Goal: Task Accomplishment & Management: Manage account settings

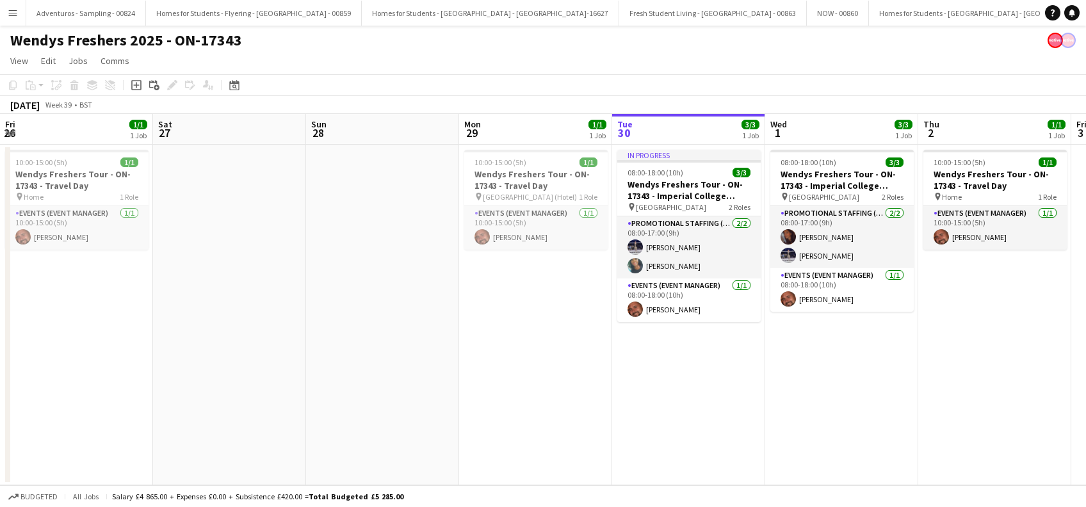
scroll to position [0, 441]
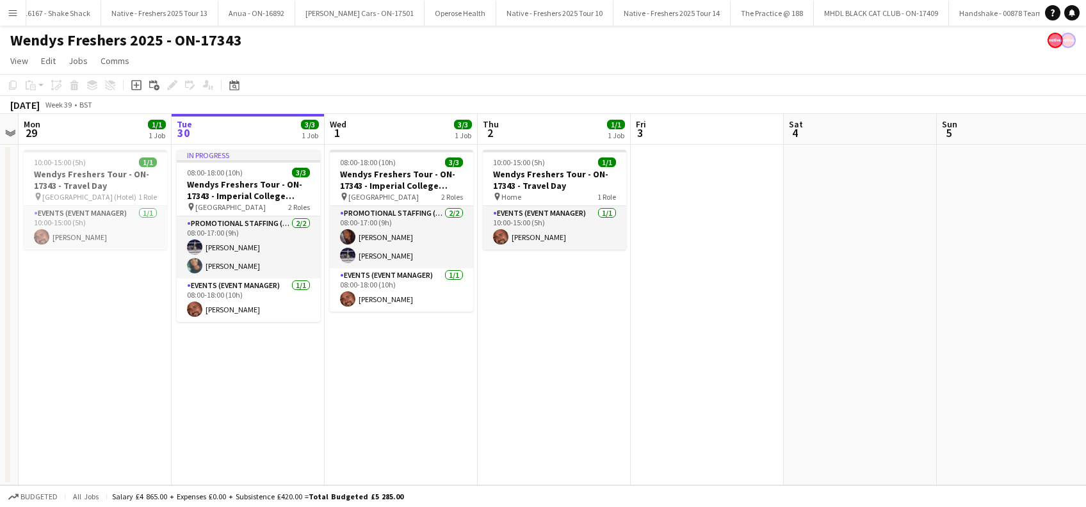
drag, startPoint x: 265, startPoint y: 439, endPoint x: 309, endPoint y: 409, distance: 53.7
click at [266, 439] on app-date-cell "In progress 08:00-18:00 (10h) 3/3 Wendys Freshers Tour - ON-17343 - Imperial Co…" at bounding box center [248, 315] width 153 height 341
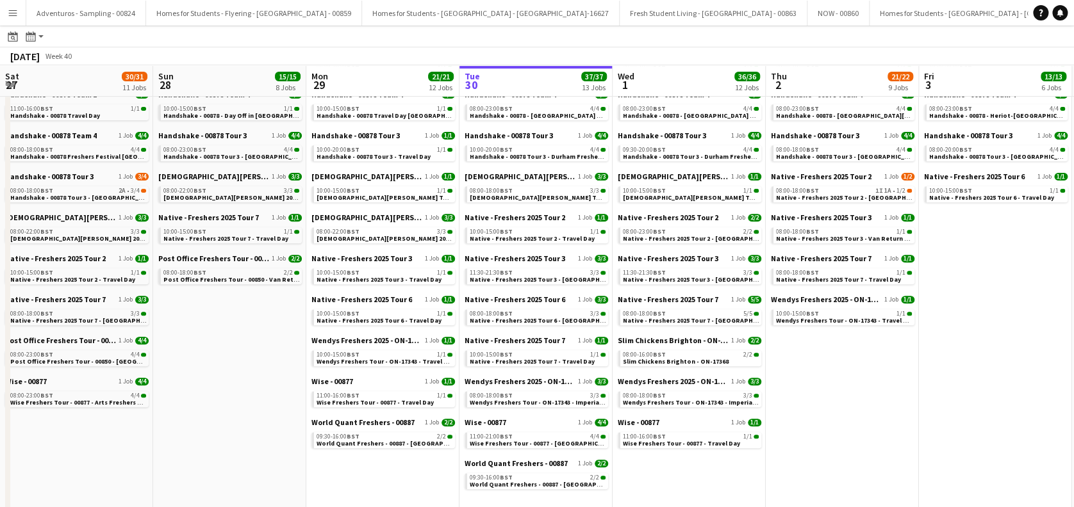
scroll to position [170, 0]
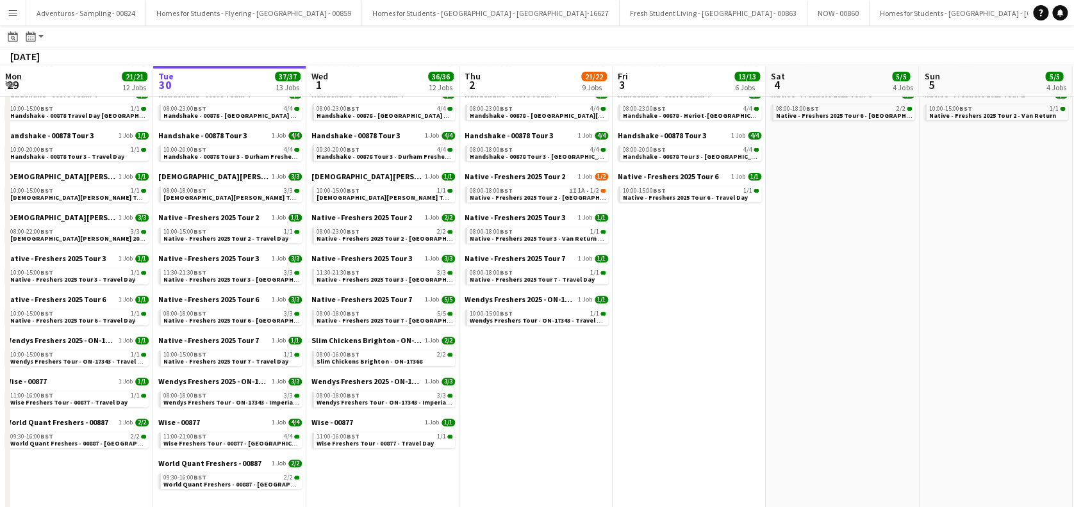
drag, startPoint x: 286, startPoint y: 325, endPoint x: 634, endPoint y: 318, distance: 347.3
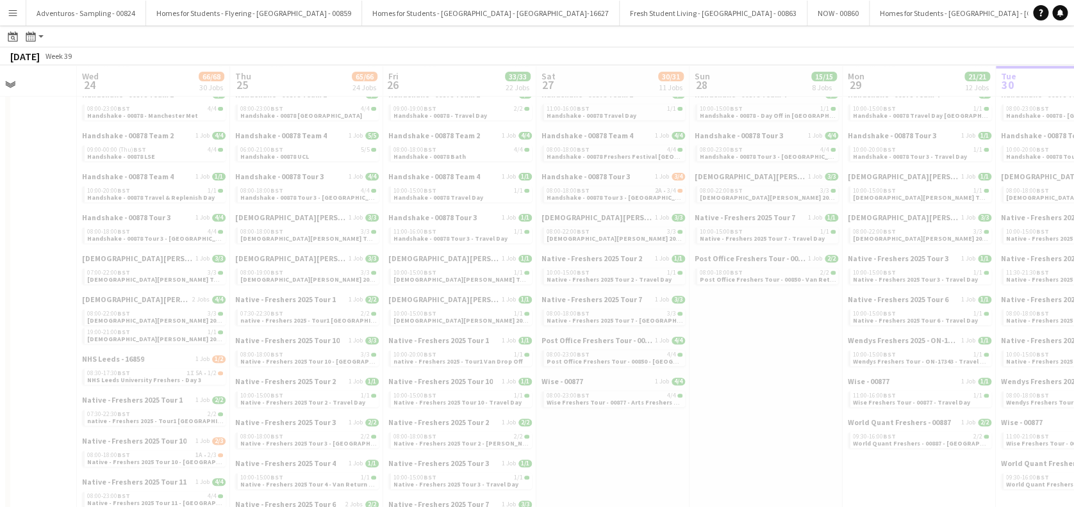
scroll to position [0, 382]
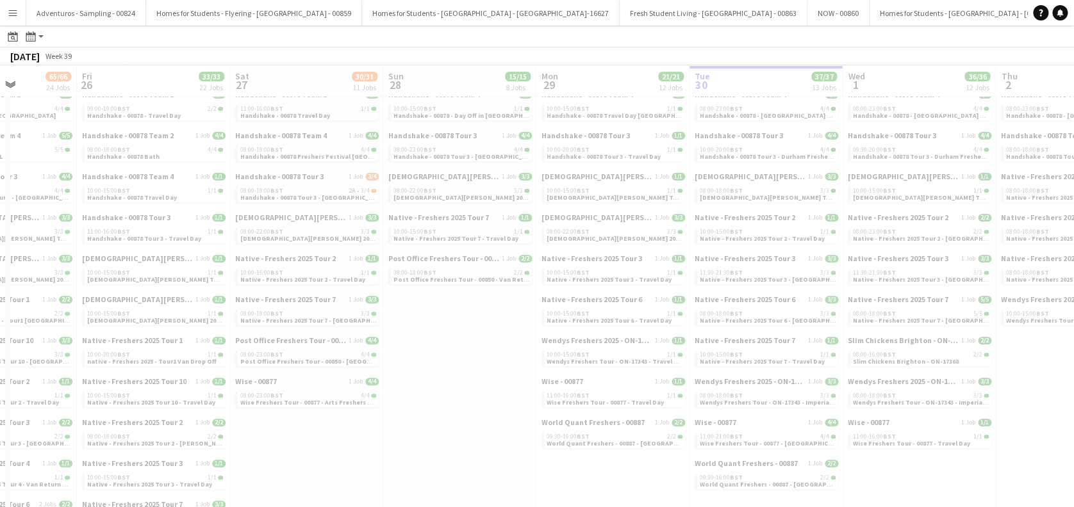
drag, startPoint x: 140, startPoint y: 279, endPoint x: 479, endPoint y: 278, distance: 338.9
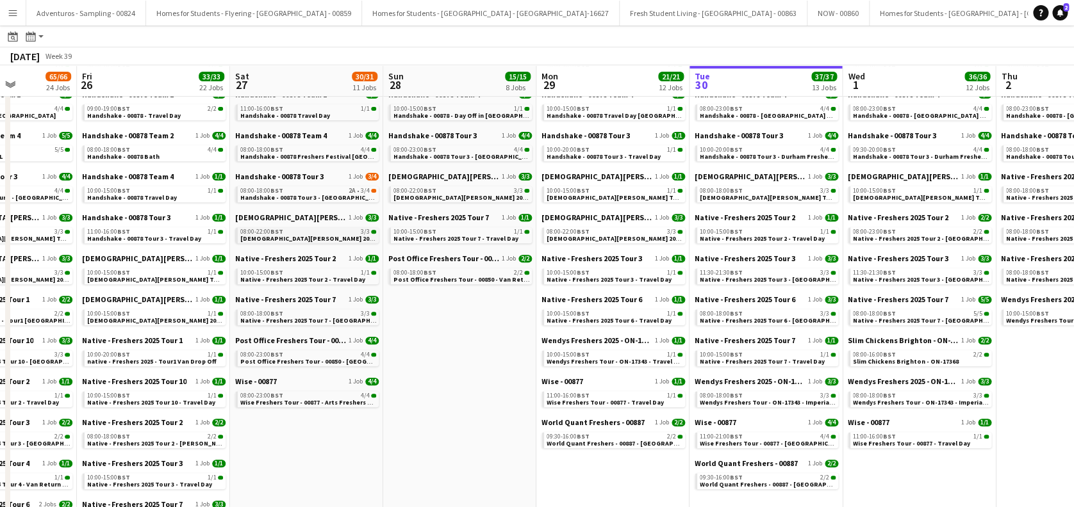
click at [311, 238] on span "Lady Garden 2025 Tour 2 - 00848 - University of Bristol" at bounding box center [363, 238] width 247 height 8
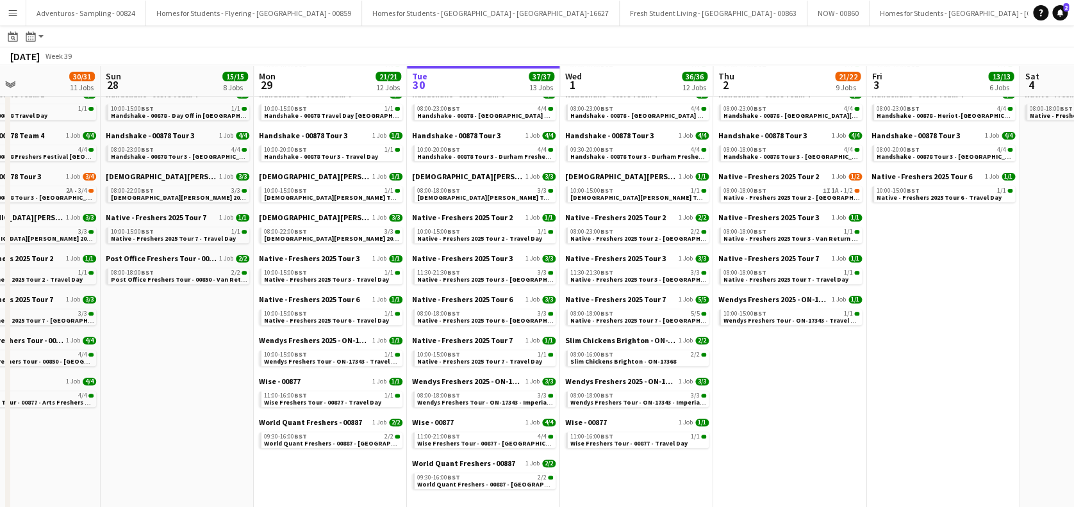
drag, startPoint x: 798, startPoint y: 313, endPoint x: 484, endPoint y: 272, distance: 316.6
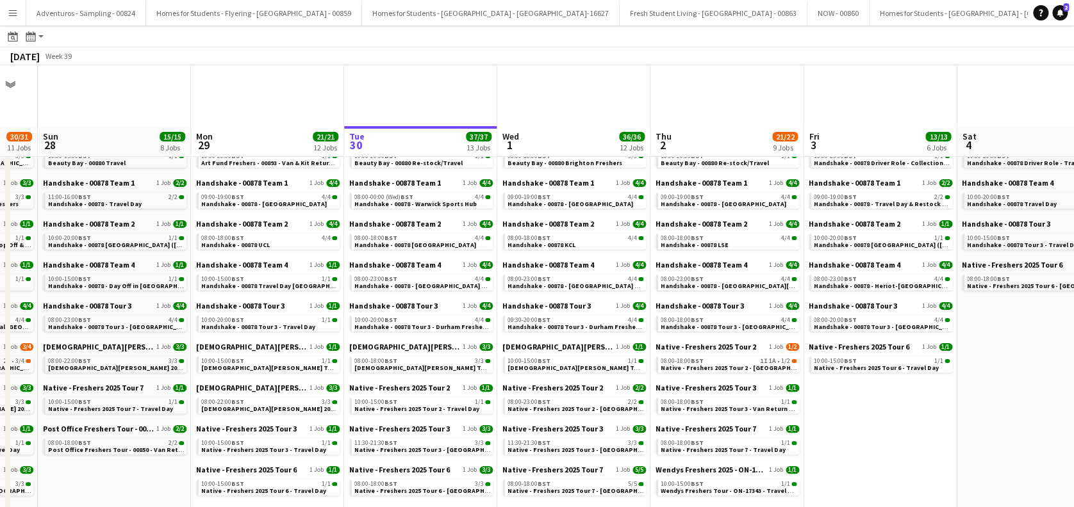
scroll to position [85, 0]
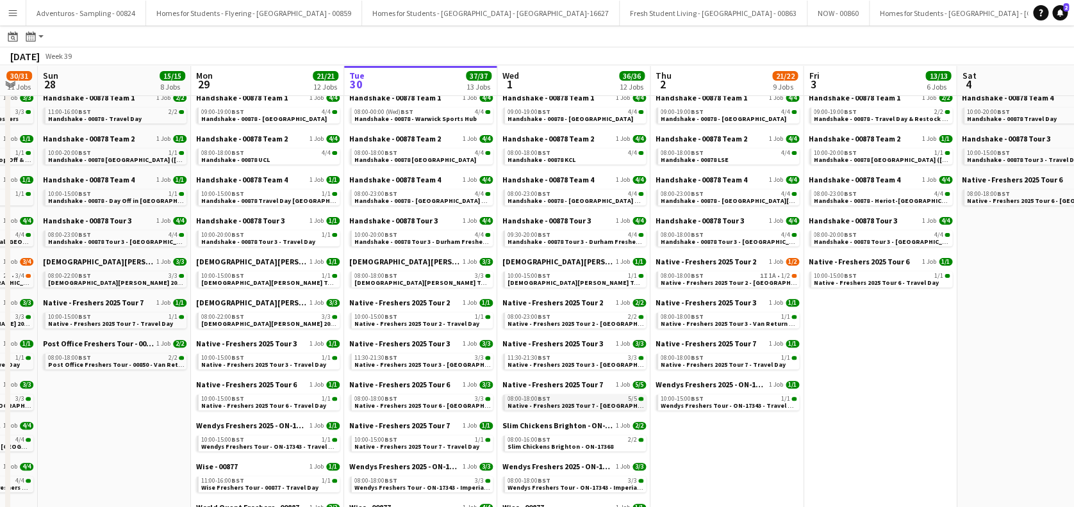
click at [593, 407] on span "Native - Freshers 2025 Tour 7 - University of Brighton Day 1" at bounding box center [594, 406] width 174 height 8
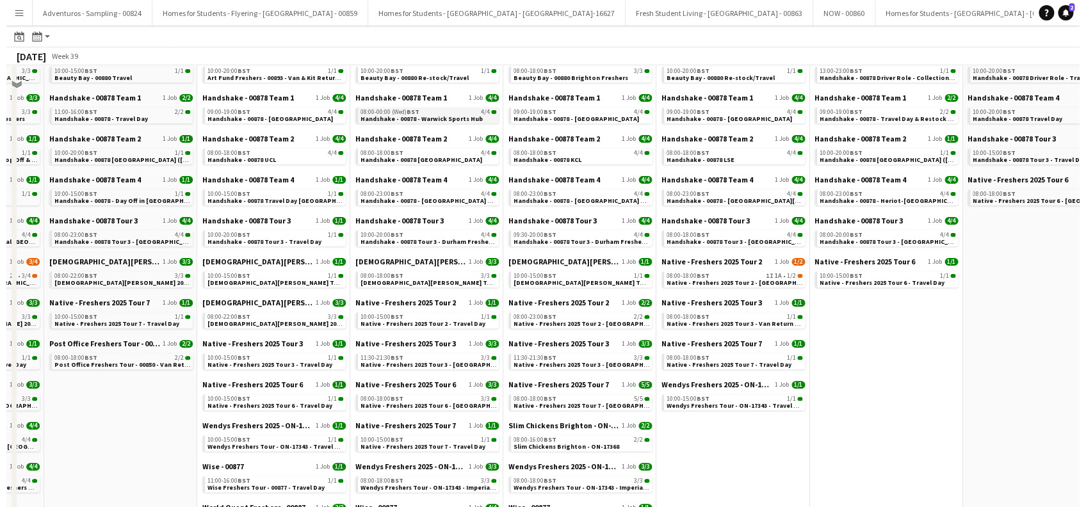
scroll to position [0, 0]
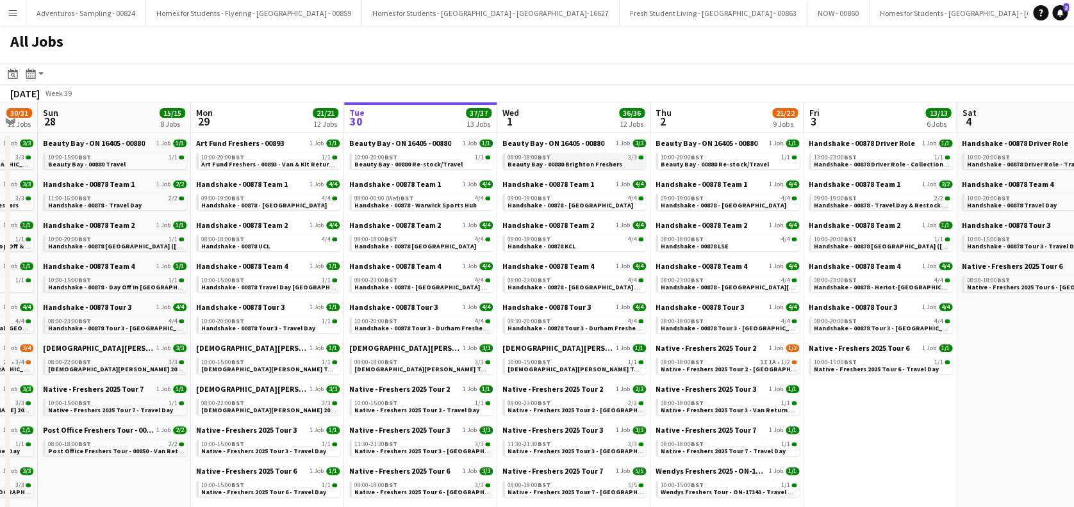
click at [582, 159] on link "08:00-18:00 BST 3/3 Beauty Bay - 00880 Brighton Freshers" at bounding box center [575, 160] width 136 height 15
click at [15, 15] on app-icon "Menu" at bounding box center [13, 13] width 10 height 10
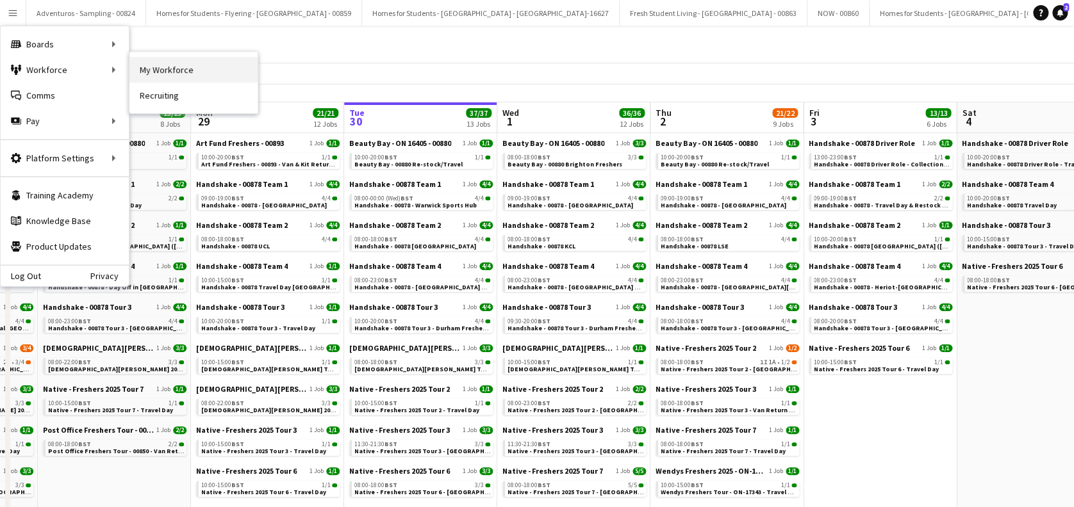
click at [220, 78] on link "My Workforce" at bounding box center [193, 70] width 128 height 26
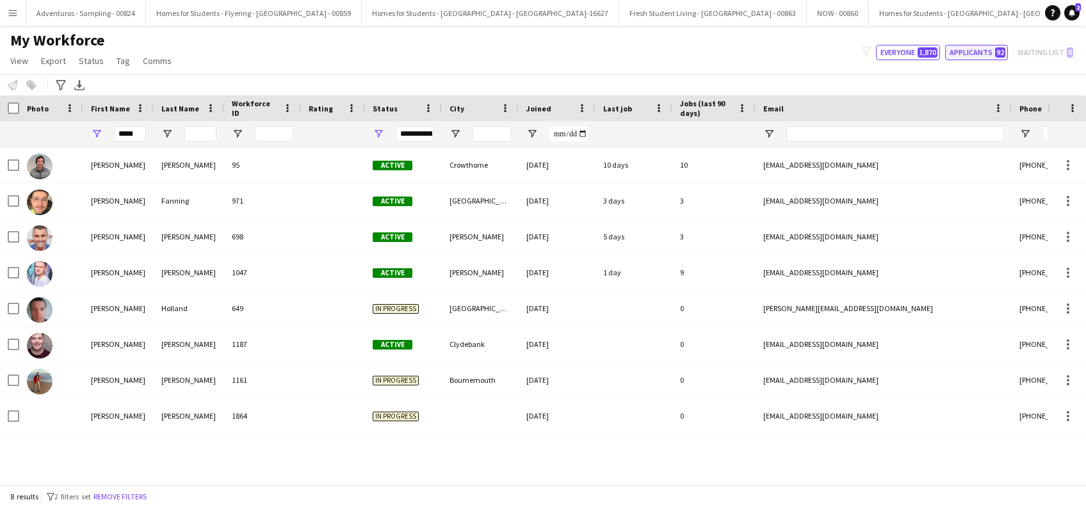
click at [967, 50] on button "Applicants 92" at bounding box center [976, 52] width 63 height 15
type input "**********"
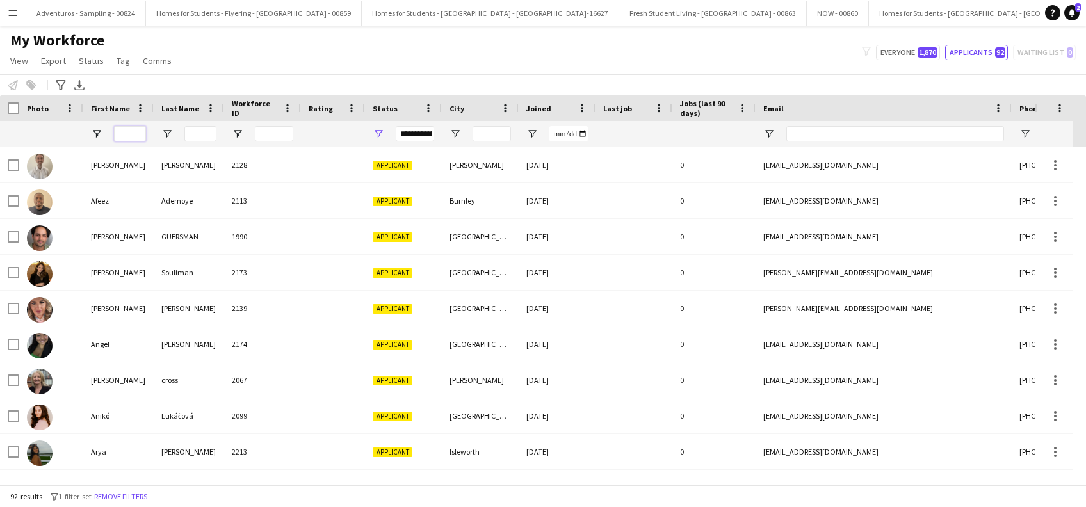
click at [131, 128] on input "First Name Filter Input" at bounding box center [130, 133] width 32 height 15
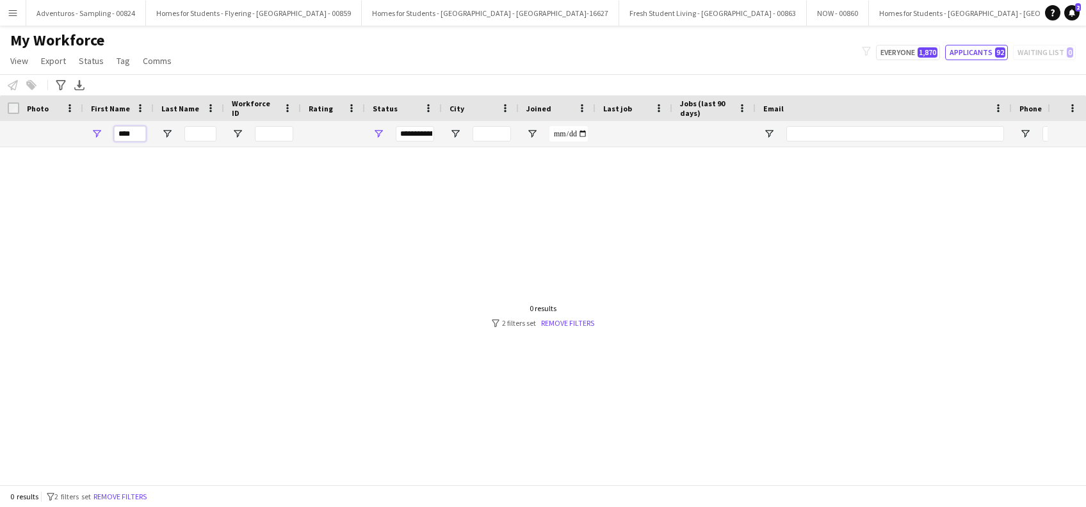
type input "****"
click at [203, 130] on input "Last Name Filter Input" at bounding box center [200, 133] width 32 height 15
type input "***"
click at [138, 131] on input "****" at bounding box center [130, 133] width 32 height 15
type input "*"
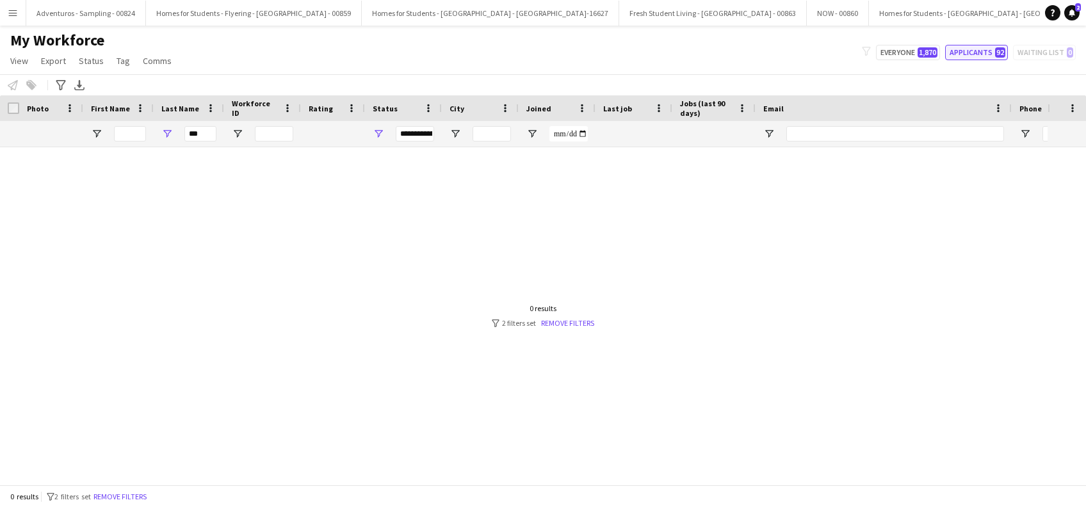
click at [984, 53] on button "Applicants 92" at bounding box center [976, 52] width 63 height 15
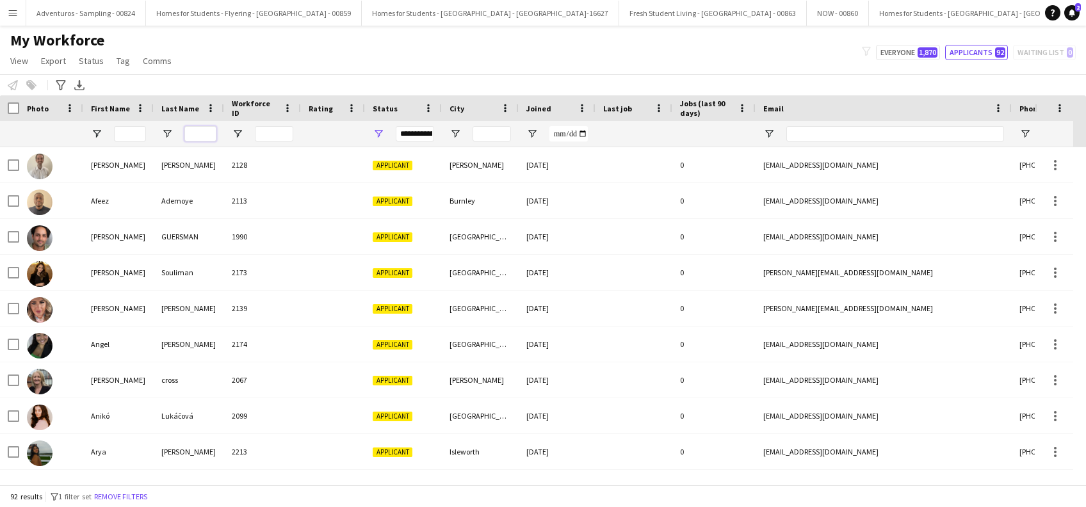
click at [197, 136] on input "Last Name Filter Input" at bounding box center [200, 133] width 32 height 15
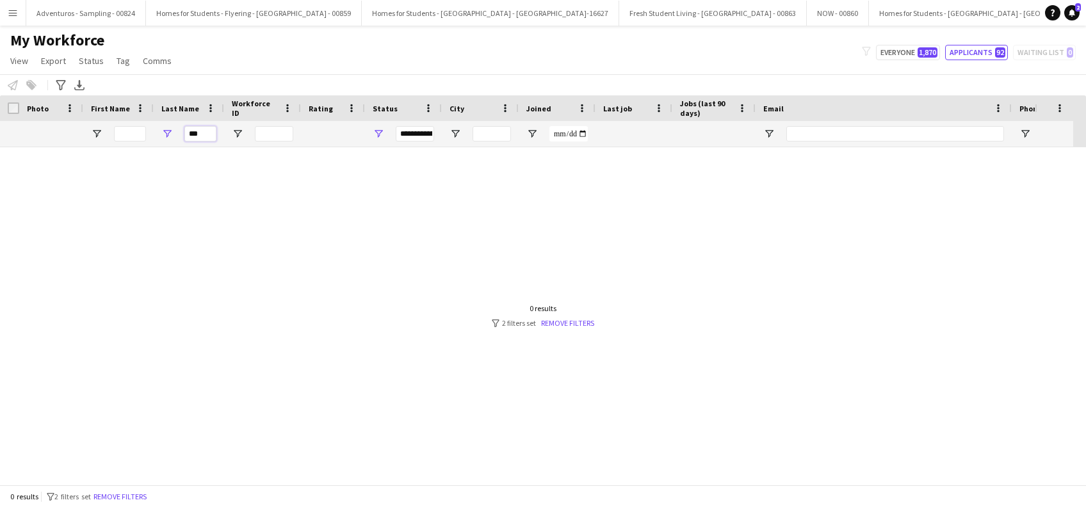
type input "***"
click at [970, 53] on button "Applicants 92" at bounding box center [976, 52] width 63 height 15
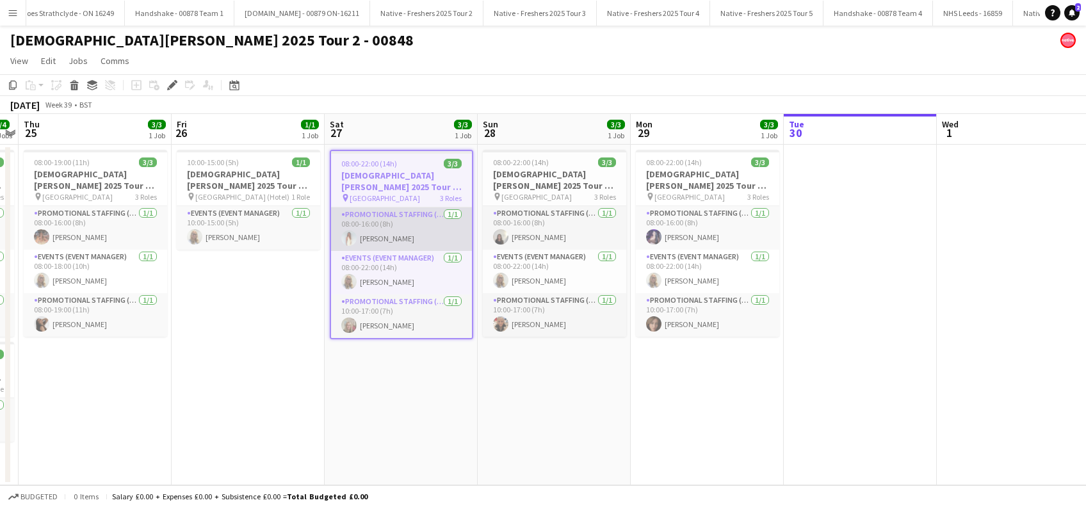
click at [405, 236] on app-card-role "Promotional Staffing (Brand Ambassadors) 1/1 08:00-16:00 (8h) Brooke Latham" at bounding box center [401, 230] width 141 height 44
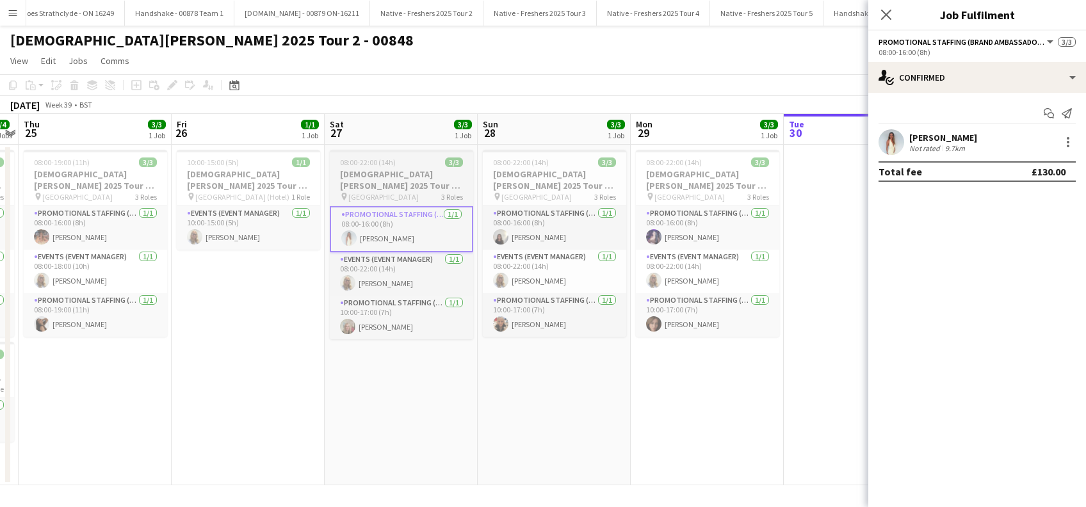
click at [398, 179] on h3 "Lady Garden 2025 Tour 2 - 00848 - University of Bristol" at bounding box center [401, 179] width 143 height 23
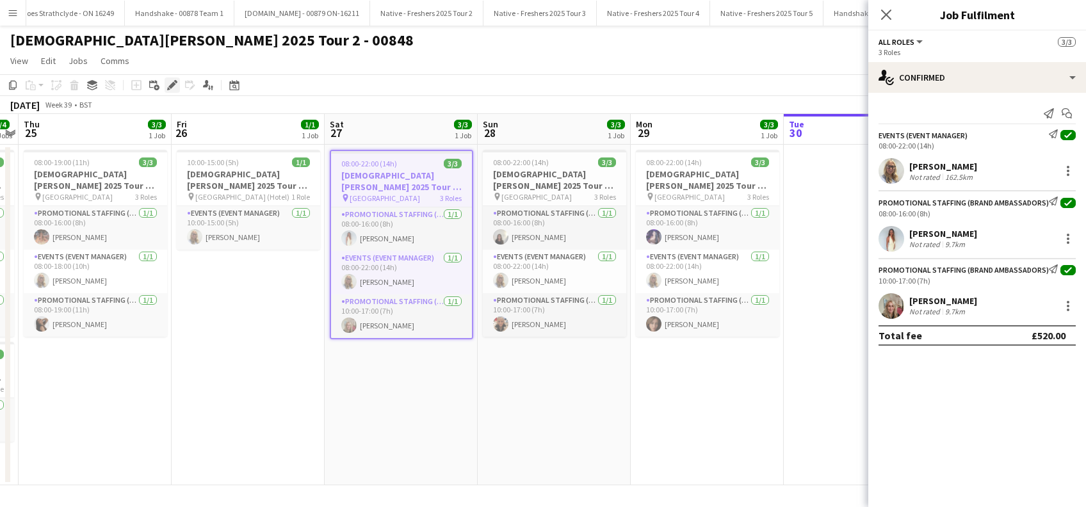
click at [174, 85] on icon "Edit" at bounding box center [172, 85] width 10 height 10
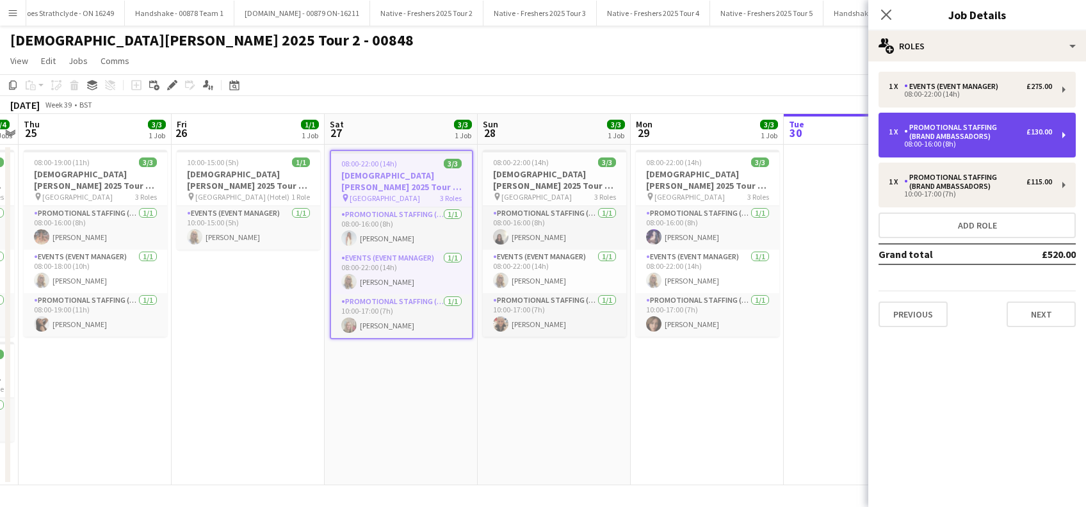
click at [983, 133] on div "Promotional Staffing (Brand Ambassadors)" at bounding box center [965, 132] width 122 height 18
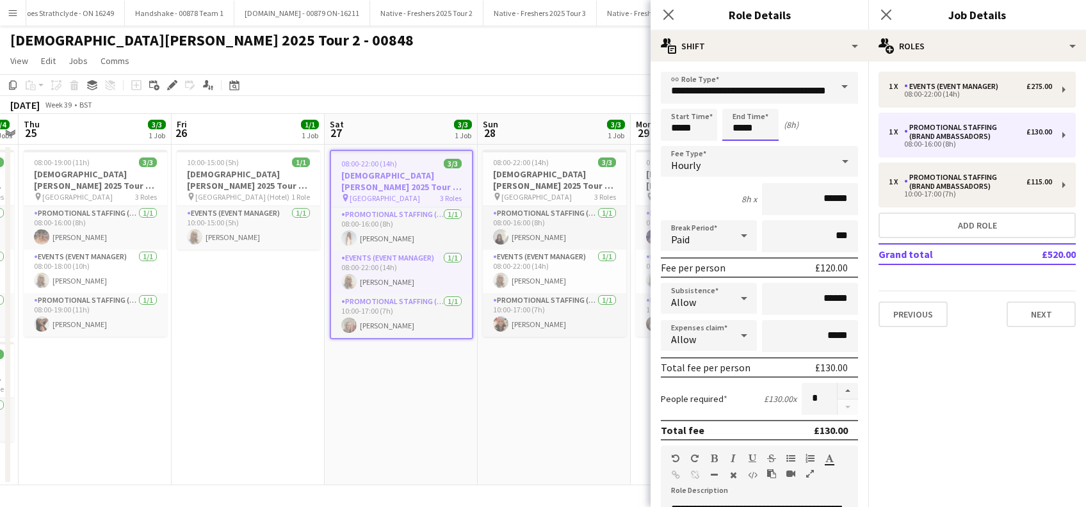
click at [747, 129] on body "Menu Boards Boards Boards All jobs Status Workforce Workforce My Workforce Recr…" at bounding box center [543, 253] width 1086 height 507
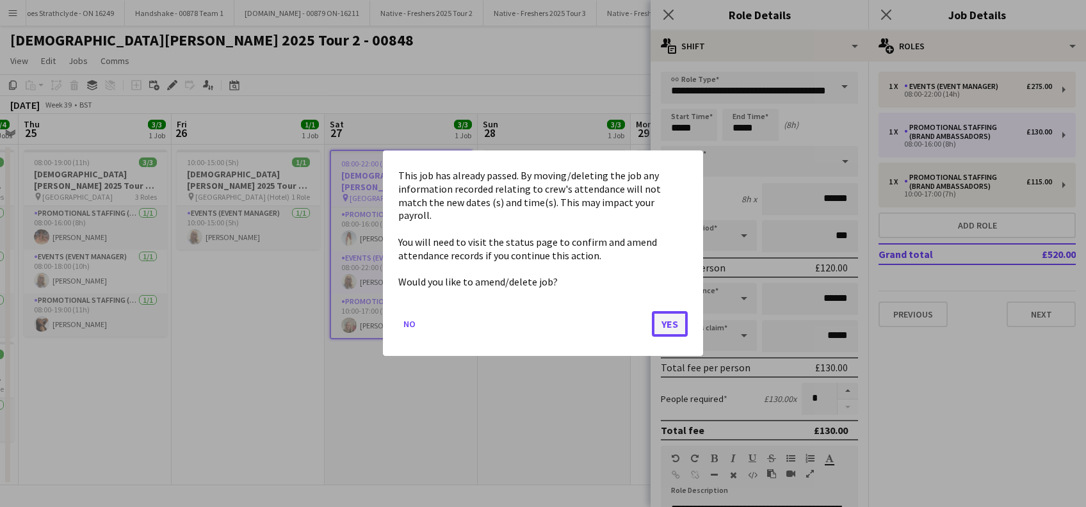
click at [665, 316] on button "Yes" at bounding box center [670, 325] width 36 height 26
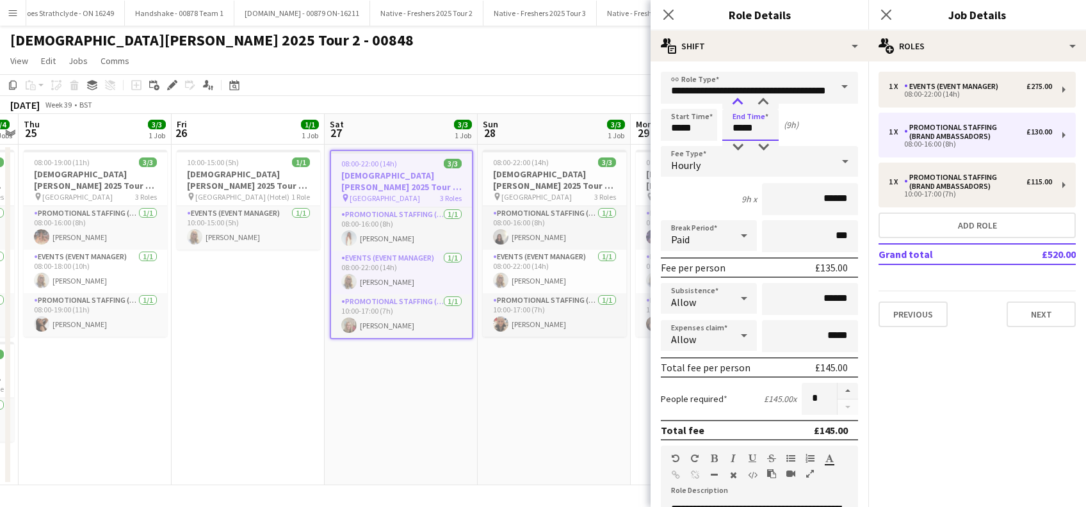
click at [735, 102] on div at bounding box center [738, 102] width 26 height 13
type input "*****"
click at [735, 101] on div at bounding box center [738, 102] width 26 height 13
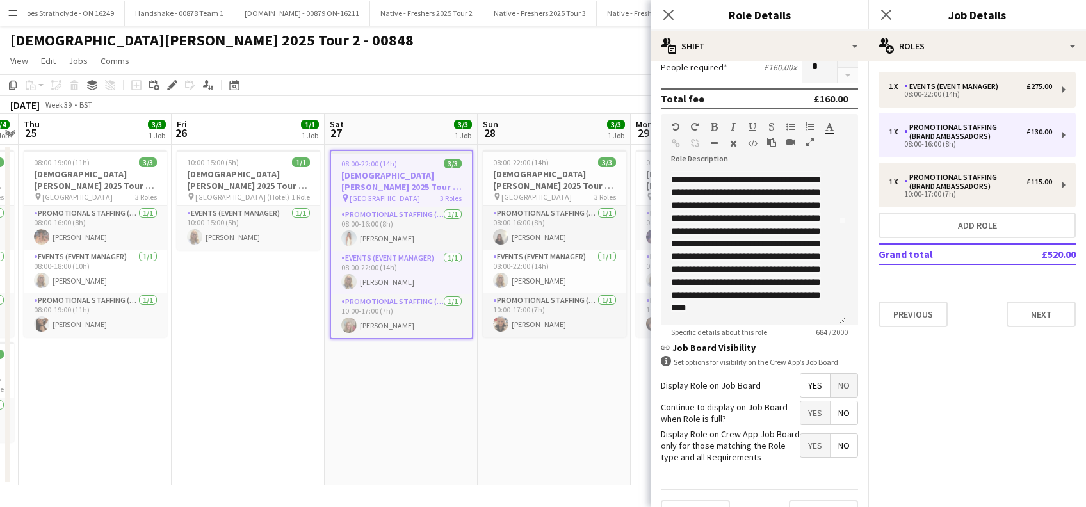
scroll to position [370, 0]
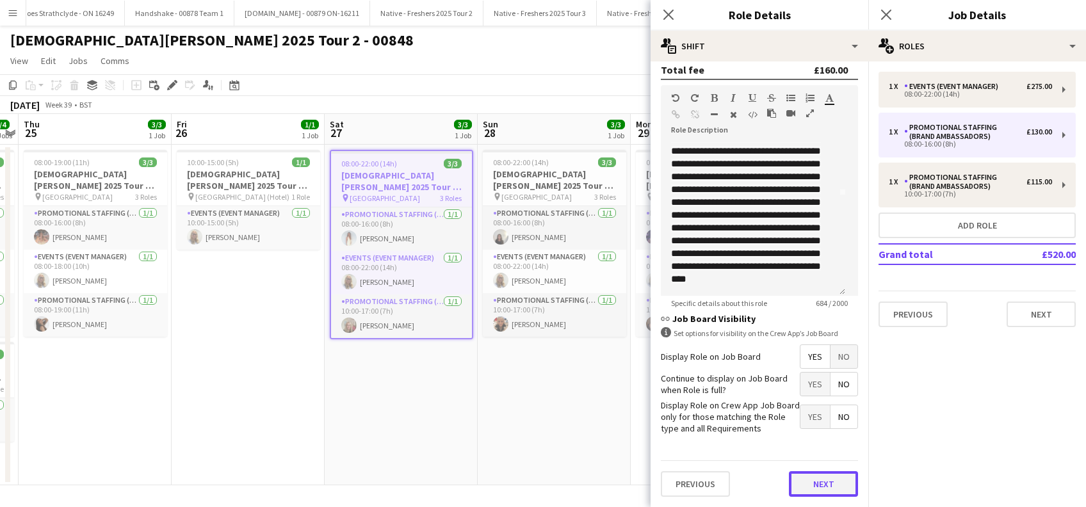
click at [804, 482] on button "Next" at bounding box center [823, 484] width 69 height 26
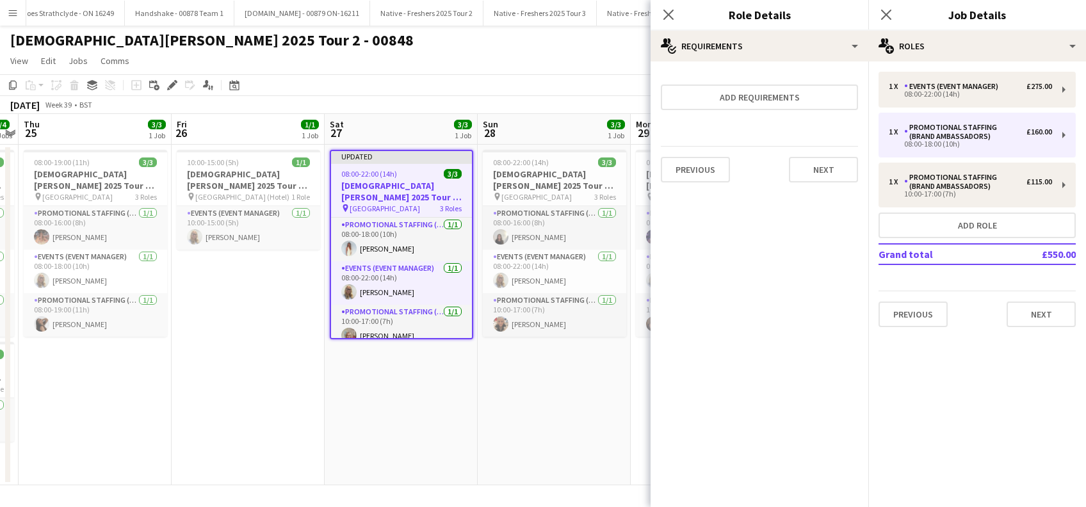
scroll to position [0, 0]
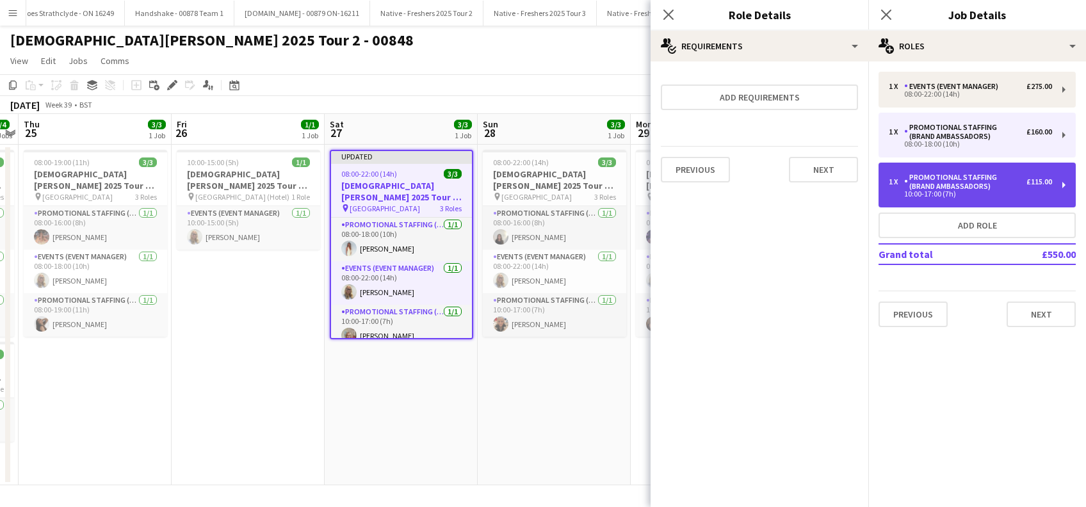
click at [970, 179] on div "Promotional Staffing (Brand Ambassadors)" at bounding box center [965, 182] width 122 height 18
type input "*****"
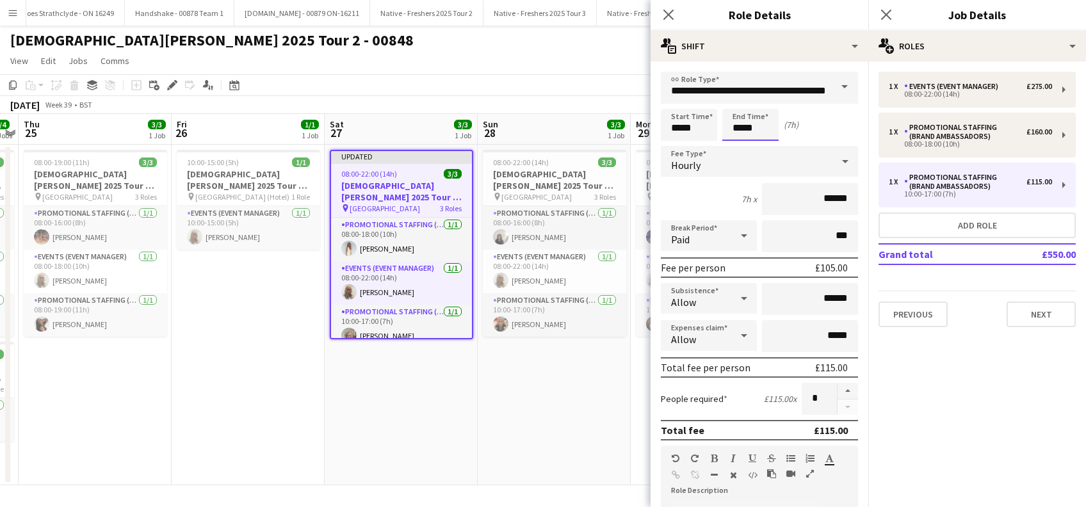
click at [755, 133] on input "*****" at bounding box center [751, 125] width 56 height 32
type input "*****"
click at [739, 107] on div at bounding box center [738, 102] width 26 height 13
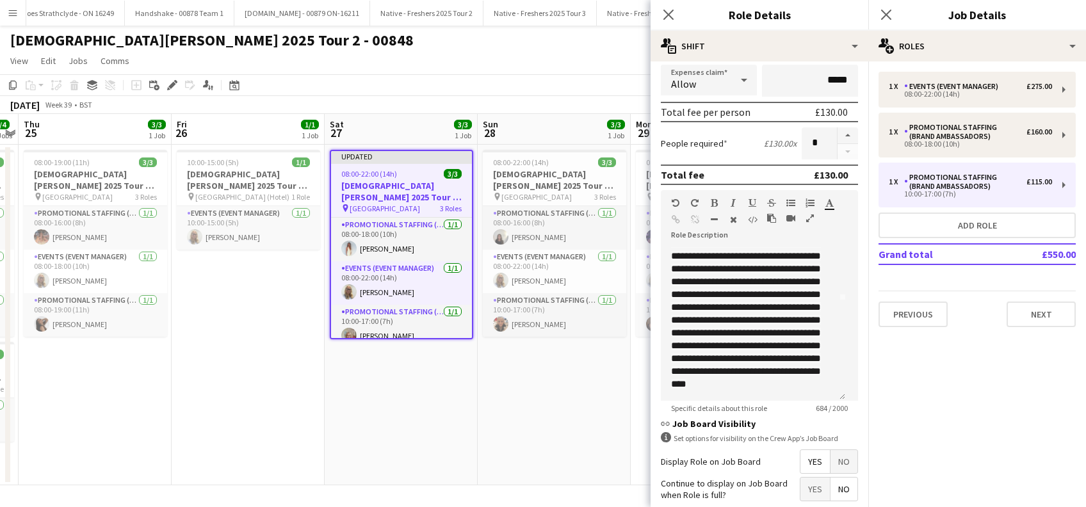
scroll to position [370, 0]
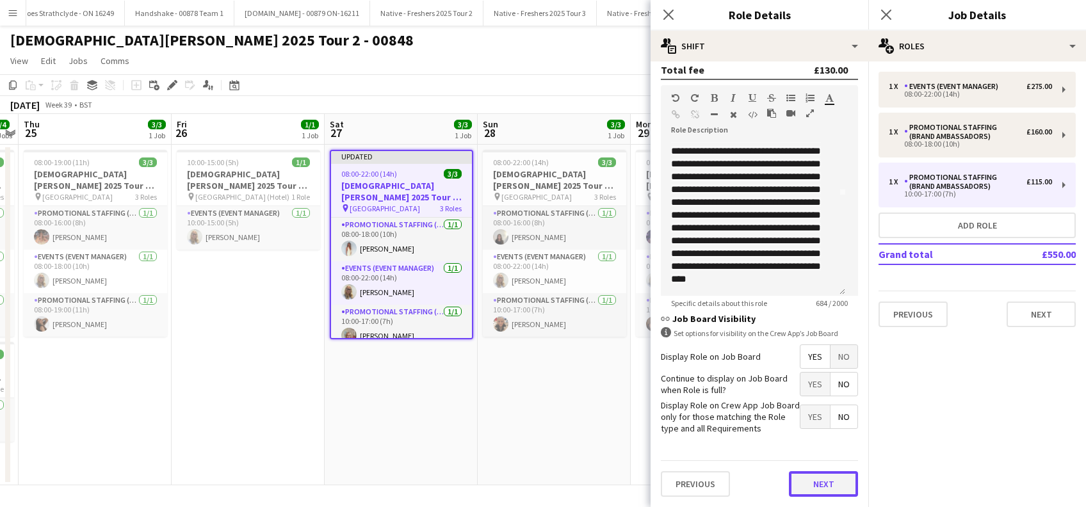
click at [818, 491] on button "Next" at bounding box center [823, 484] width 69 height 26
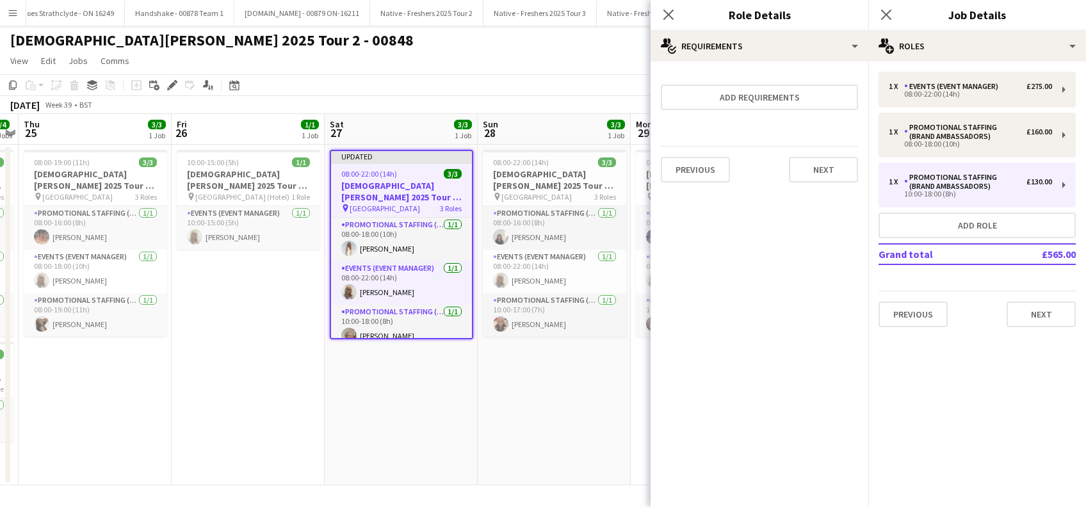
scroll to position [0, 0]
click at [825, 176] on button "Next" at bounding box center [823, 170] width 69 height 26
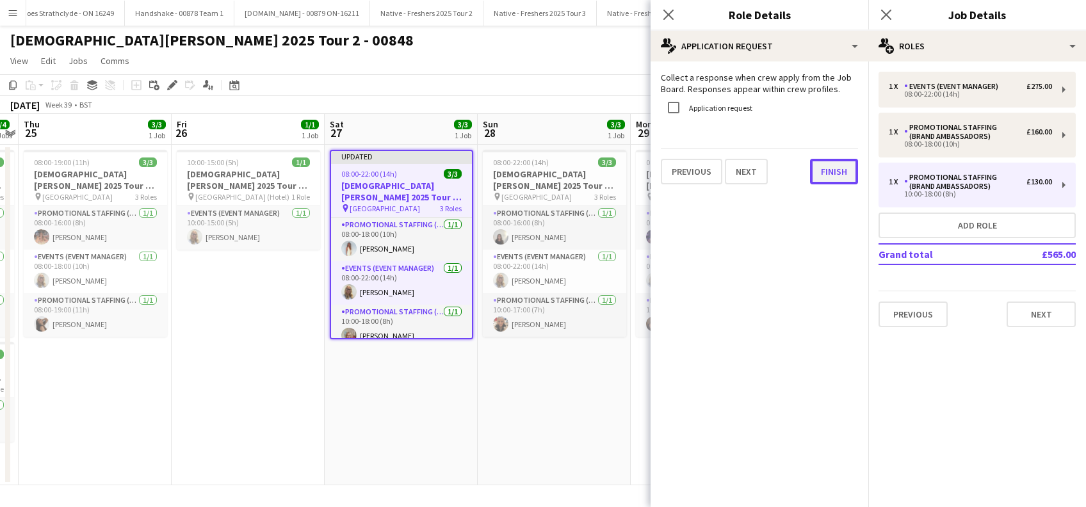
click at [830, 174] on button "Finish" at bounding box center [834, 172] width 48 height 26
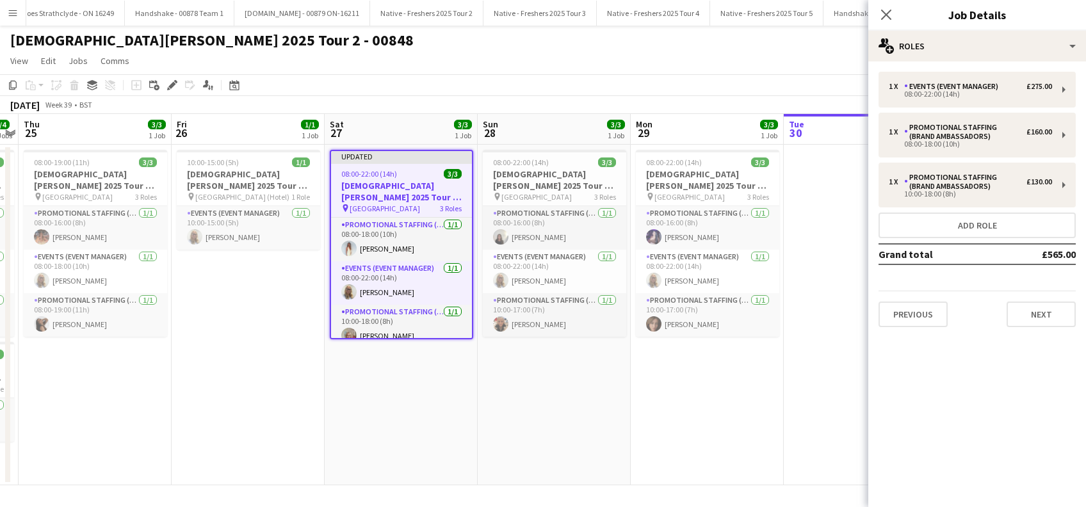
click at [746, 372] on app-date-cell "08:00-22:00 (14h) 3/3 Lady Garden 2025 Tour 2 - 00848 - University of Warwick p…" at bounding box center [707, 315] width 153 height 341
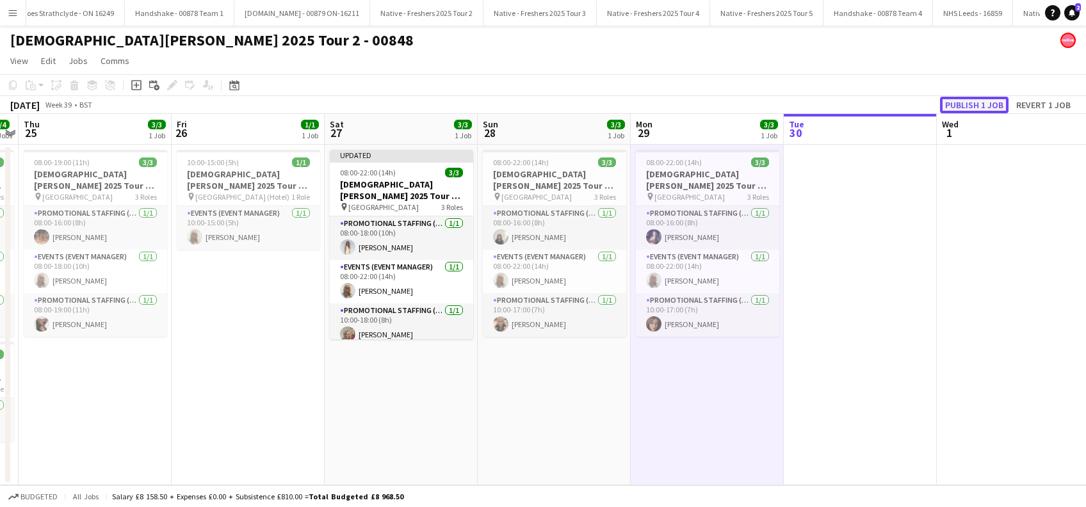
click at [963, 106] on button "Publish 1 job" at bounding box center [974, 105] width 69 height 17
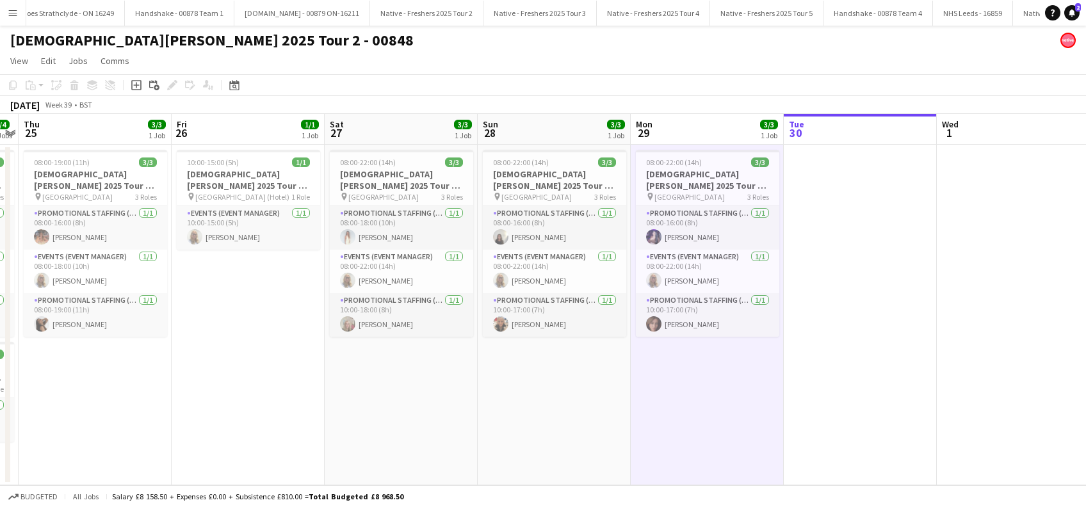
click at [465, 423] on app-date-cell "08:00-22:00 (14h) 3/3 Lady Garden 2025 Tour 2 - 00848 - University of Bristol p…" at bounding box center [401, 315] width 153 height 341
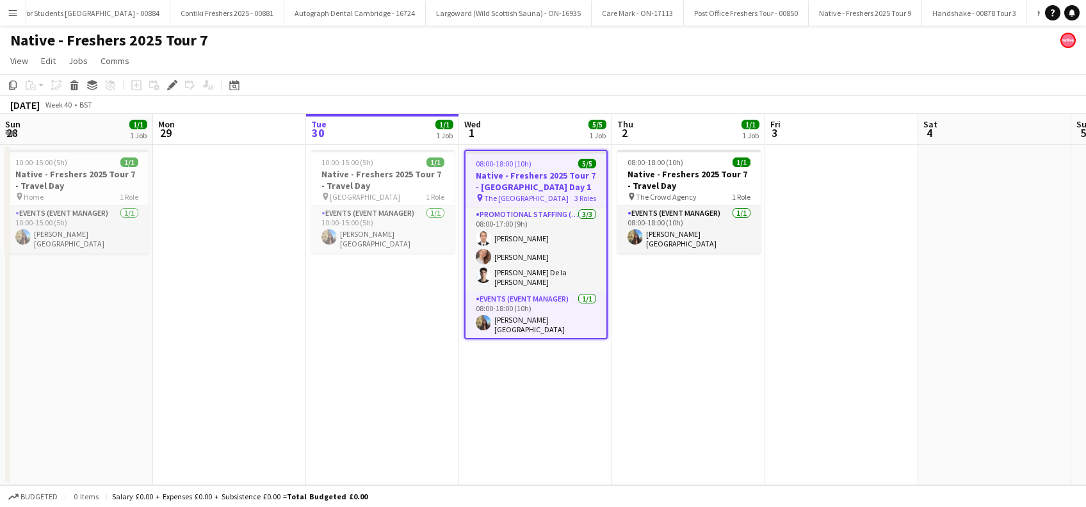
scroll to position [0, 7012]
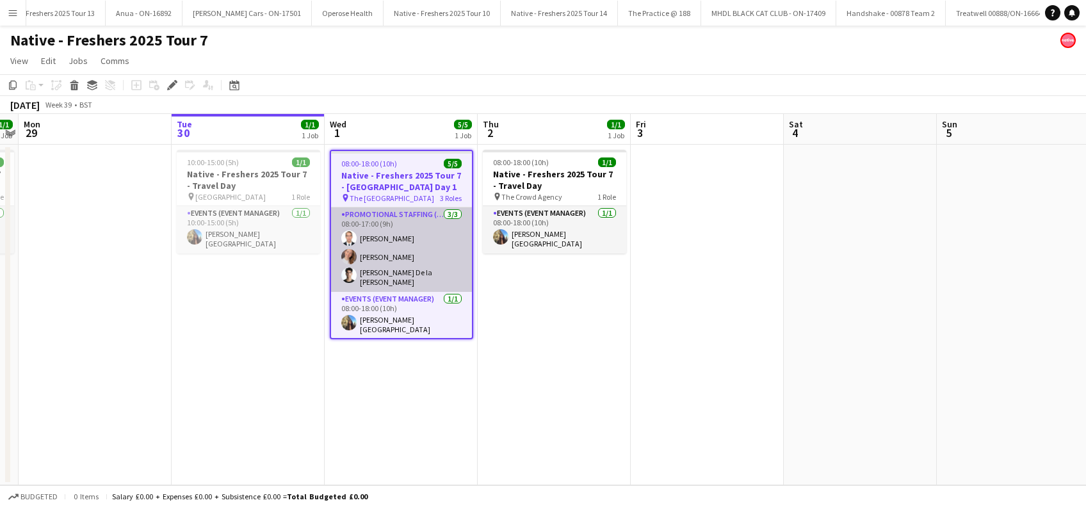
click at [380, 253] on app-card-role "Promotional Staffing (Brand Ambassadors) 3/3 08:00-17:00 (9h) Angel Gervacio Bi…" at bounding box center [401, 250] width 141 height 85
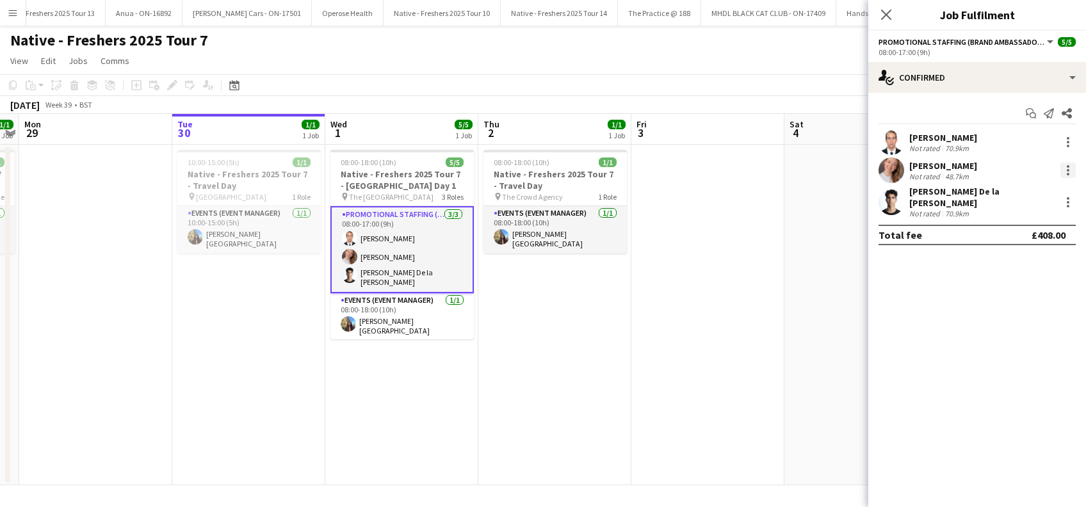
click at [1065, 170] on div at bounding box center [1068, 170] width 15 height 15
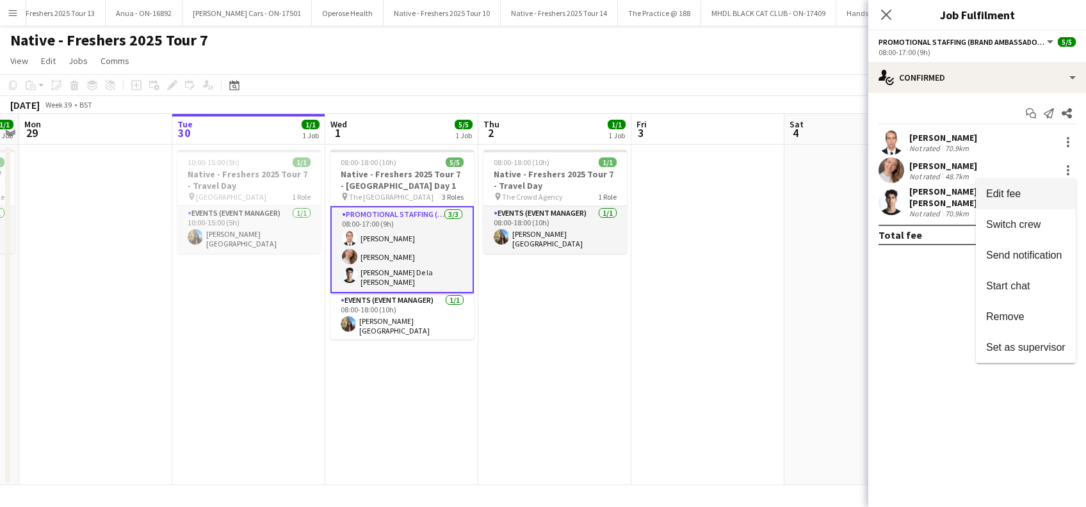
click at [998, 195] on span "Edit fee" at bounding box center [1003, 193] width 35 height 11
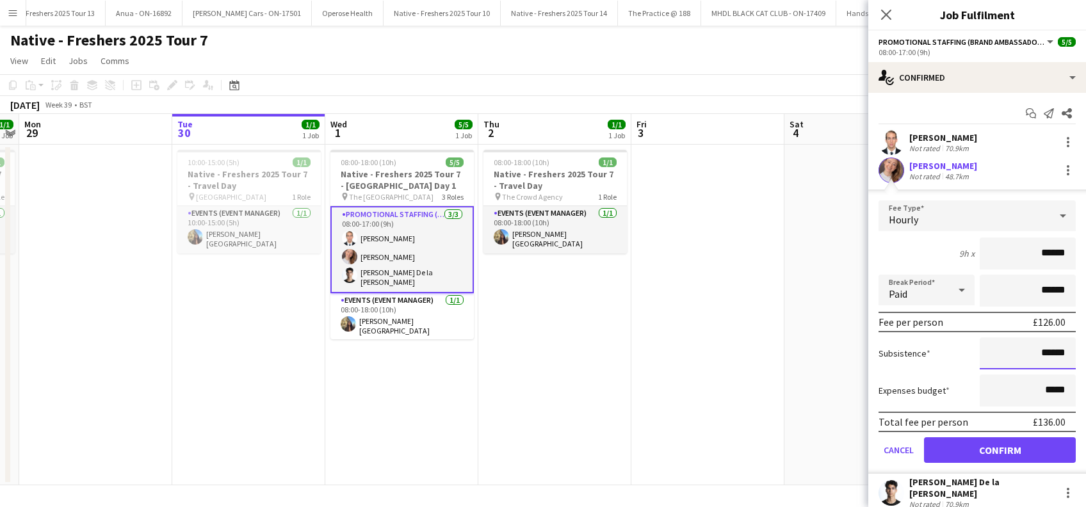
click at [1030, 351] on input "******" at bounding box center [1028, 354] width 96 height 32
type input "******"
click at [993, 454] on button "Confirm" at bounding box center [1000, 450] width 152 height 26
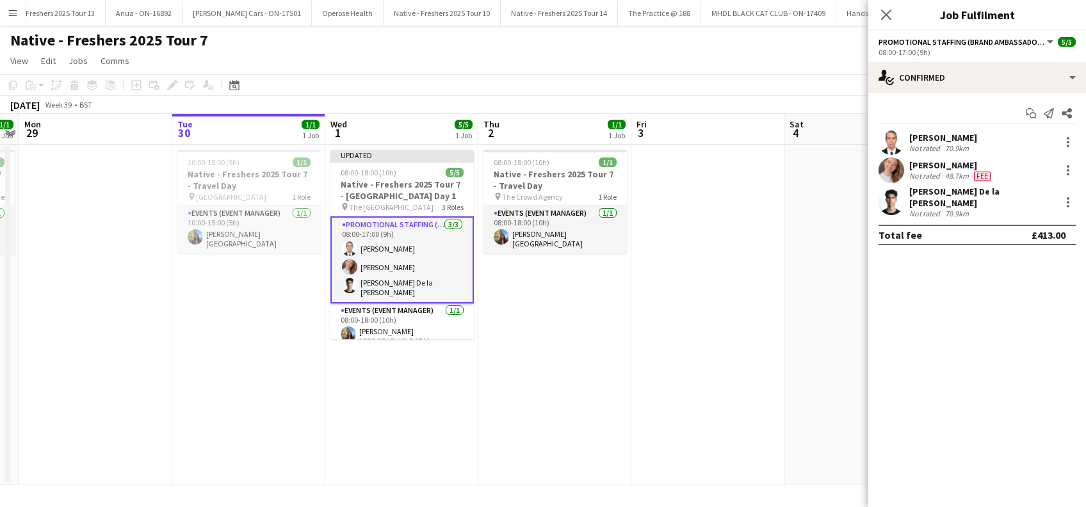
drag, startPoint x: 894, startPoint y: 15, endPoint x: 651, endPoint y: 229, distance: 323.5
click at [892, 15] on app-icon "Close pop-in" at bounding box center [886, 14] width 15 height 15
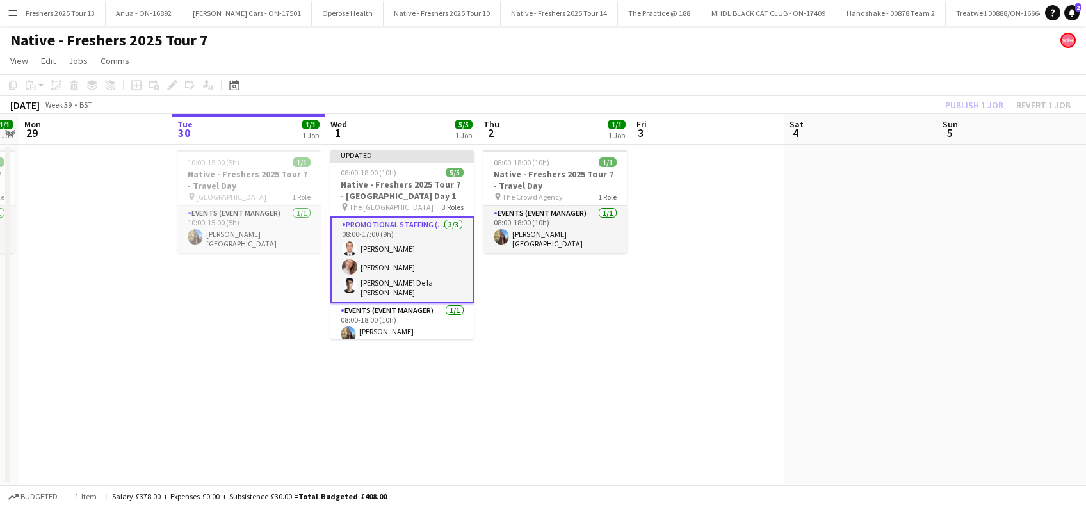
click at [718, 254] on app-calendar-viewport "Fri 26 3/3 1 Job Sat 27 3/3 1 Job Sun 28 1/1 1 Job Mon 29 Tue 30 1/1 1 Job Wed …" at bounding box center [543, 300] width 1086 height 372
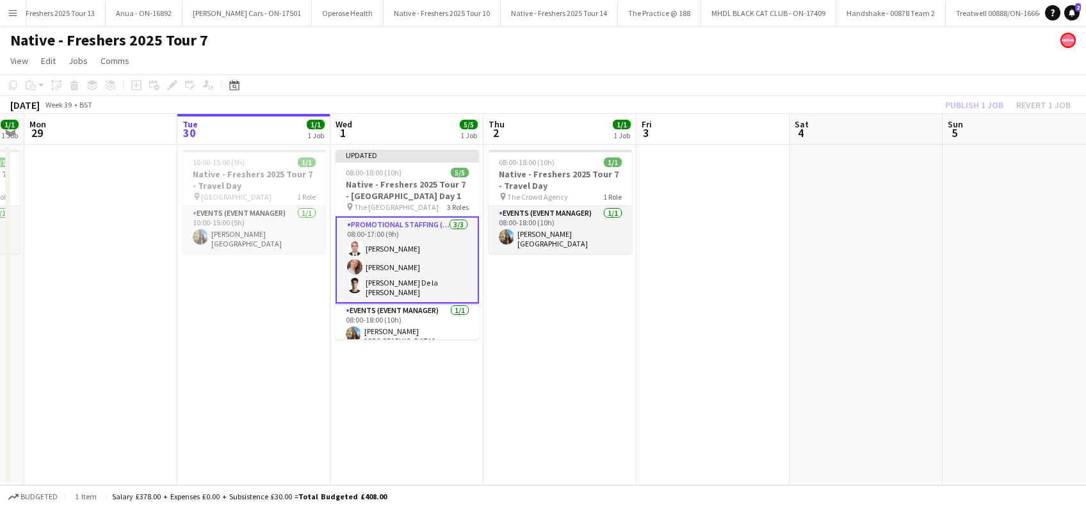
click at [528, 322] on app-date-cell "08:00-18:00 (10h) 1/1 Native - Freshers 2025 Tour 7 - Travel Day pin The Crowd …" at bounding box center [560, 315] width 153 height 341
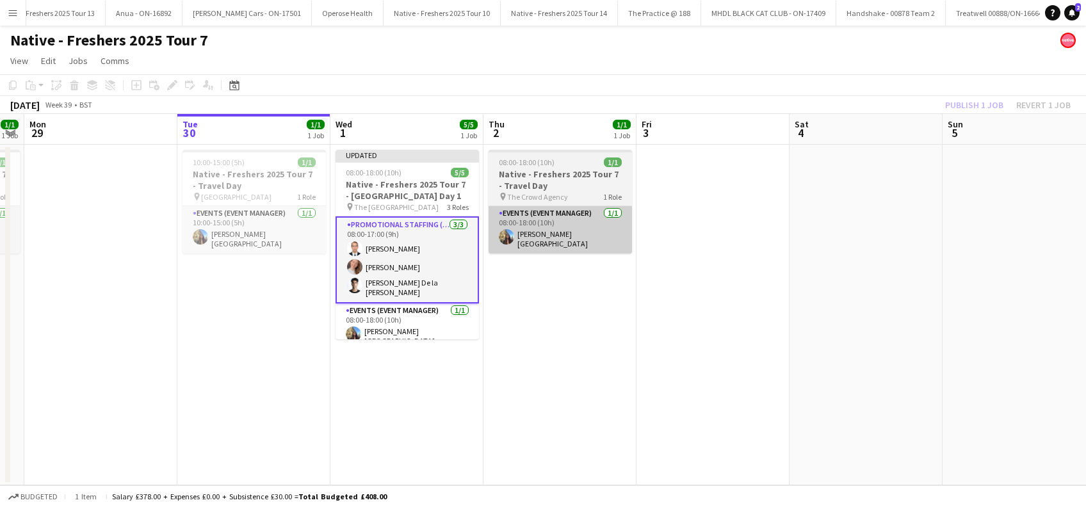
scroll to position [0, 434]
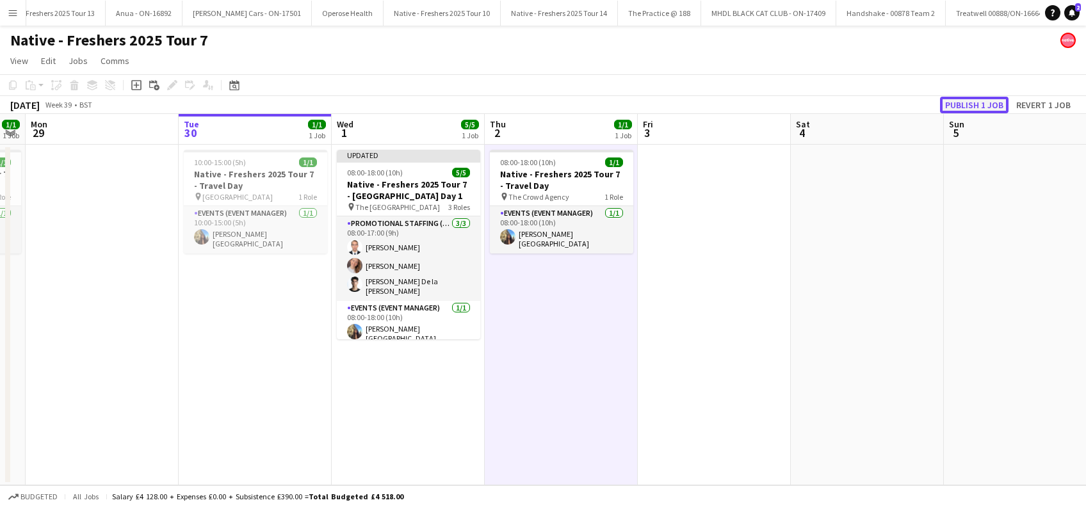
click at [972, 101] on button "Publish 1 job" at bounding box center [974, 105] width 69 height 17
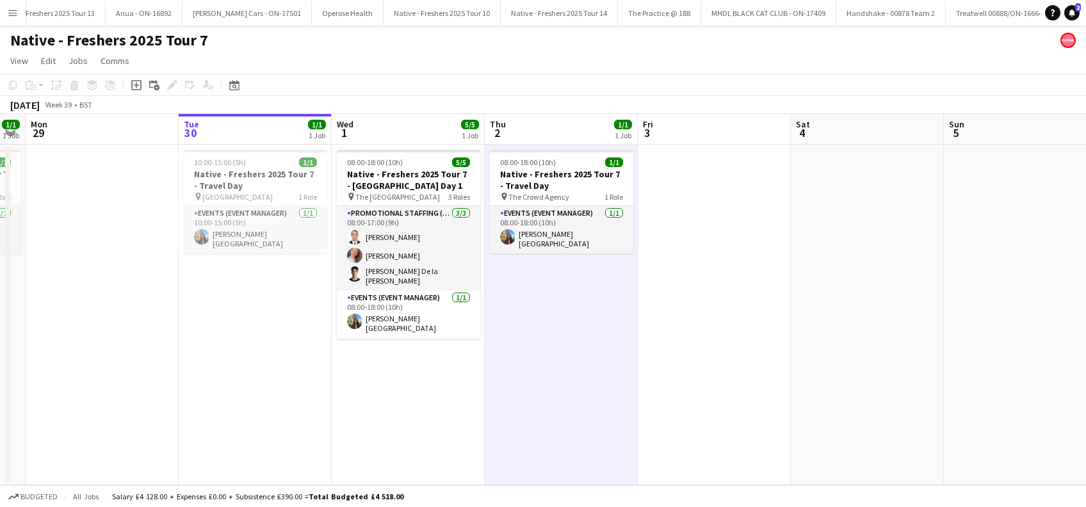
click at [287, 349] on app-date-cell "10:00-15:00 (5h) 1/1 Native - Freshers 2025 Tour 7 - Travel Day pin Brighton 1 …" at bounding box center [255, 315] width 153 height 341
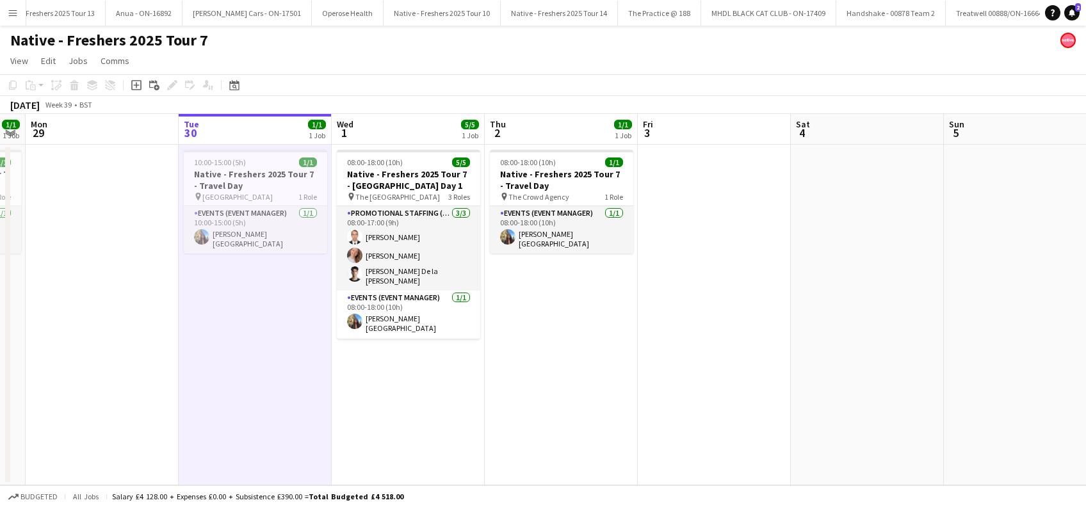
click at [462, 388] on app-date-cell "08:00-18:00 (10h) 5/5 Native - Freshers 2025 Tour 7 - University of Brighton Da…" at bounding box center [408, 315] width 153 height 341
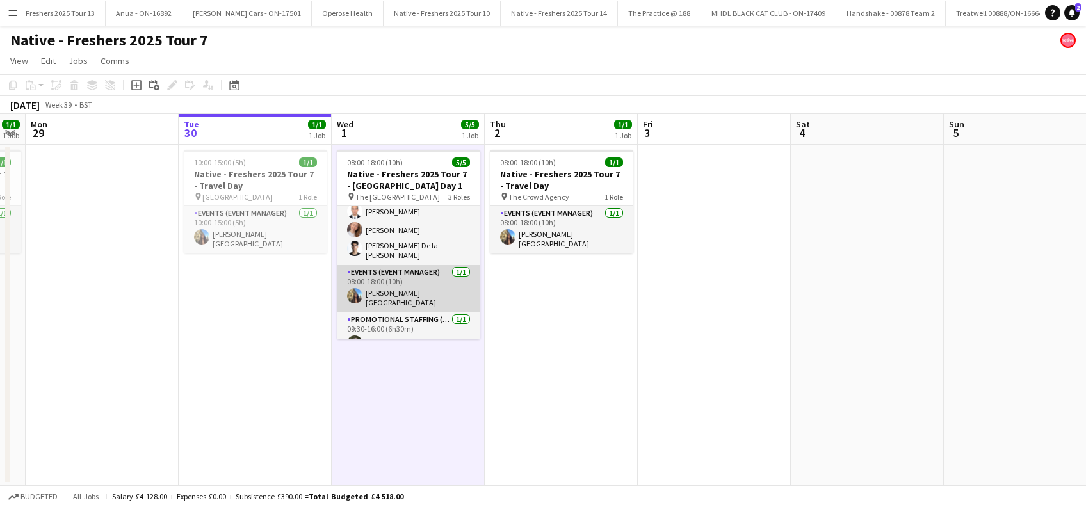
scroll to position [35, 0]
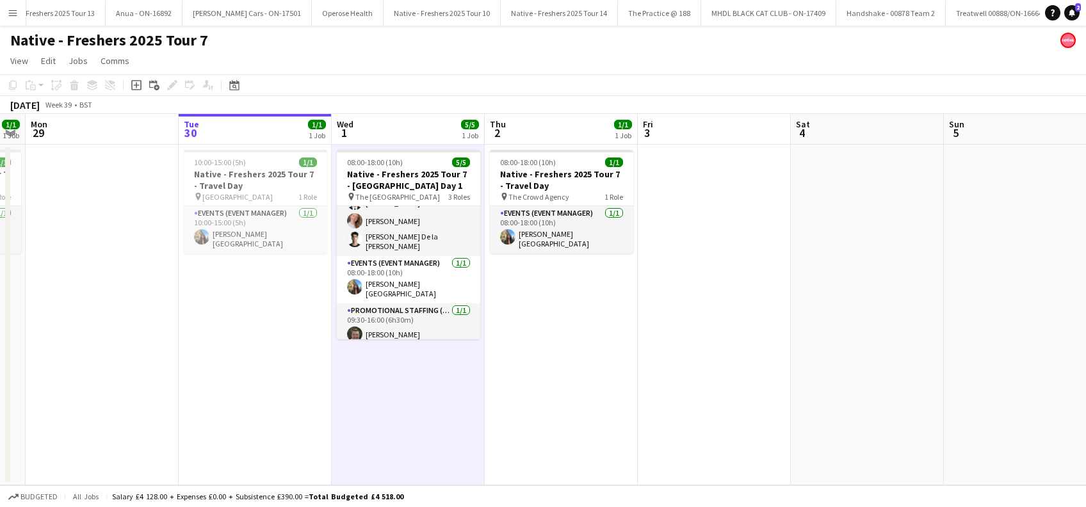
click at [386, 381] on app-date-cell "08:00-18:00 (10h) 5/5 Native - Freshers 2025 Tour 7 - University of Brighton Da…" at bounding box center [408, 315] width 153 height 341
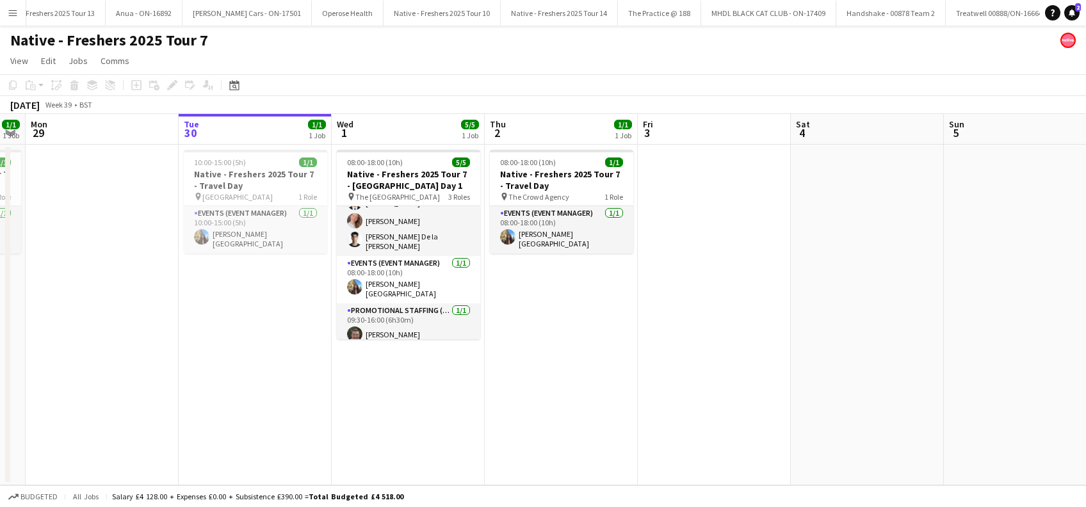
click at [534, 393] on app-date-cell "08:00-18:00 (10h) 1/1 Native - Freshers 2025 Tour 7 - Travel Day pin The Crowd …" at bounding box center [561, 315] width 153 height 341
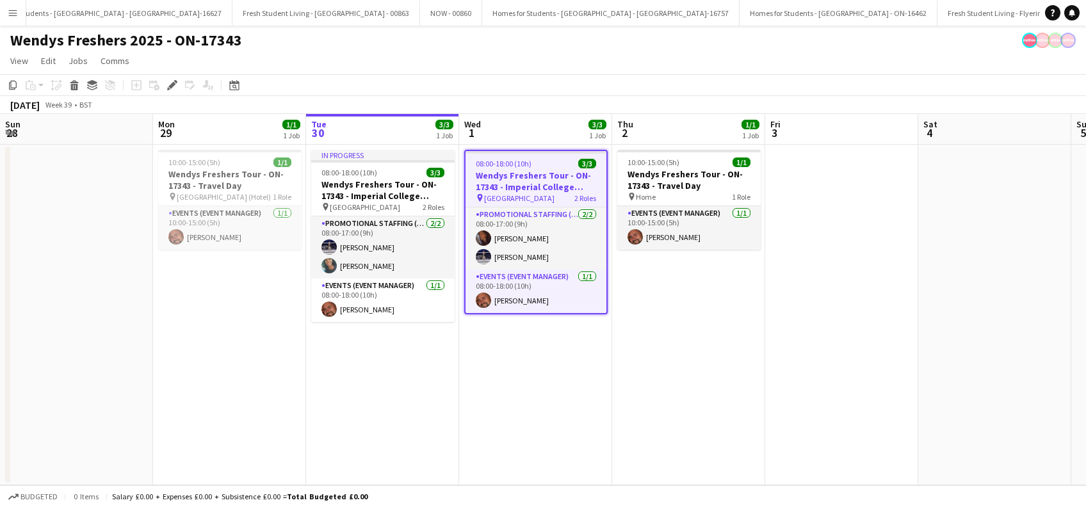
scroll to position [0, 441]
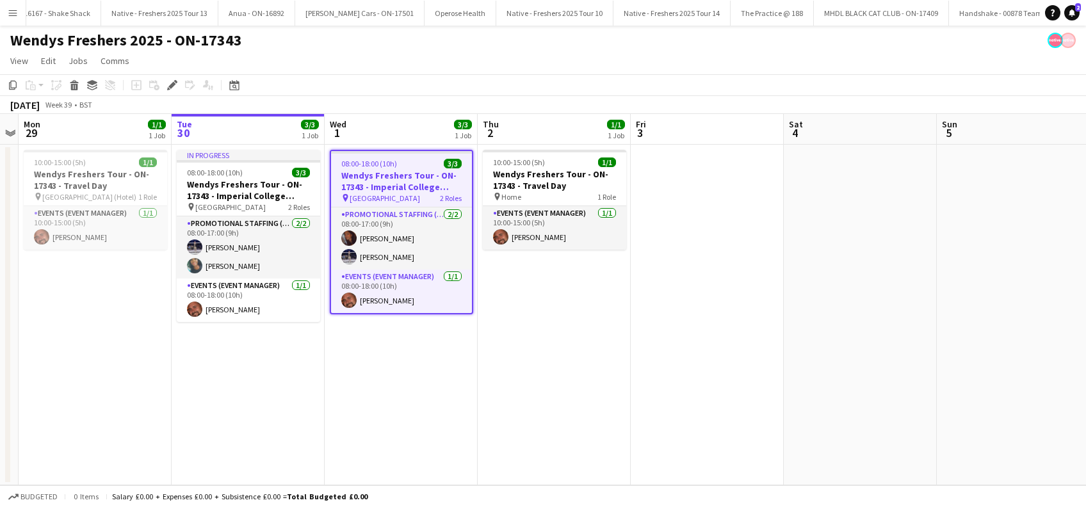
click at [432, 372] on app-date-cell "08:00-18:00 (10h) 3/3 Wendys Freshers Tour - ON-17343 - Imperial College London…" at bounding box center [401, 315] width 153 height 341
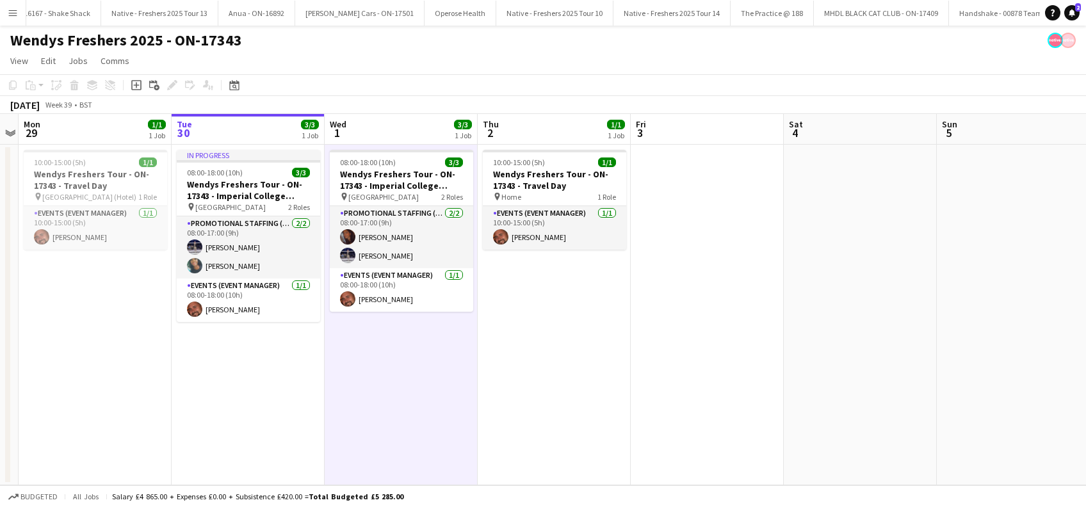
click at [553, 354] on app-date-cell "10:00-15:00 (5h) 1/1 Wendys Freshers Tour - ON-17343 - Travel Day pin Home 1 Ro…" at bounding box center [554, 315] width 153 height 341
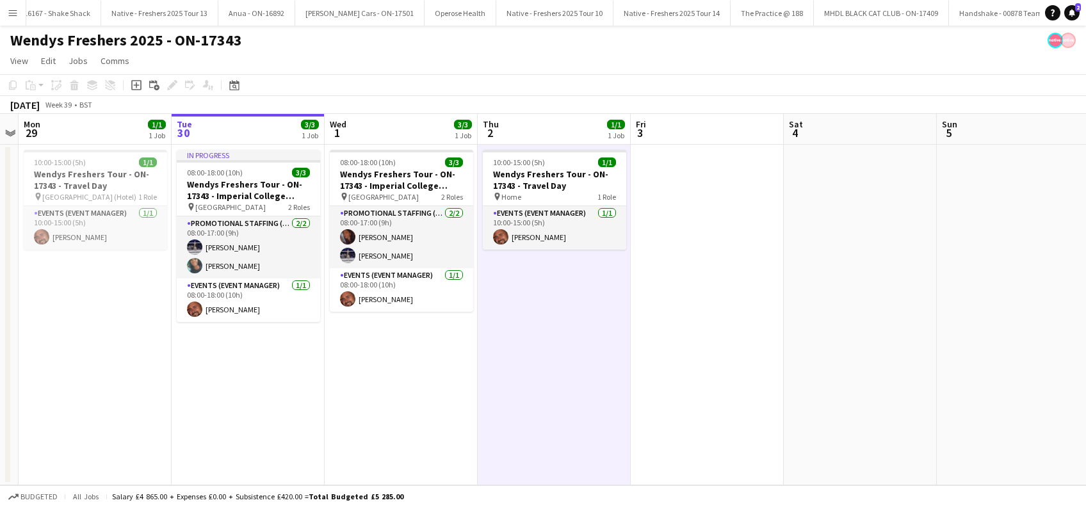
click at [379, 400] on app-date-cell "08:00-18:00 (10h) 3/3 Wendys Freshers Tour - ON-17343 - Imperial College London…" at bounding box center [401, 315] width 153 height 341
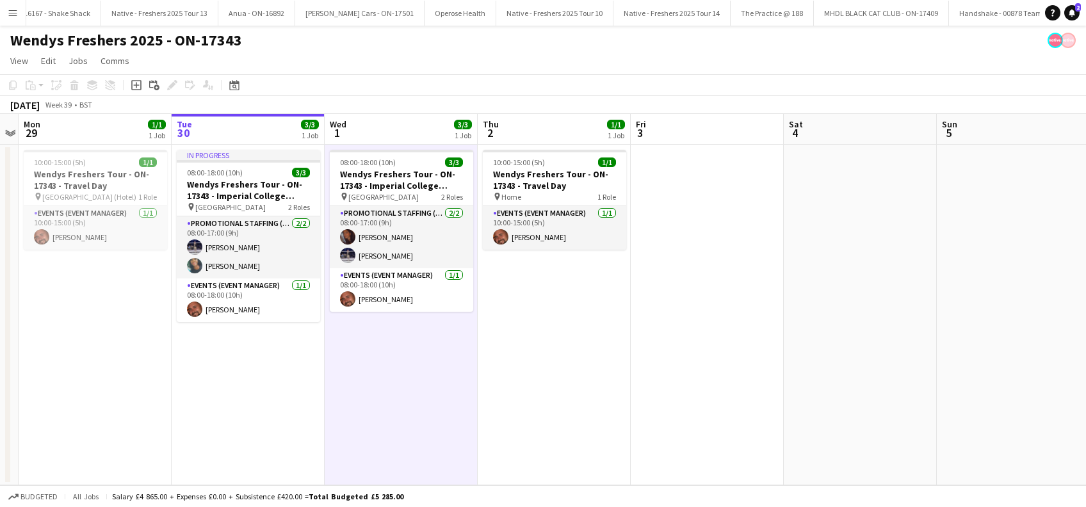
click at [429, 374] on app-date-cell "08:00-18:00 (10h) 3/3 Wendys Freshers Tour - ON-17343 - Imperial College London…" at bounding box center [401, 315] width 153 height 341
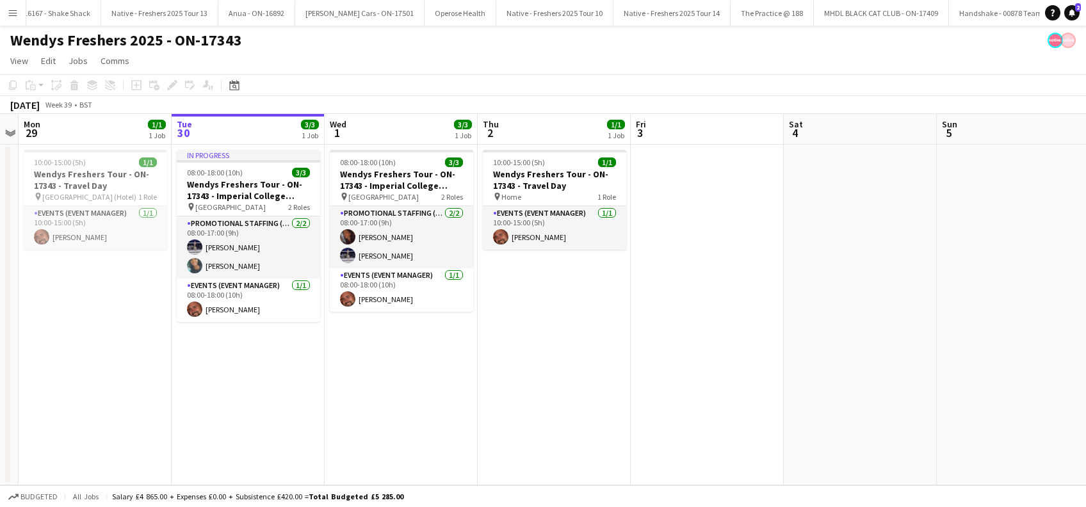
click at [566, 374] on app-date-cell "10:00-15:00 (5h) 1/1 Wendys Freshers Tour - ON-17343 - Travel Day pin Home 1 Ro…" at bounding box center [554, 315] width 153 height 341
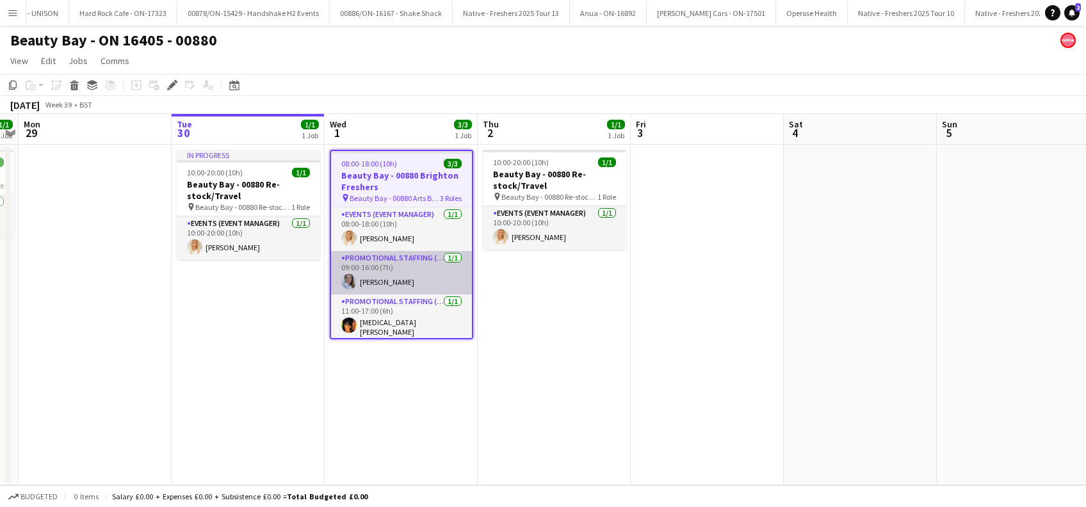
click at [405, 279] on app-card-role "Promotional Staffing (Brand Ambassadors) [DATE] 09:00-16:00 (7h) [PERSON_NAME]" at bounding box center [401, 273] width 141 height 44
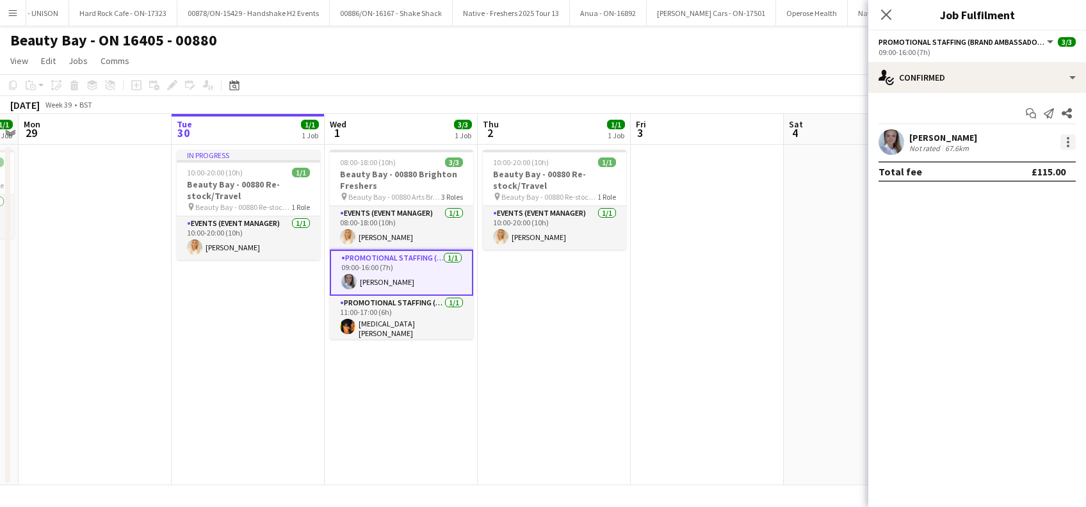
click at [1066, 140] on div at bounding box center [1068, 142] width 15 height 15
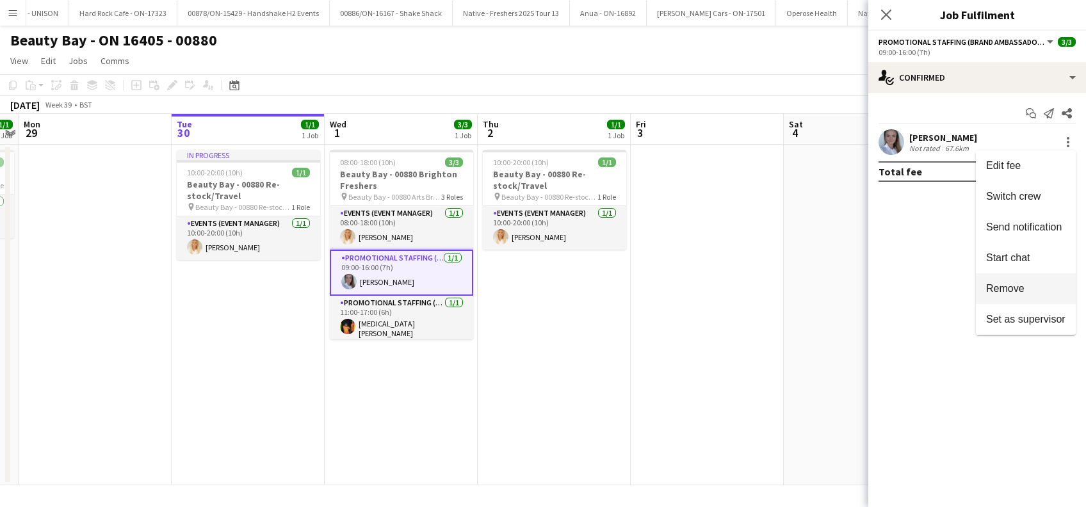
click at [1016, 287] on span "Remove" at bounding box center [1005, 288] width 38 height 11
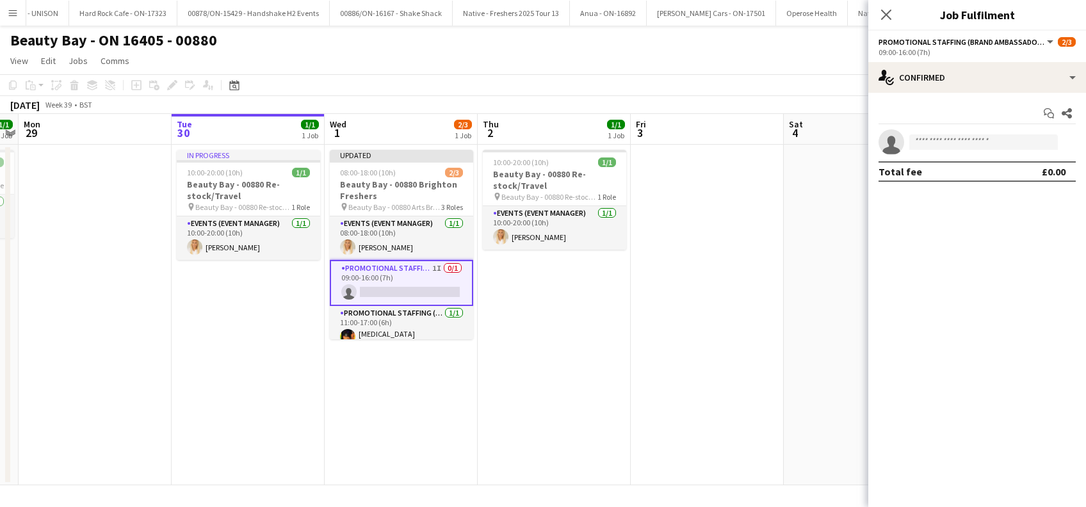
click at [538, 312] on app-date-cell "10:00-20:00 (10h) 1/1 Beauty Bay - 00880 Re-stock/Travel pin Beauty Bay - 00880…" at bounding box center [554, 315] width 153 height 341
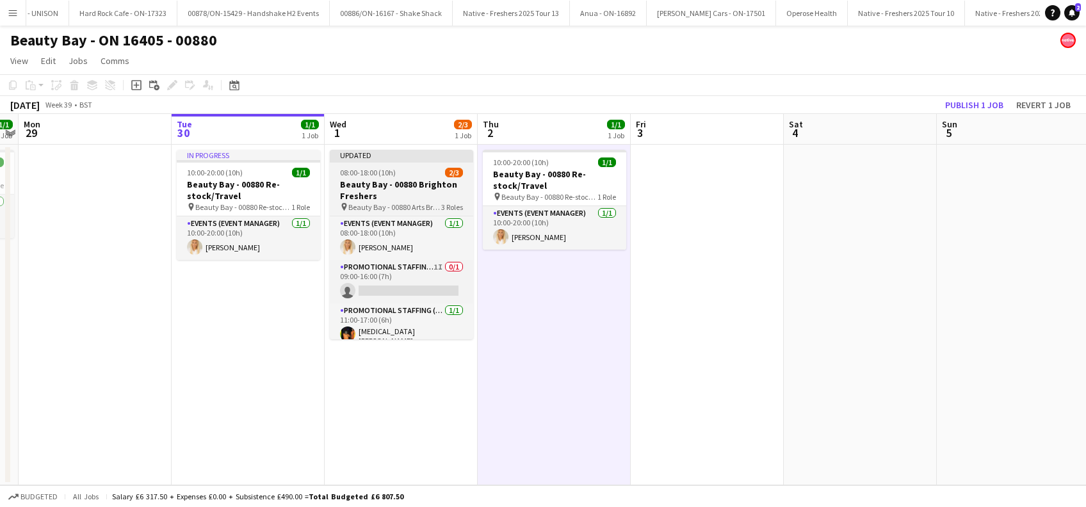
click at [384, 192] on h3 "Beauty Bay - 00880 Brighton Freshers" at bounding box center [401, 190] width 143 height 23
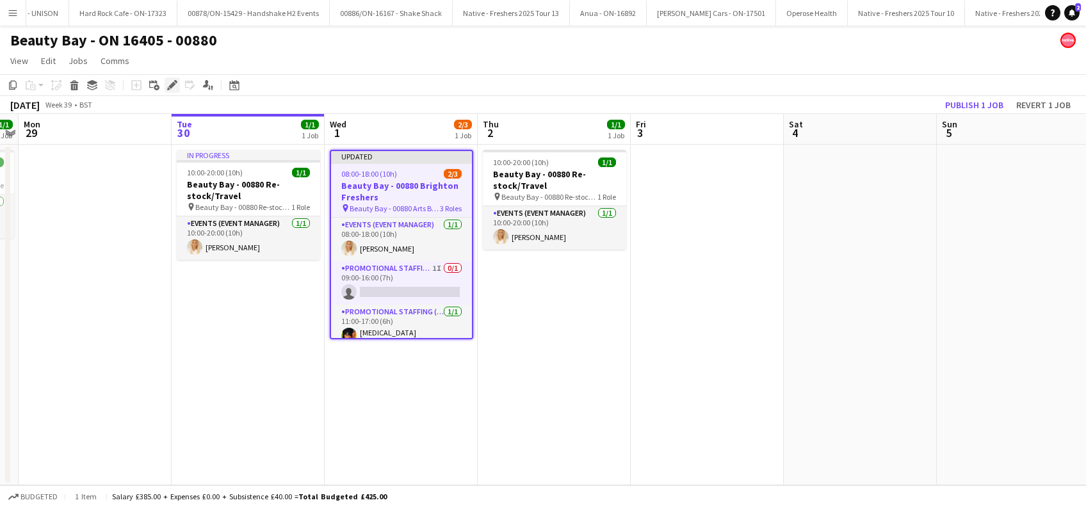
click at [173, 87] on icon "Edit" at bounding box center [172, 85] width 10 height 10
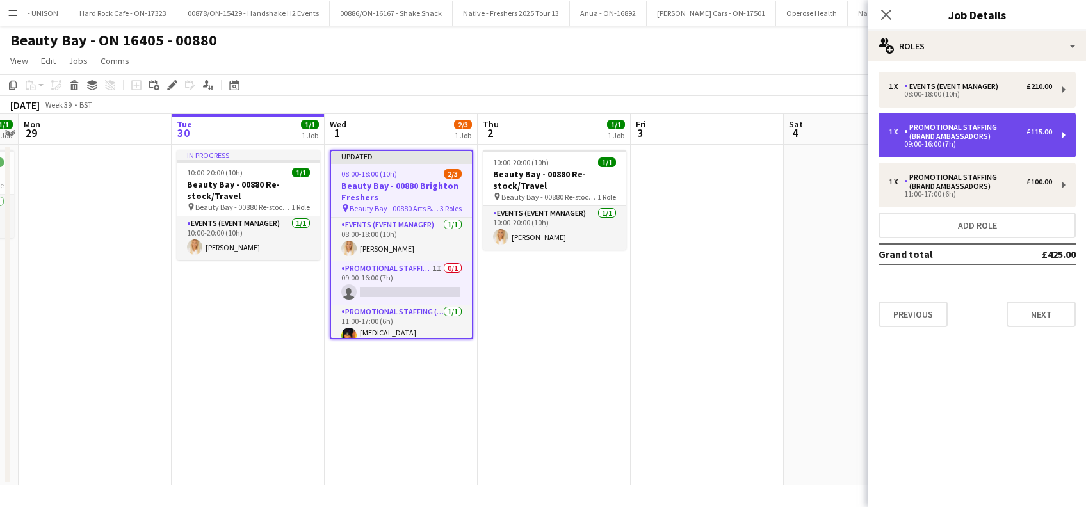
click at [964, 135] on div "Promotional Staffing (Brand Ambassadors)" at bounding box center [965, 132] width 122 height 18
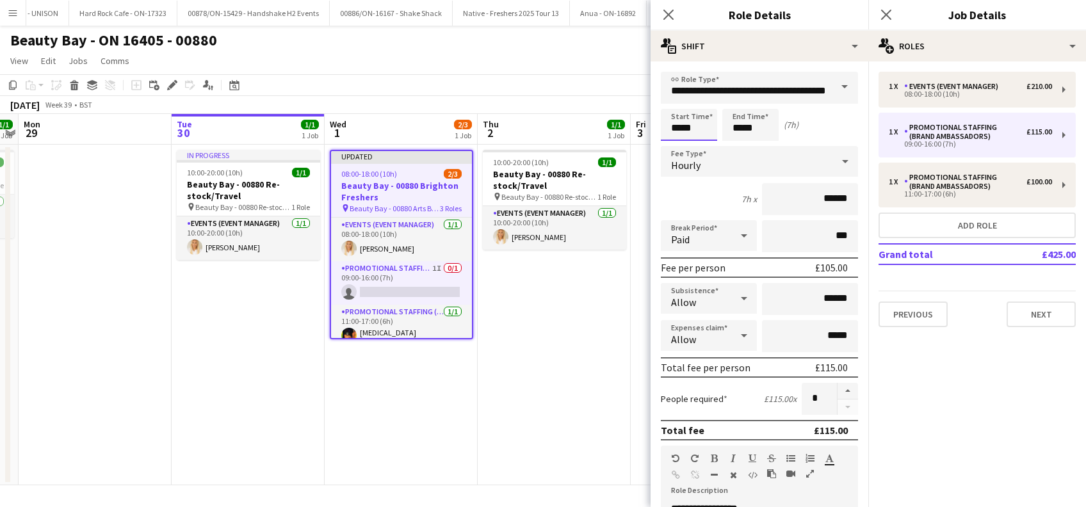
click at [685, 119] on input "*****" at bounding box center [689, 125] width 56 height 32
click at [680, 146] on div at bounding box center [677, 147] width 26 height 13
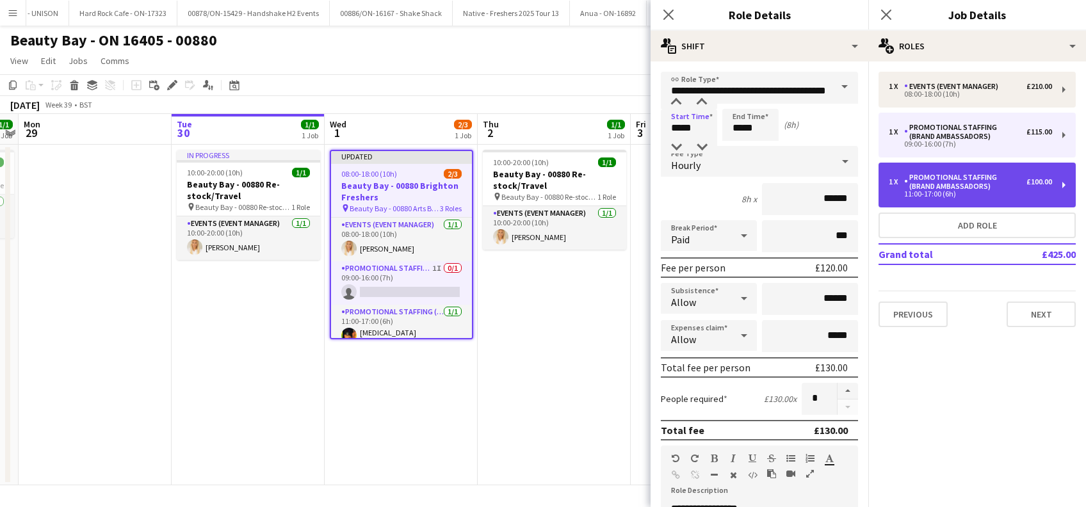
click at [961, 184] on div "Promotional Staffing (Brand Ambassadors)" at bounding box center [965, 182] width 122 height 18
type input "*****"
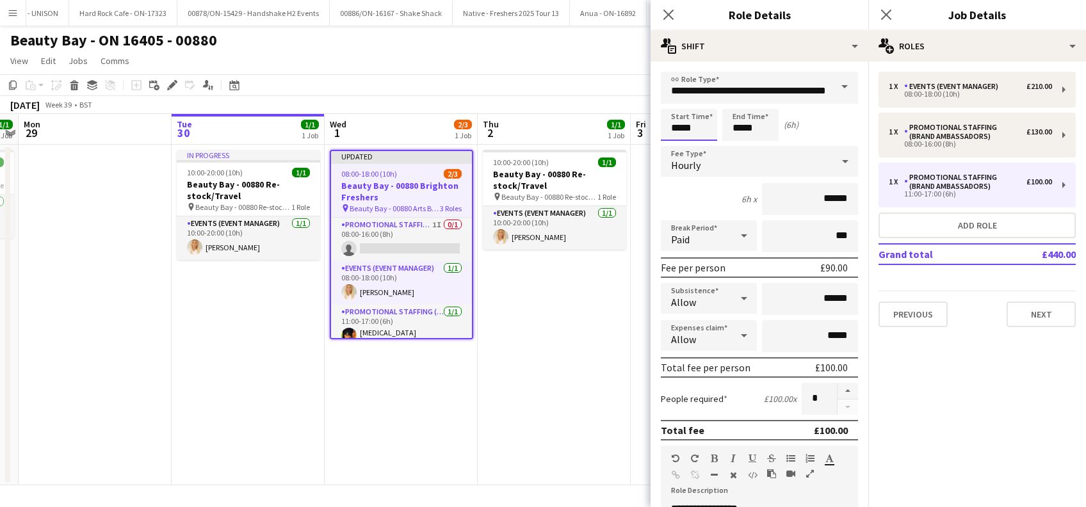
click at [693, 134] on input "*****" at bounding box center [689, 125] width 56 height 32
type input "*****"
click at [676, 146] on div at bounding box center [677, 147] width 26 height 13
click at [1045, 317] on button "Next" at bounding box center [1041, 315] width 69 height 26
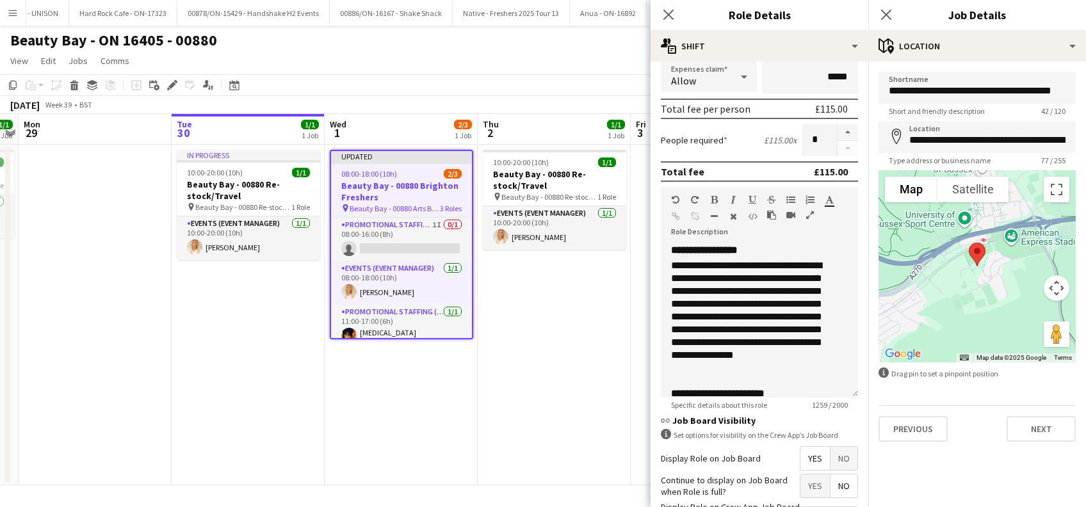
scroll to position [370, 0]
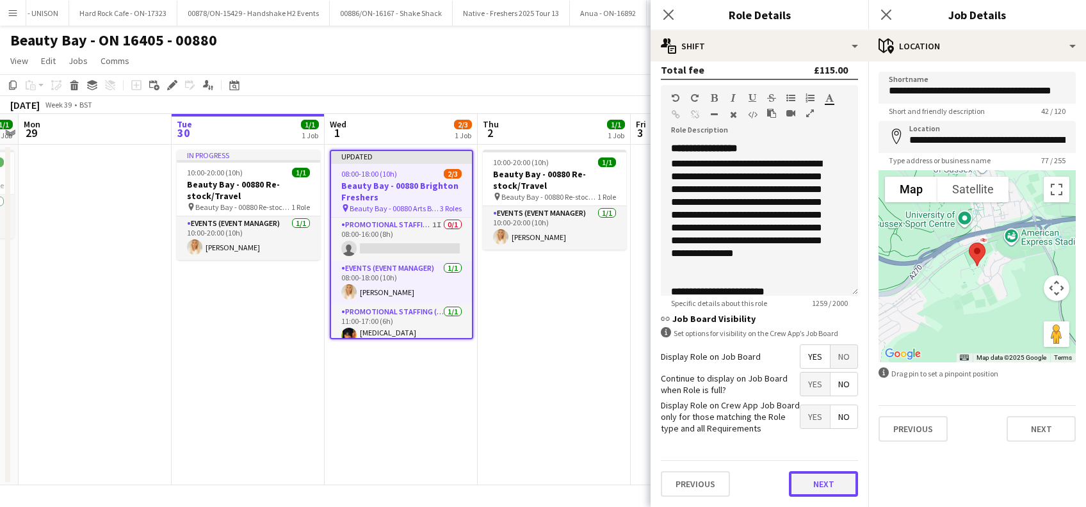
click at [814, 478] on button "Next" at bounding box center [823, 484] width 69 height 26
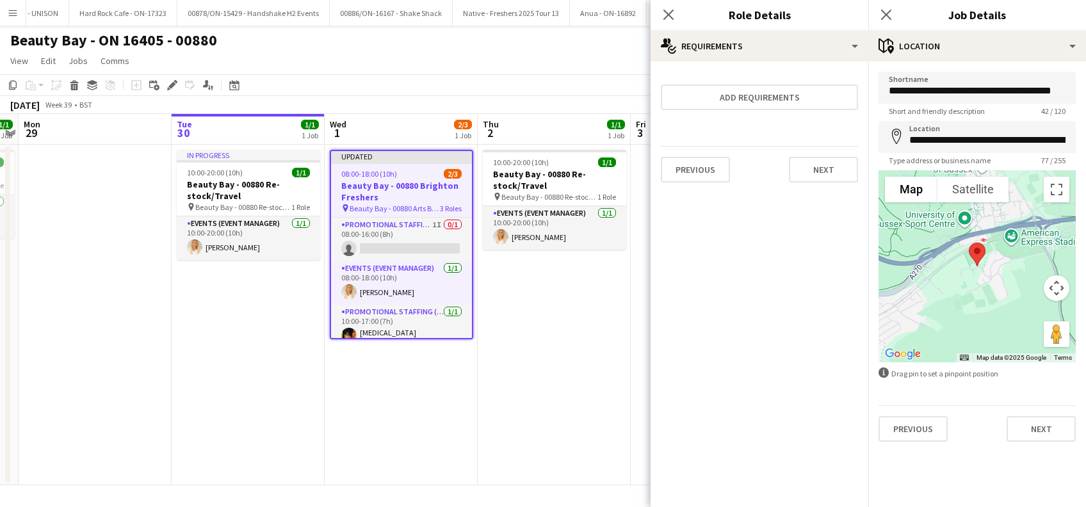
scroll to position [0, 0]
click at [817, 161] on button "Next" at bounding box center [823, 170] width 69 height 26
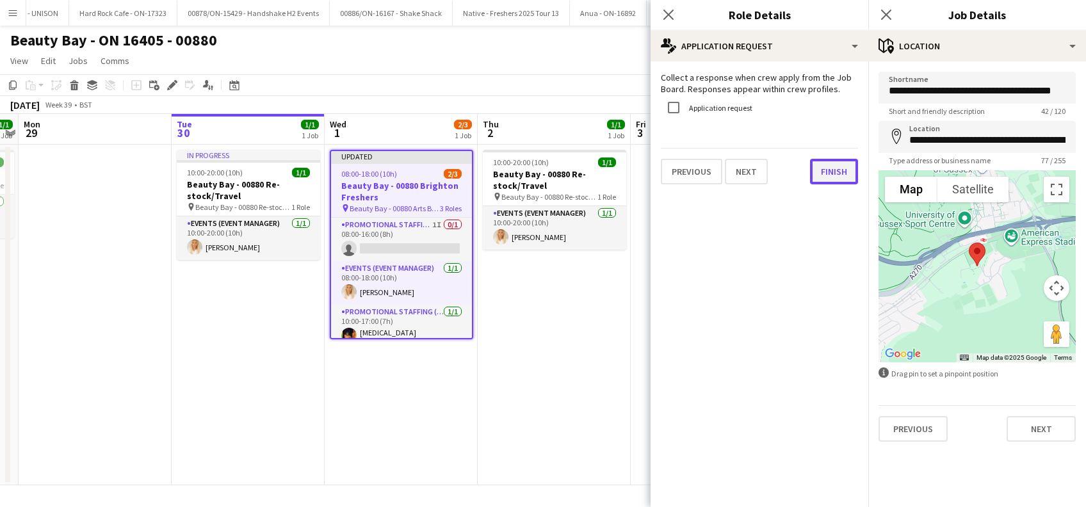
click at [835, 179] on button "Finish" at bounding box center [834, 172] width 48 height 26
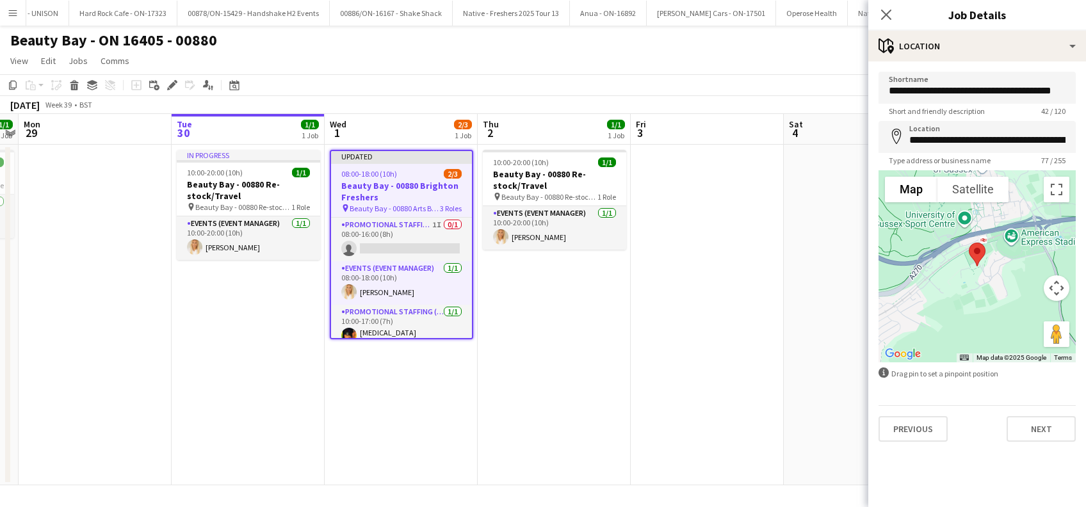
click at [724, 297] on app-date-cell at bounding box center [707, 315] width 153 height 341
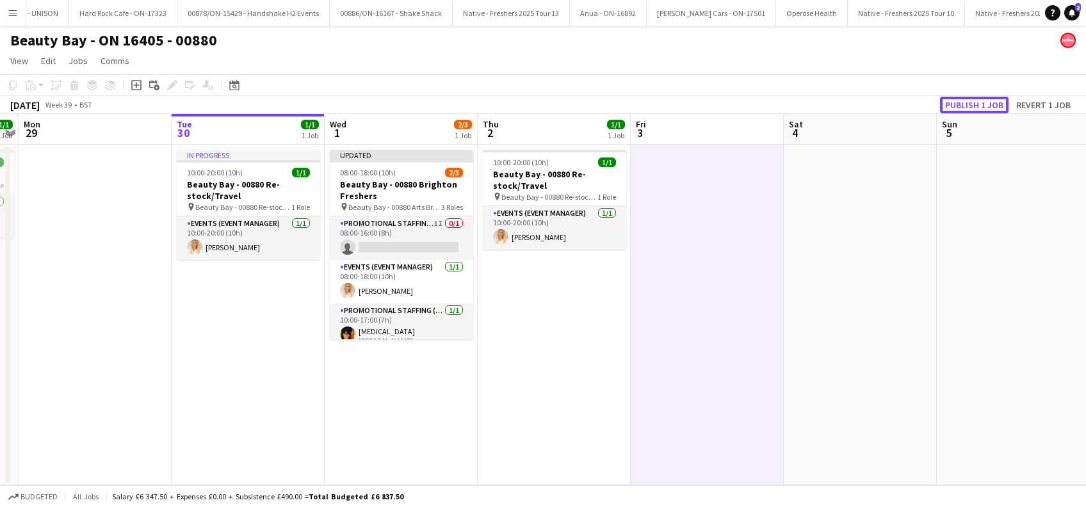
click at [966, 106] on button "Publish 1 job" at bounding box center [974, 105] width 69 height 17
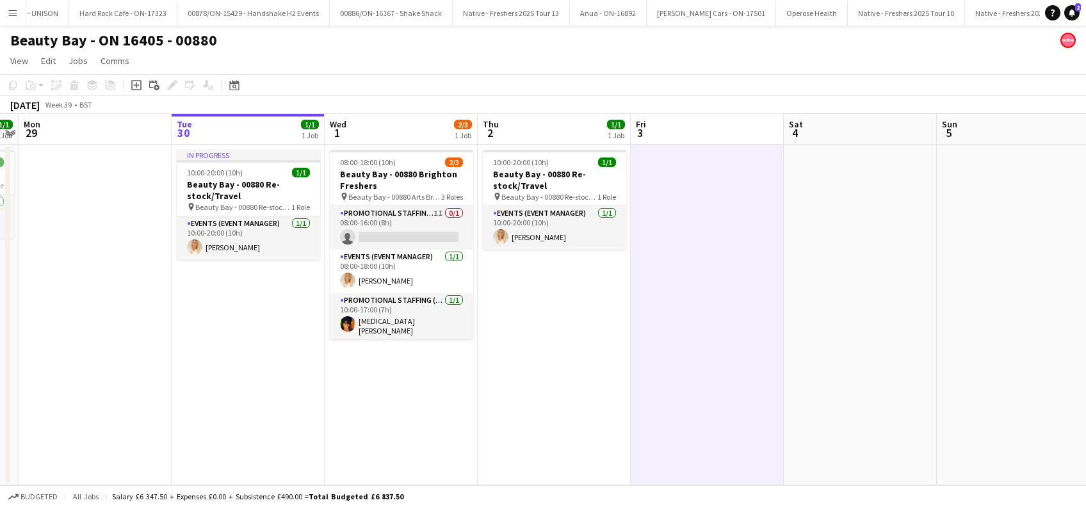
click at [370, 397] on app-date-cell "08:00-18:00 (10h) 2/3 Beauty Bay - 00880 Brighton Freshers pin Beauty Bay - 008…" at bounding box center [401, 315] width 153 height 341
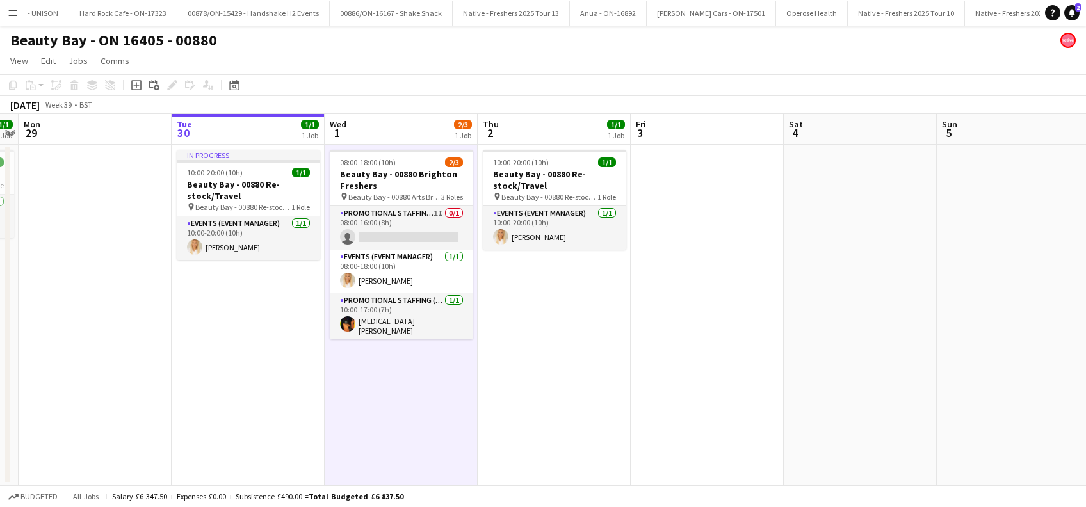
click at [496, 379] on app-date-cell "10:00-20:00 (10h) 1/1 Beauty Bay - 00880 Re-stock/Travel pin Beauty Bay - 00880…" at bounding box center [554, 315] width 153 height 341
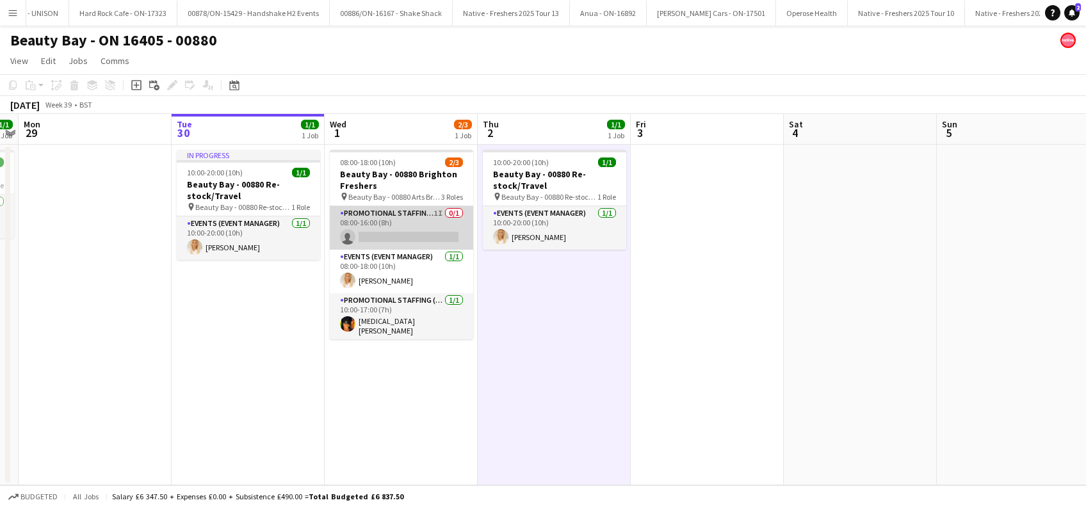
click at [400, 234] on app-card-role "Promotional Staffing (Brand Ambassadors) 1I 0/1 08:00-16:00 (8h) single-neutral…" at bounding box center [401, 228] width 143 height 44
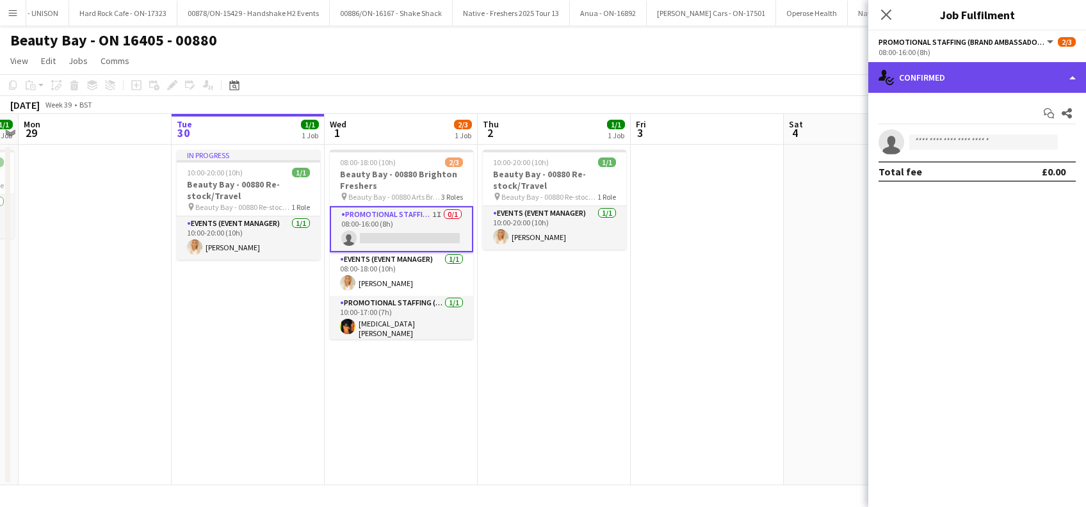
click at [978, 76] on div "single-neutral-actions-check-2 Confirmed" at bounding box center [978, 77] width 218 height 31
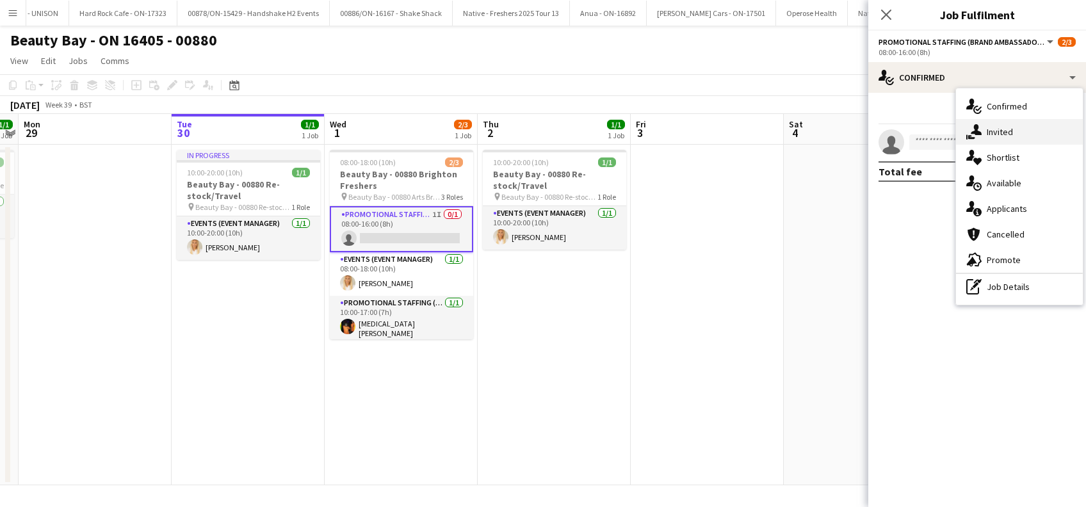
click at [1000, 133] on span "Invited" at bounding box center [1000, 132] width 26 height 12
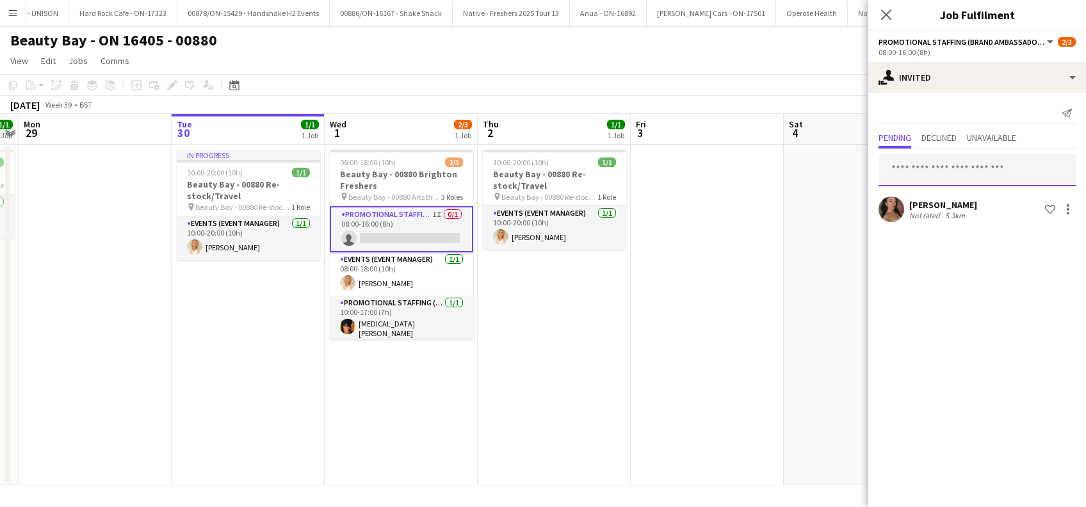
click at [895, 169] on input "text" at bounding box center [977, 170] width 197 height 32
type input "****"
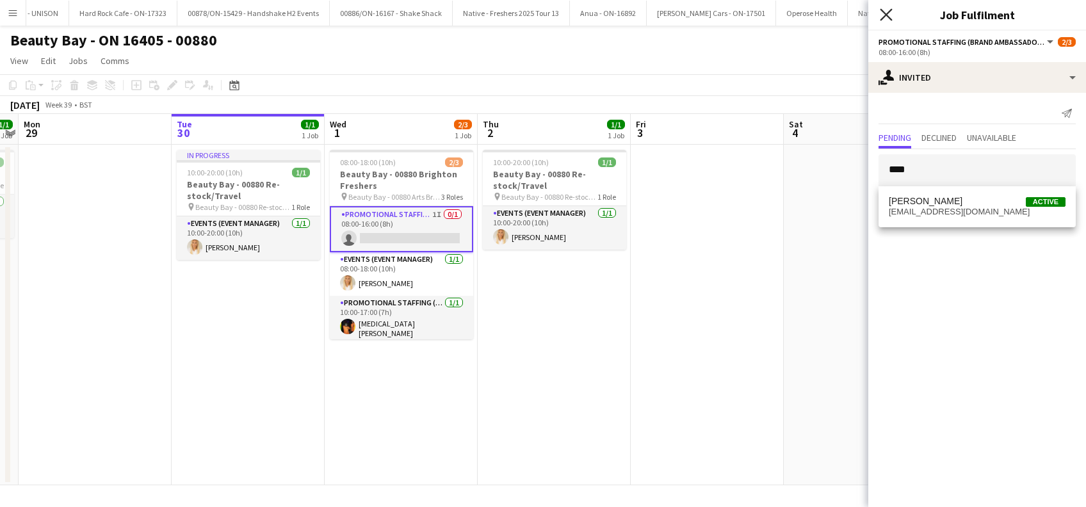
click at [889, 16] on icon "Close pop-in" at bounding box center [886, 14] width 12 height 12
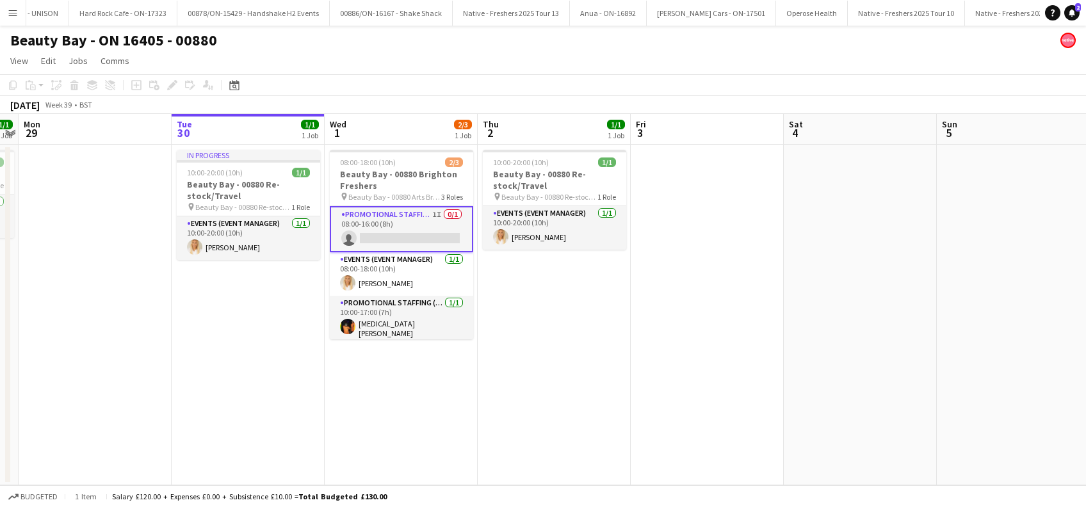
click at [637, 329] on app-date-cell at bounding box center [707, 315] width 153 height 341
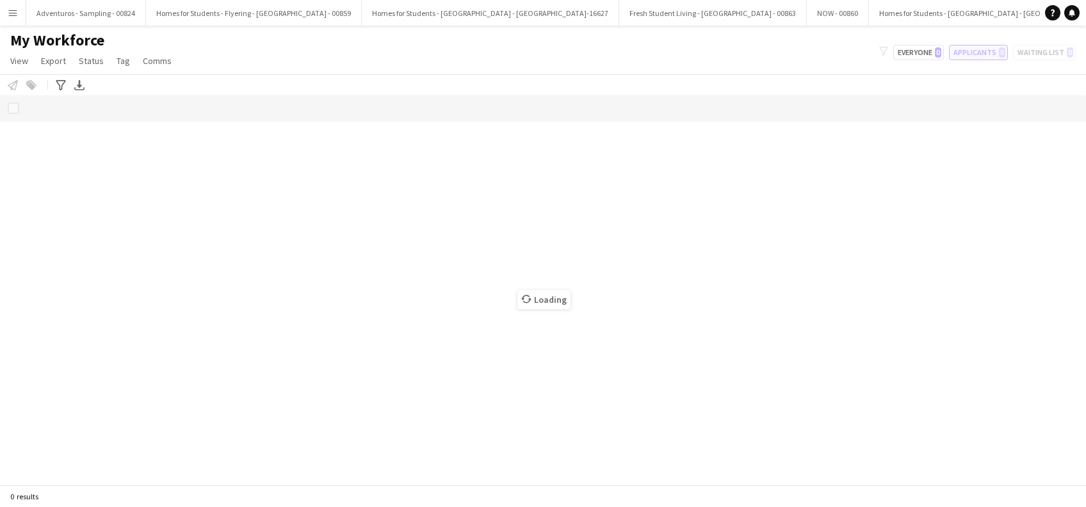
click at [981, 56] on button "Applicants 0" at bounding box center [978, 52] width 59 height 15
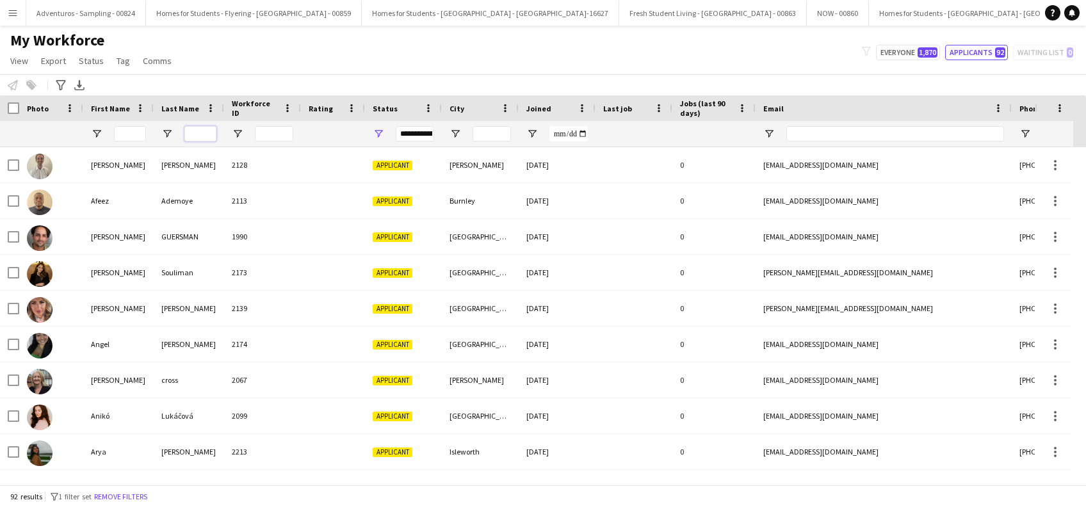
click at [195, 130] on input "Last Name Filter Input" at bounding box center [200, 133] width 32 height 15
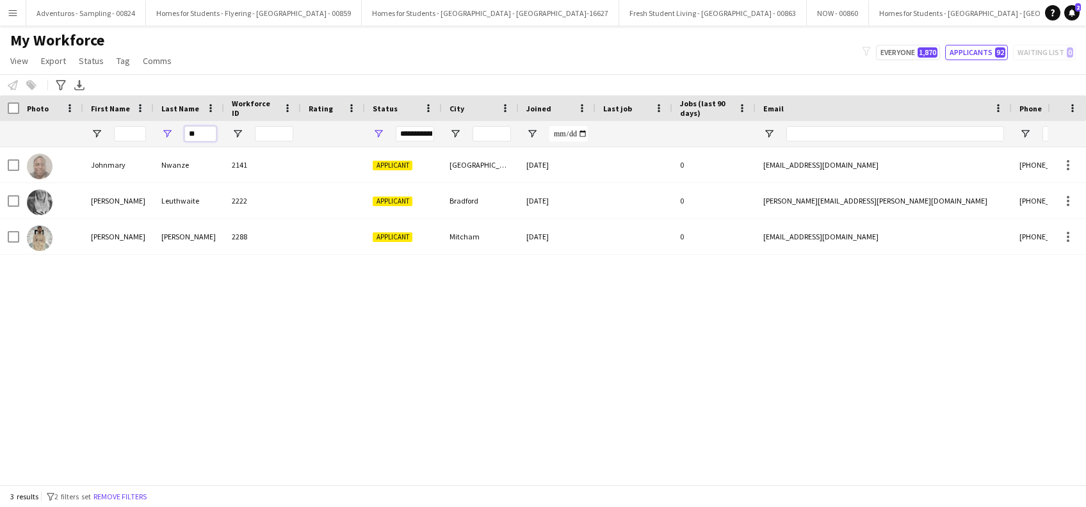
type input "*"
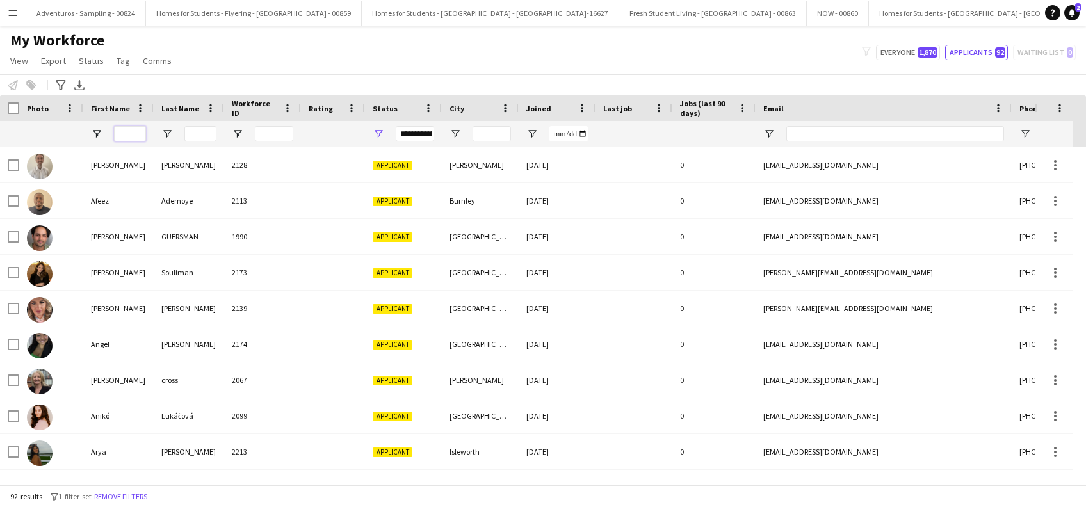
drag, startPoint x: 124, startPoint y: 135, endPoint x: 129, endPoint y: 129, distance: 8.2
click at [124, 135] on input "First Name Filter Input" at bounding box center [130, 133] width 32 height 15
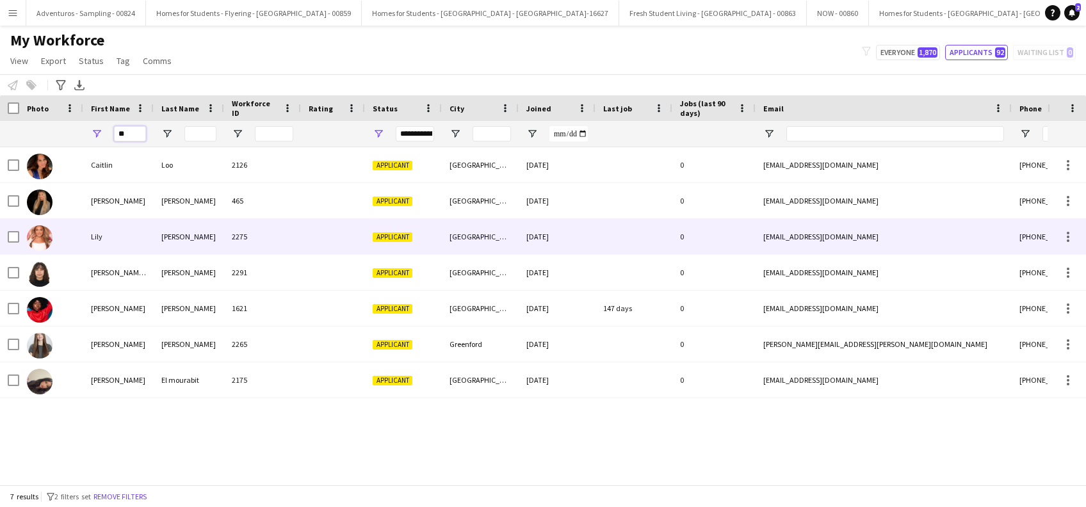
type input "**"
click at [102, 236] on div "Lily" at bounding box center [118, 236] width 70 height 35
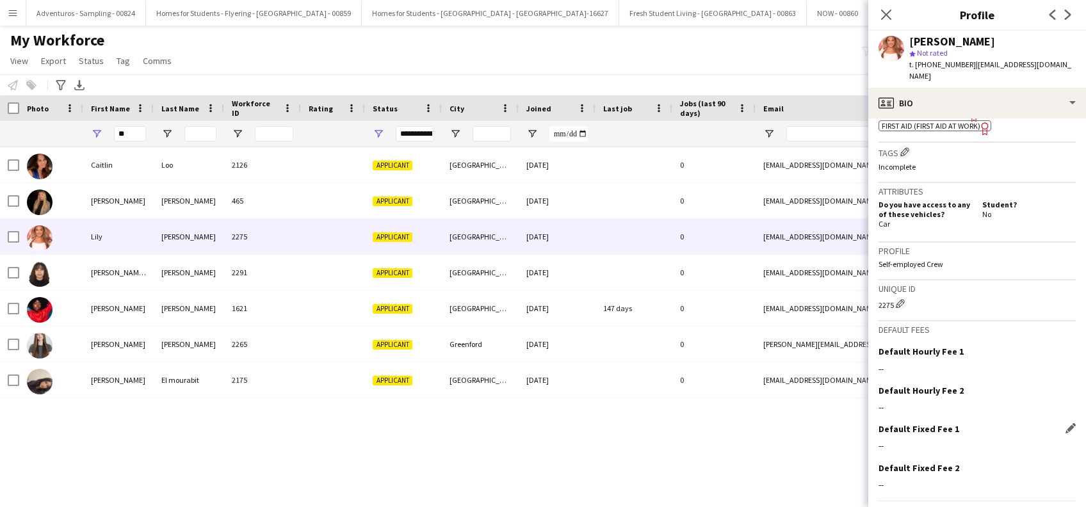
scroll to position [500, 0]
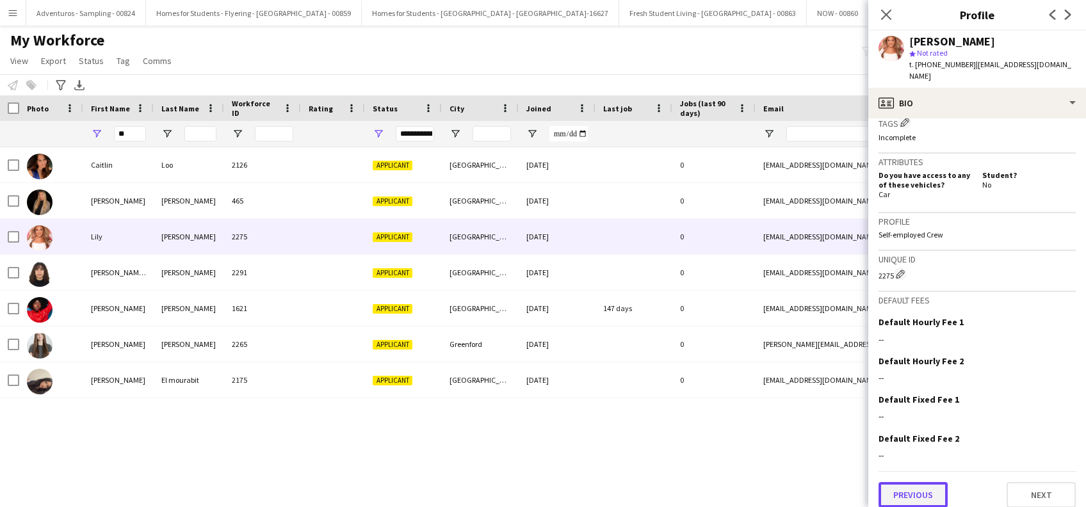
click at [920, 487] on button "Previous" at bounding box center [913, 495] width 69 height 26
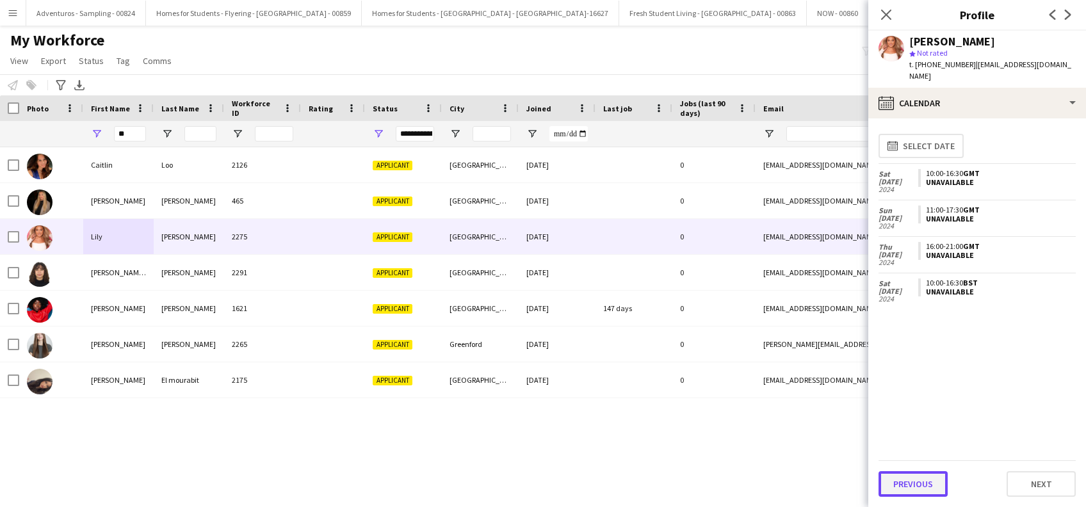
click at [917, 484] on button "Previous" at bounding box center [913, 484] width 69 height 26
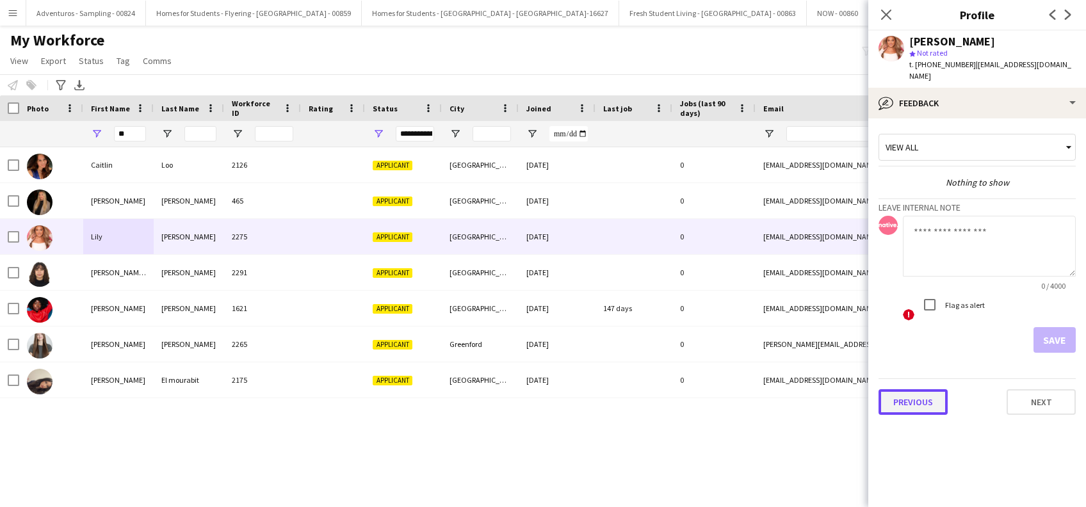
click at [912, 395] on button "Previous" at bounding box center [913, 402] width 69 height 26
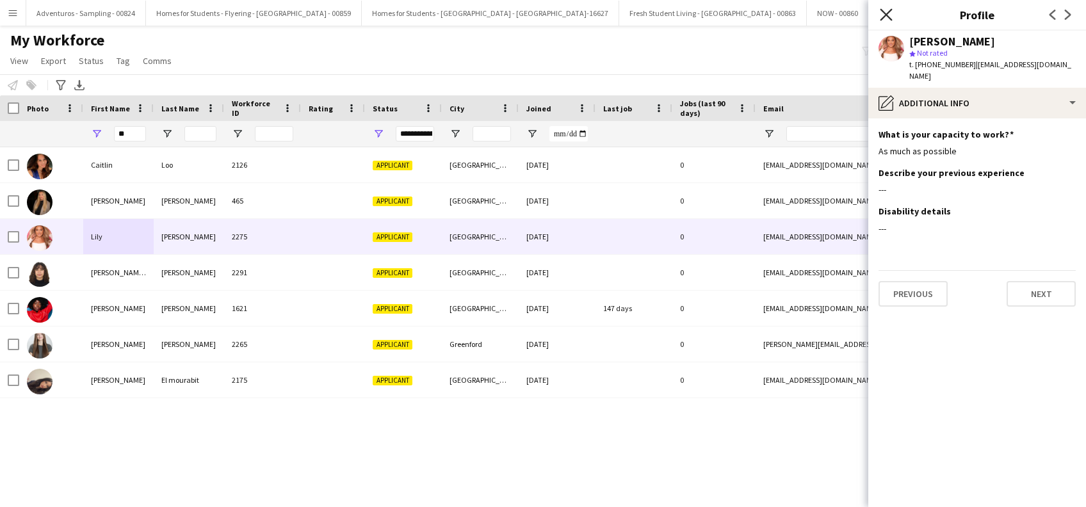
drag, startPoint x: 888, startPoint y: 17, endPoint x: 886, endPoint y: 25, distance: 7.9
click at [889, 17] on icon at bounding box center [886, 15] width 10 height 10
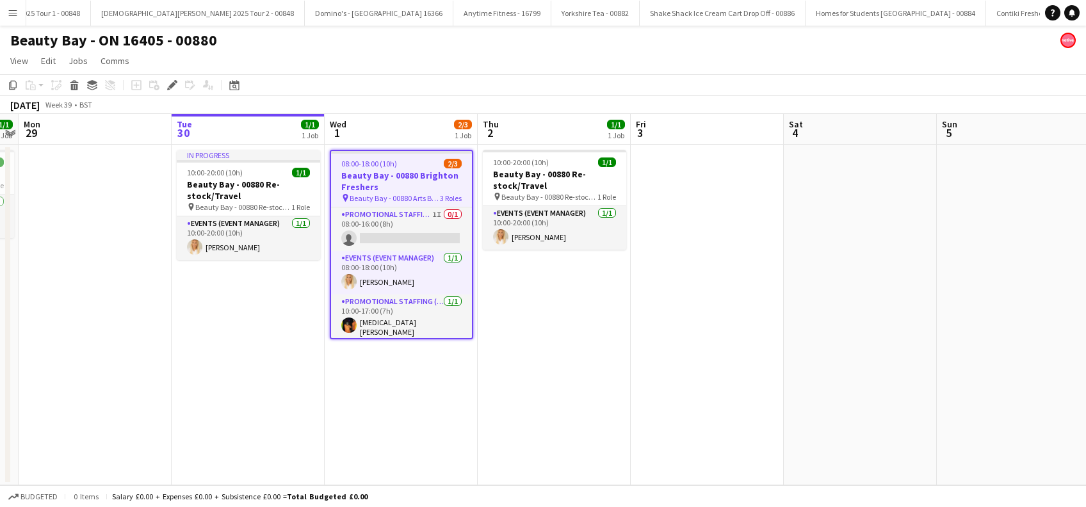
scroll to position [0, 6548]
drag, startPoint x: 432, startPoint y: 426, endPoint x: 479, endPoint y: 408, distance: 50.1
click at [432, 427] on app-date-cell "08:00-18:00 (10h) 2/3 Beauty Bay - 00880 Brighton Freshers pin Beauty Bay - 008…" at bounding box center [401, 315] width 153 height 341
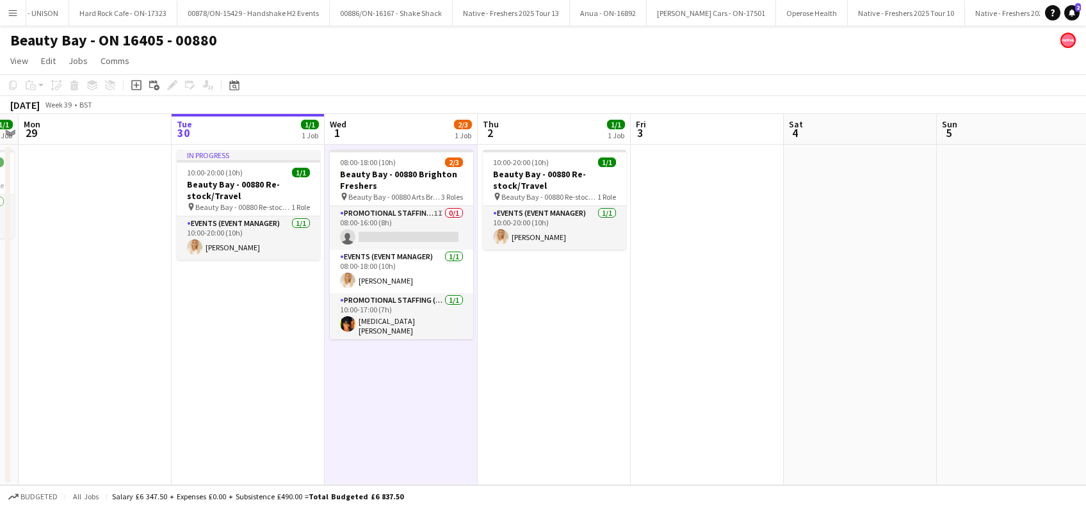
click at [546, 395] on app-date-cell "10:00-20:00 (10h) 1/1 Beauty Bay - 00880 Re-stock/Travel pin Beauty Bay - 00880…" at bounding box center [554, 315] width 153 height 341
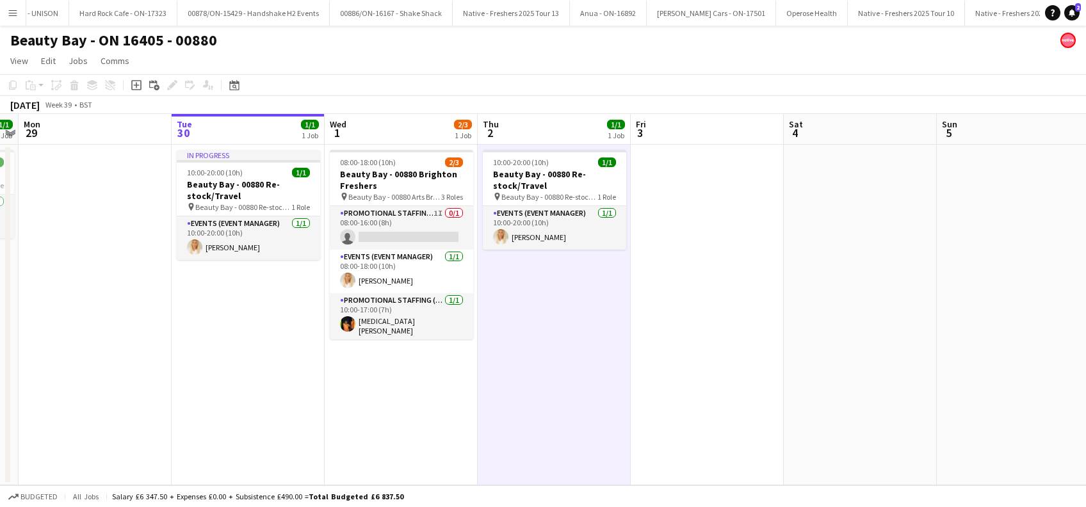
drag, startPoint x: 393, startPoint y: 402, endPoint x: 503, endPoint y: 394, distance: 109.9
click at [395, 402] on app-date-cell "08:00-18:00 (10h) 2/3 Beauty Bay - 00880 Brighton Freshers pin Beauty Bay - 008…" at bounding box center [401, 315] width 153 height 341
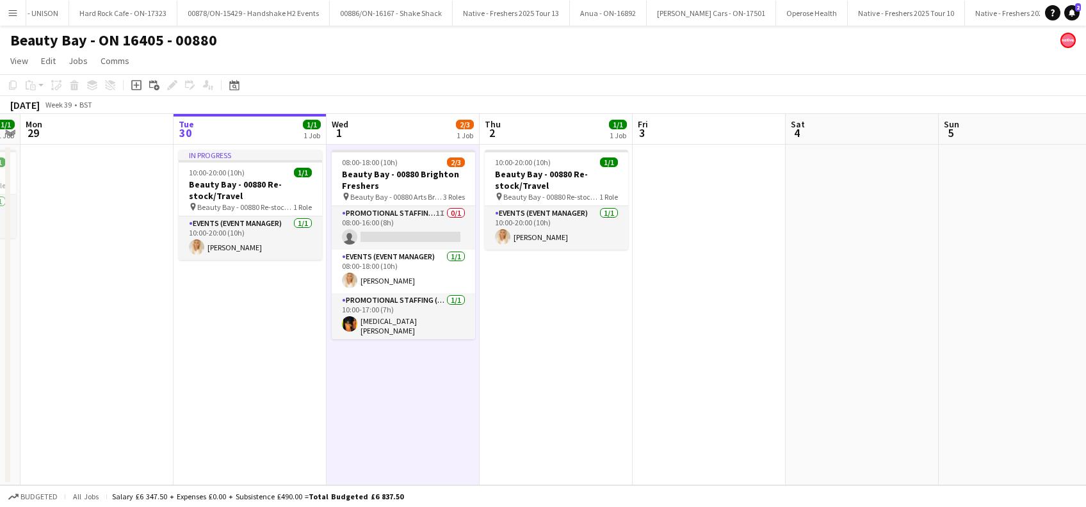
click at [557, 394] on app-date-cell "10:00-20:00 (10h) 1/1 Beauty Bay - 00880 Re-stock/Travel pin Beauty Bay - 00880…" at bounding box center [556, 315] width 153 height 341
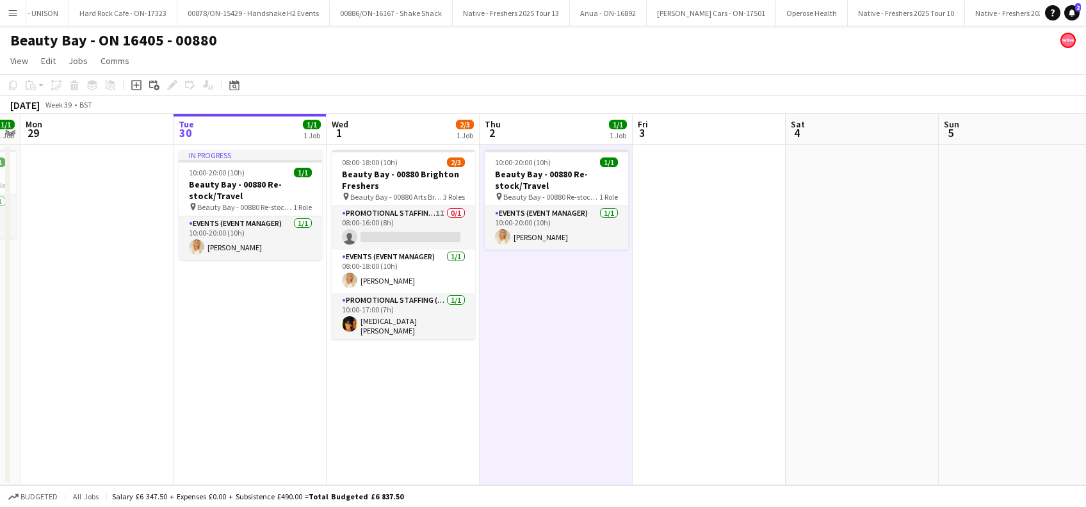
click at [415, 380] on app-date-cell "08:00-18:00 (10h) 2/3 Beauty Bay - 00880 Brighton Freshers pin Beauty Bay - 008…" at bounding box center [403, 315] width 153 height 341
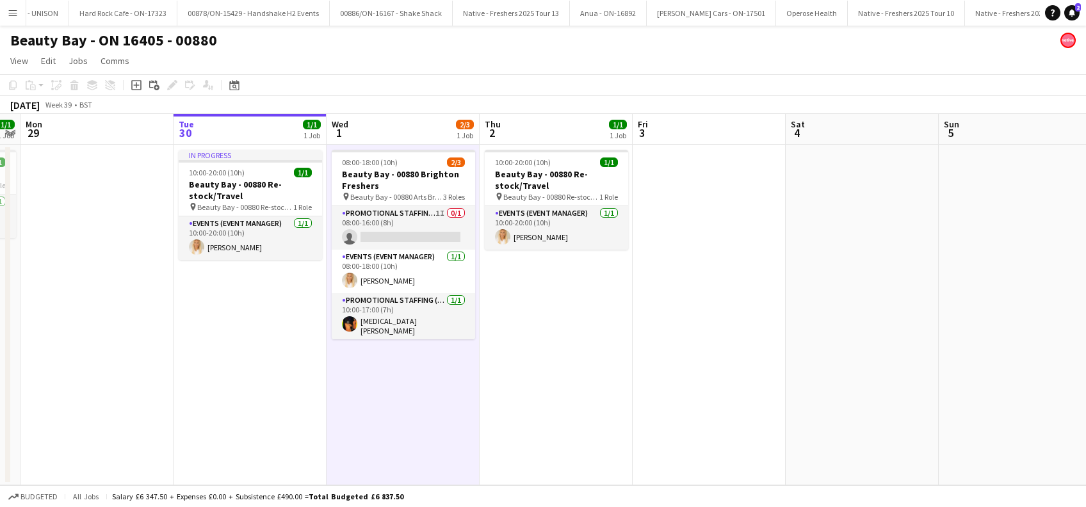
click at [553, 370] on app-date-cell "10:00-20:00 (10h) 1/1 Beauty Bay - 00880 Re-stock/Travel pin Beauty Bay - 00880…" at bounding box center [556, 315] width 153 height 341
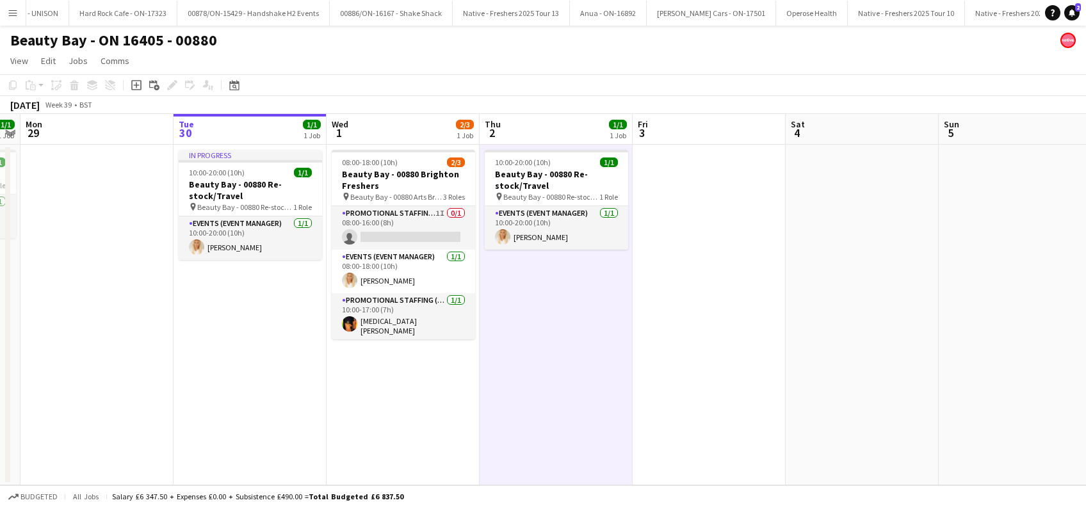
scroll to position [0, 438]
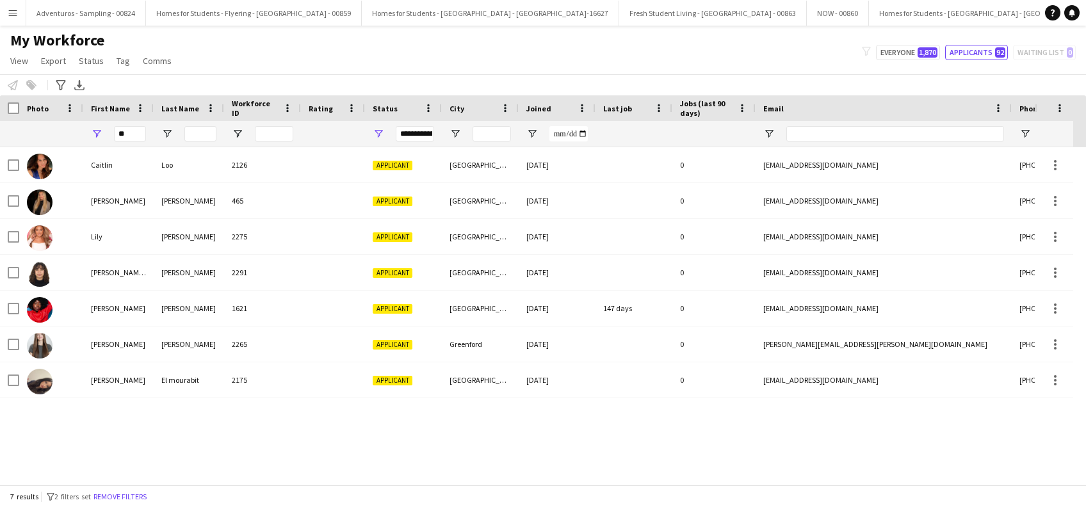
click at [15, 12] on app-icon "Menu" at bounding box center [13, 13] width 10 height 10
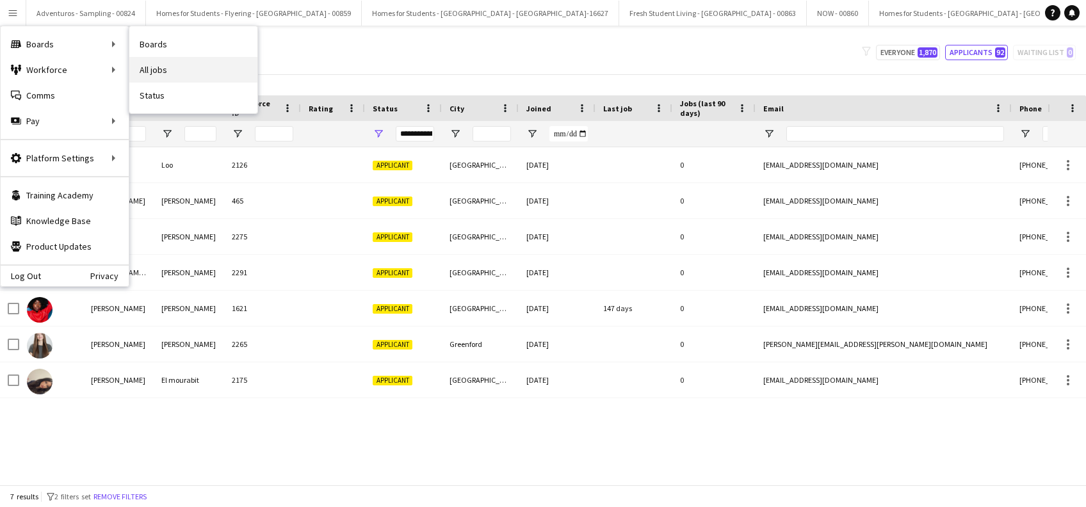
click at [188, 71] on link "All jobs" at bounding box center [193, 70] width 128 height 26
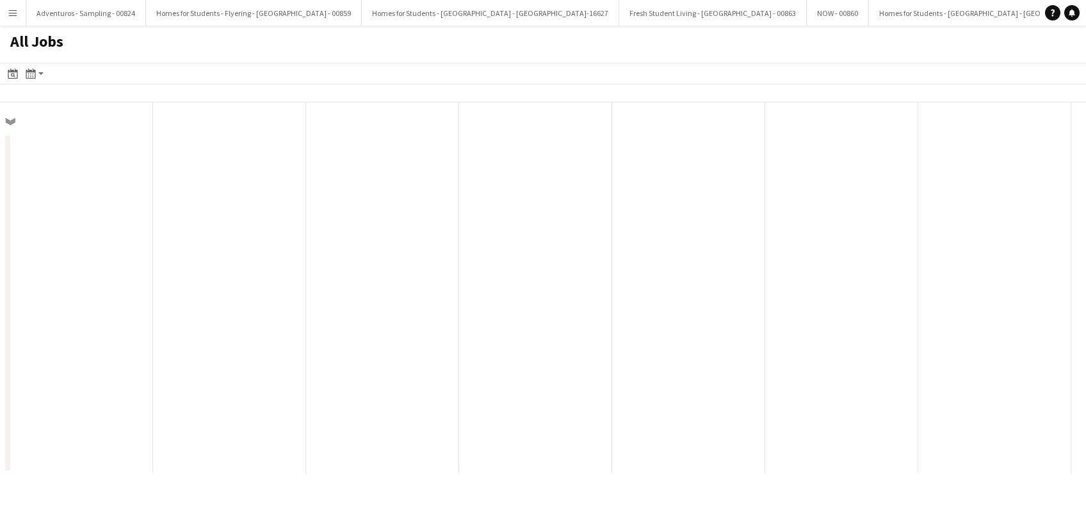
scroll to position [0, 306]
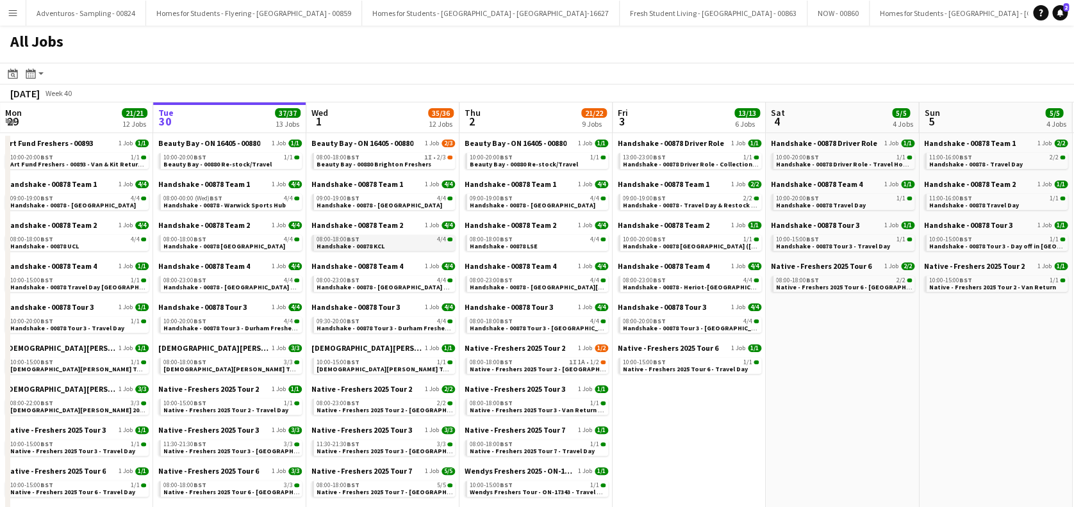
click at [379, 243] on span "Handshake - 00878 KCL" at bounding box center [350, 246] width 68 height 8
click at [16, 12] on app-icon "Menu" at bounding box center [13, 13] width 10 height 10
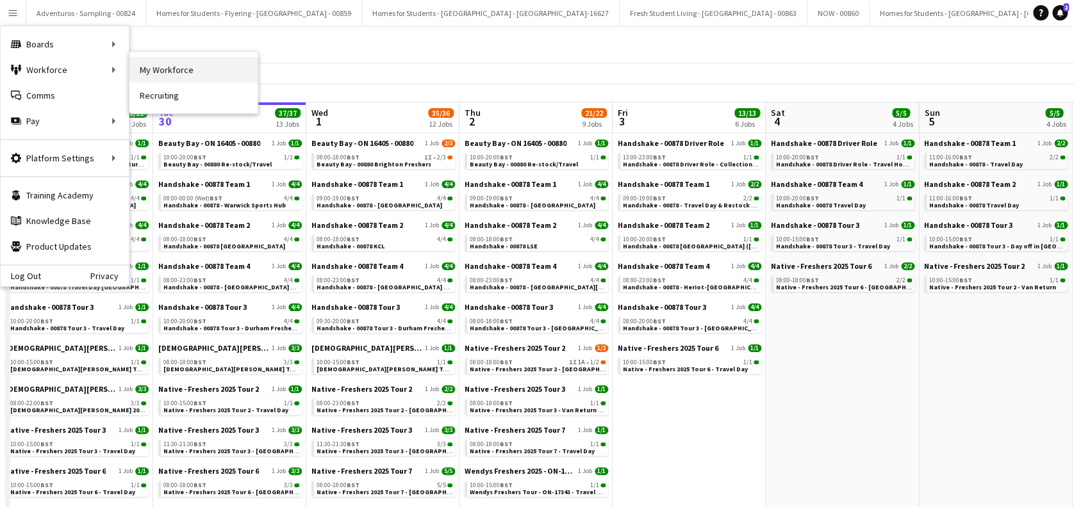
click at [200, 68] on link "My Workforce" at bounding box center [193, 70] width 128 height 26
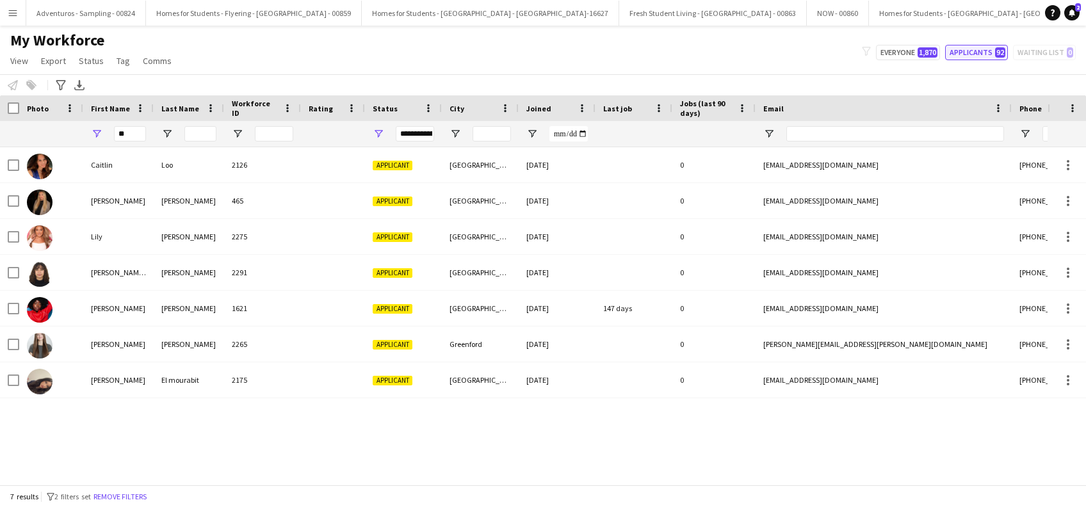
click at [969, 51] on button "Applicants 92" at bounding box center [976, 52] width 63 height 15
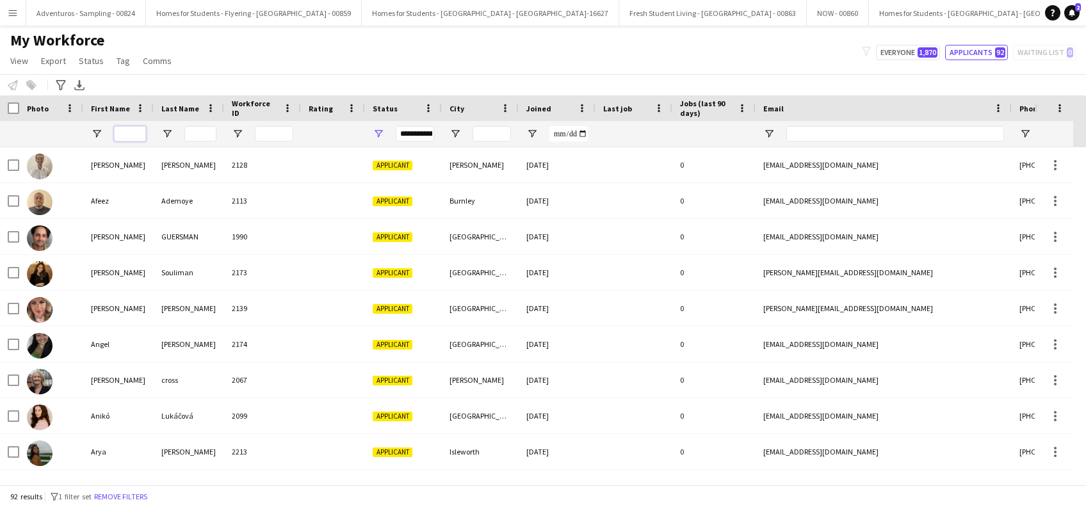
click at [135, 135] on input "First Name Filter Input" at bounding box center [130, 133] width 32 height 15
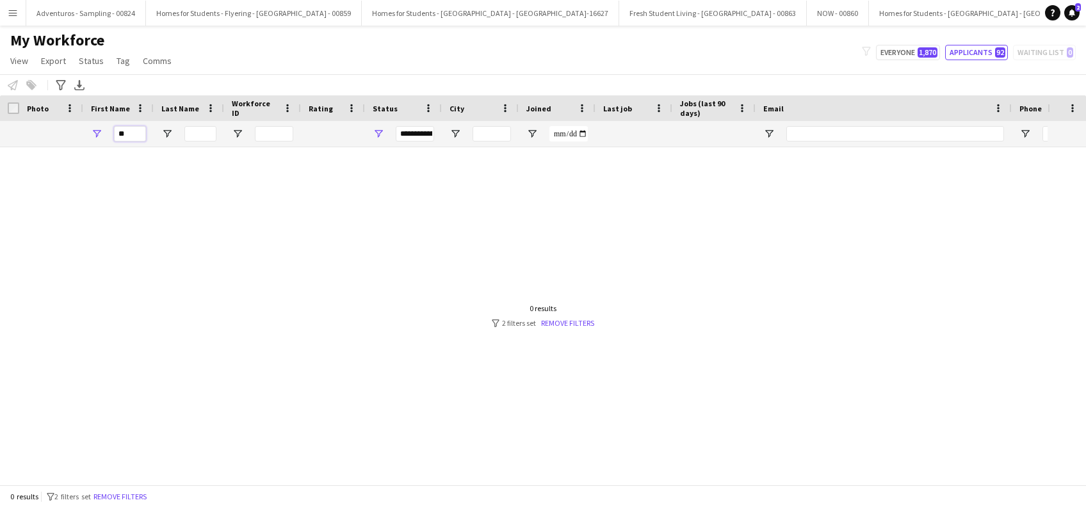
type input "*"
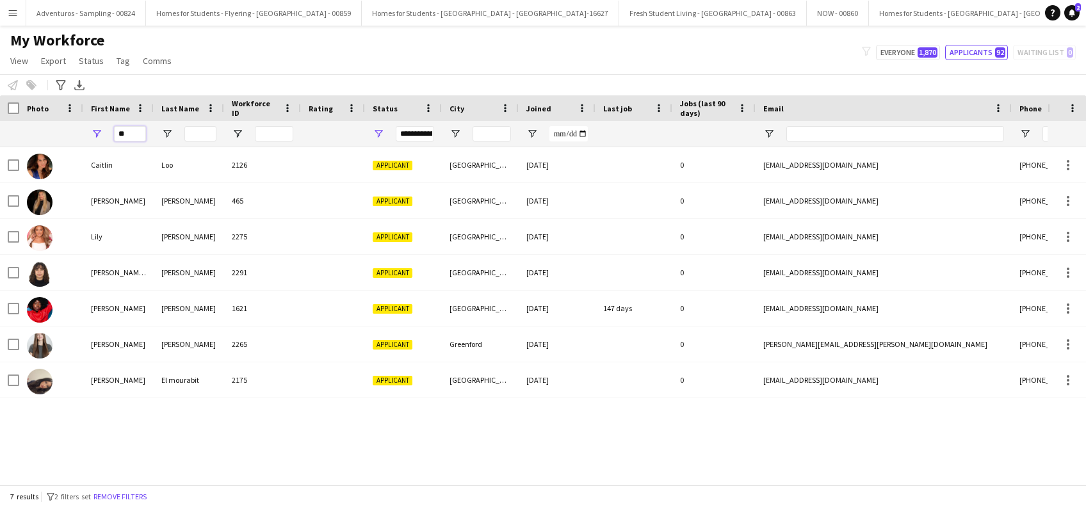
type input "**"
click at [236, 414] on div "Caitlin Loo 2126 Applicant Windsor 24-06-2025 0 caitlinloo1234@gmail.com +44738…" at bounding box center [524, 309] width 1048 height 325
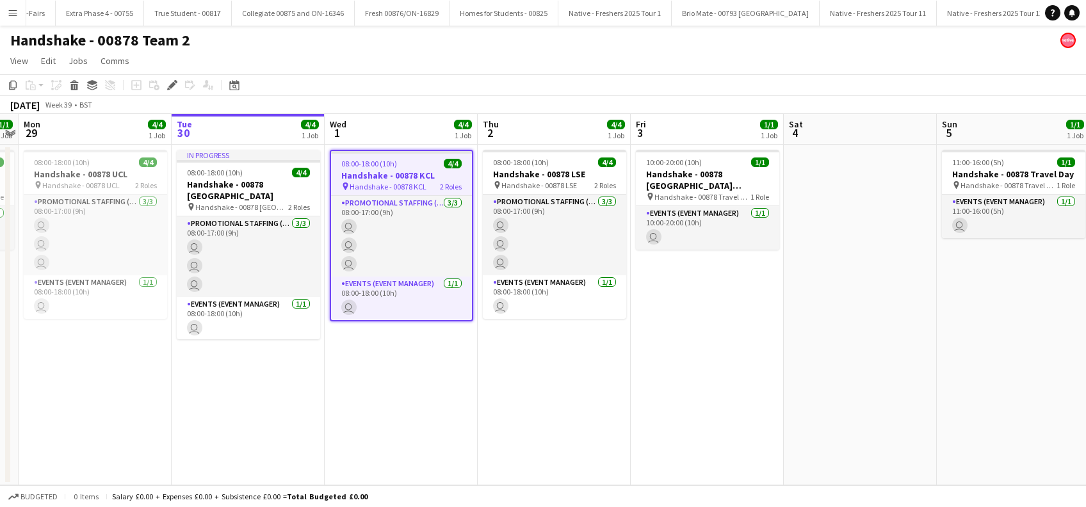
scroll to position [0, 6149]
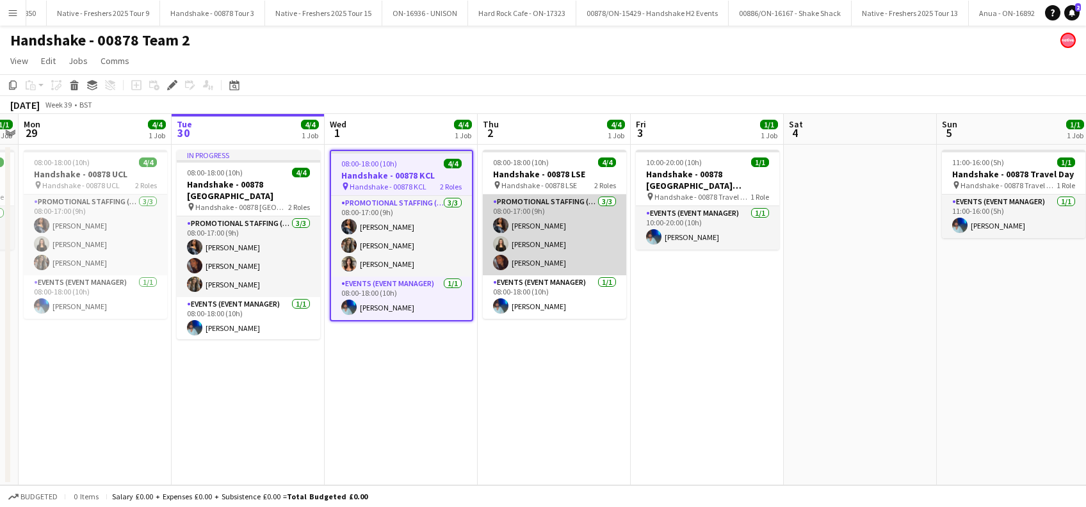
click at [551, 268] on app-card-role "Promotional Staffing (Brand Ambassadors) [DATE] 08:00-17:00 (9h) [PERSON_NAME] …" at bounding box center [554, 235] width 143 height 81
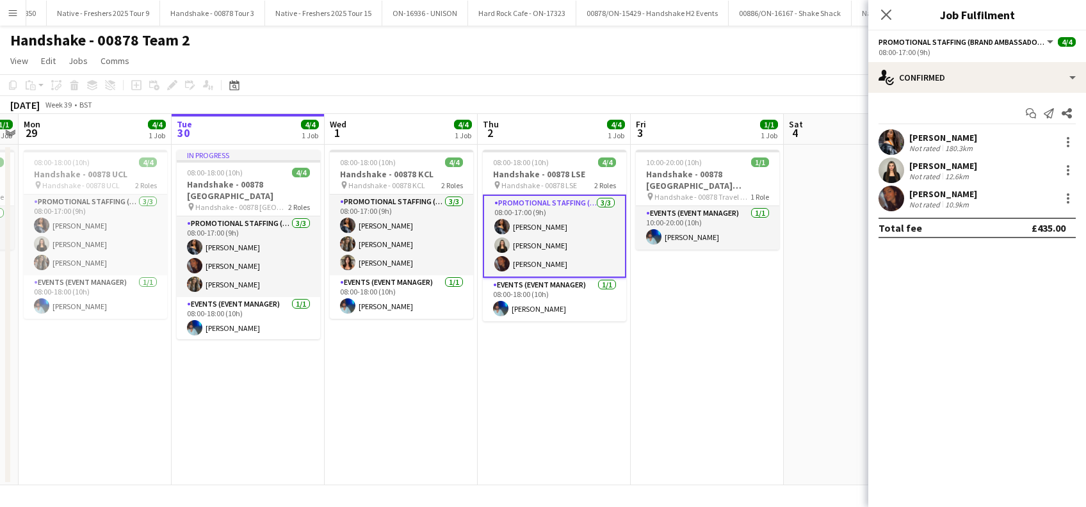
click at [963, 193] on div "[PERSON_NAME]" at bounding box center [944, 194] width 68 height 12
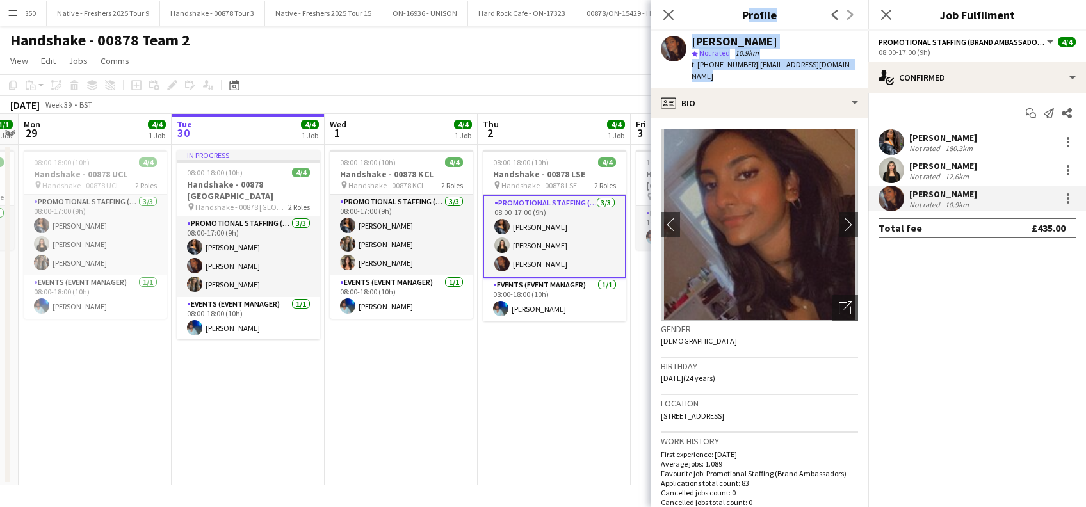
drag, startPoint x: 860, startPoint y: 60, endPoint x: 691, endPoint y: 29, distance: 171.2
click at [691, 29] on app-crew-profile "Close pop-in Profile Previous Next Sanjana Ramlall star Not rated 10.9km t. +44…" at bounding box center [760, 253] width 218 height 507
drag, startPoint x: 691, startPoint y: 29, endPoint x: 971, endPoint y: 333, distance: 413.4
click at [977, 356] on mat-expansion-panel "check Confirmed Start chat Send notification Share Alyssa Palmer Not rated 180.…" at bounding box center [978, 300] width 218 height 414
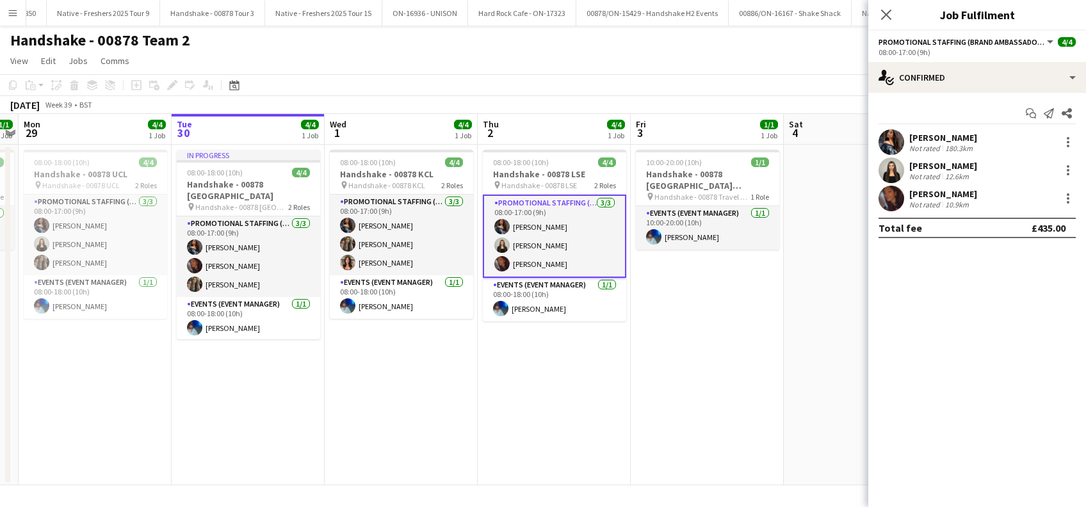
click at [954, 195] on div "Sanjana Ramlall" at bounding box center [944, 194] width 68 height 12
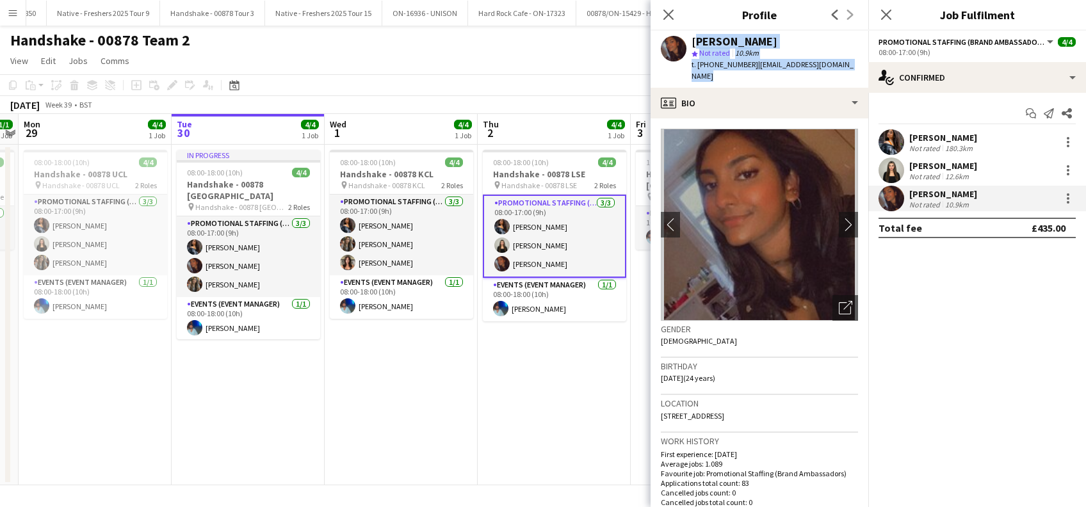
drag, startPoint x: 860, startPoint y: 66, endPoint x: 692, endPoint y: 38, distance: 170.1
click at [692, 38] on app-profile-header "Sanjana Ramlall star Not rated 10.9km t. +4407506565160 | ramlallurishita@yahoo…" at bounding box center [760, 59] width 218 height 57
copy div "Sanjana Ramlall star Not rated 10.9km t. +4407506565160 | ramlallurishita@yahoo…"
click at [887, 16] on icon "Close pop-in" at bounding box center [886, 14] width 12 height 12
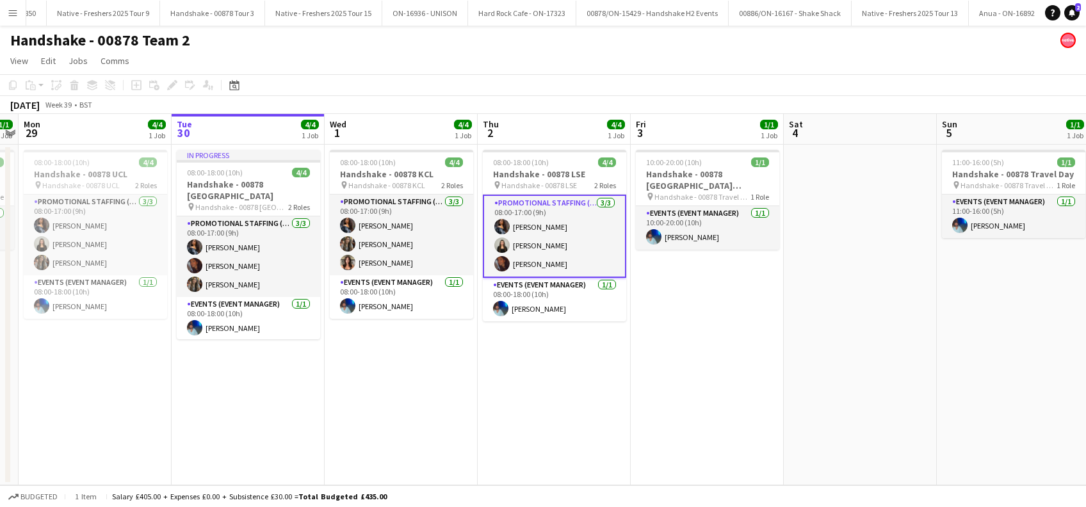
click at [382, 425] on app-date-cell "08:00-18:00 (10h) 4/4 Handshake - 00878 KCL pin Handshake - 00878 KCL 2 Roles P…" at bounding box center [401, 315] width 153 height 341
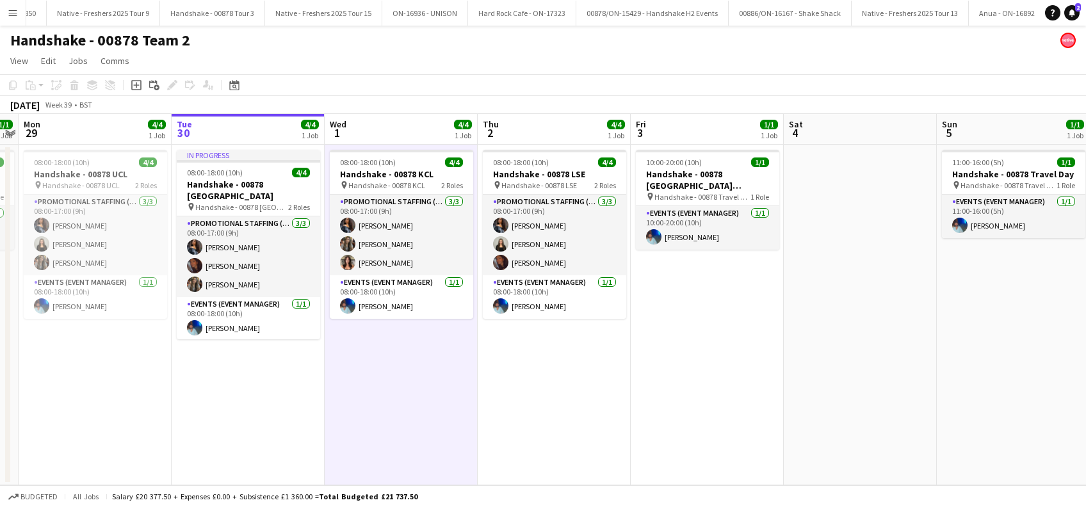
click at [547, 369] on app-date-cell "08:00-18:00 (10h) 4/4 Handshake - 00878 LSE pin Handshake - 00878 LSE 2 Roles P…" at bounding box center [554, 315] width 153 height 341
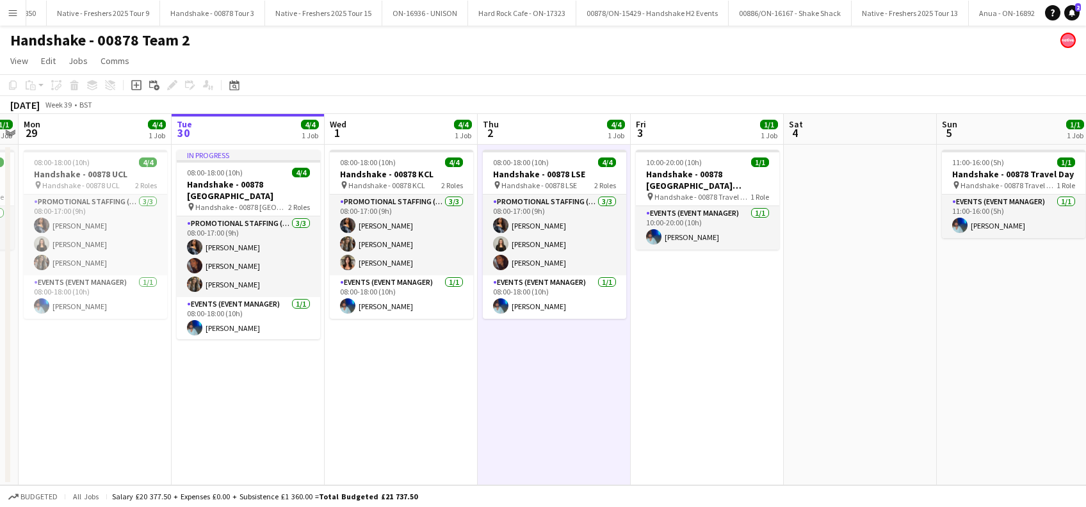
click at [395, 431] on app-date-cell "08:00-18:00 (10h) 4/4 Handshake - 00878 KCL pin Handshake - 00878 KCL 2 Roles P…" at bounding box center [401, 315] width 153 height 341
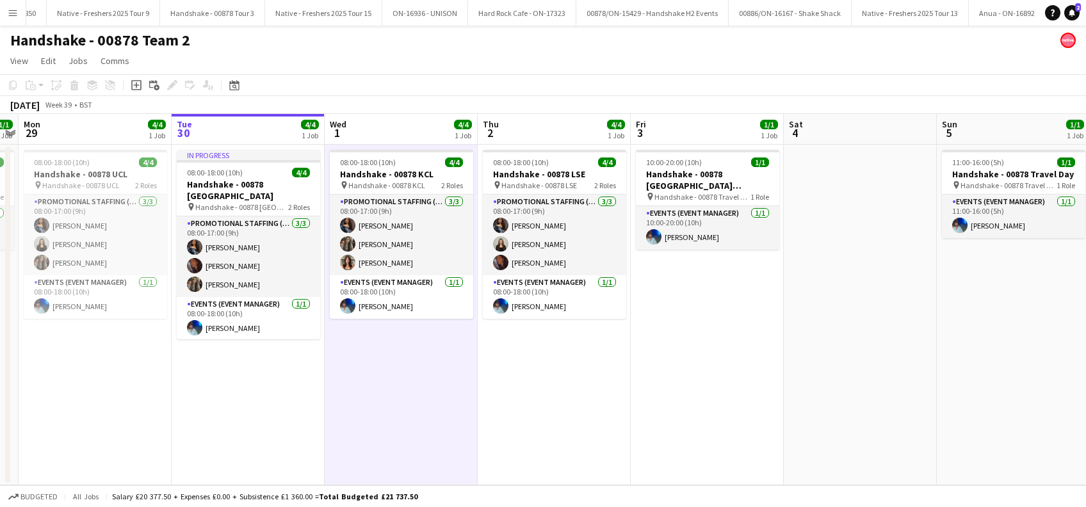
click at [580, 398] on app-date-cell "08:00-18:00 (10h) 4/4 Handshake - 00878 LSE pin Handshake - 00878 LSE 2 Roles P…" at bounding box center [554, 315] width 153 height 341
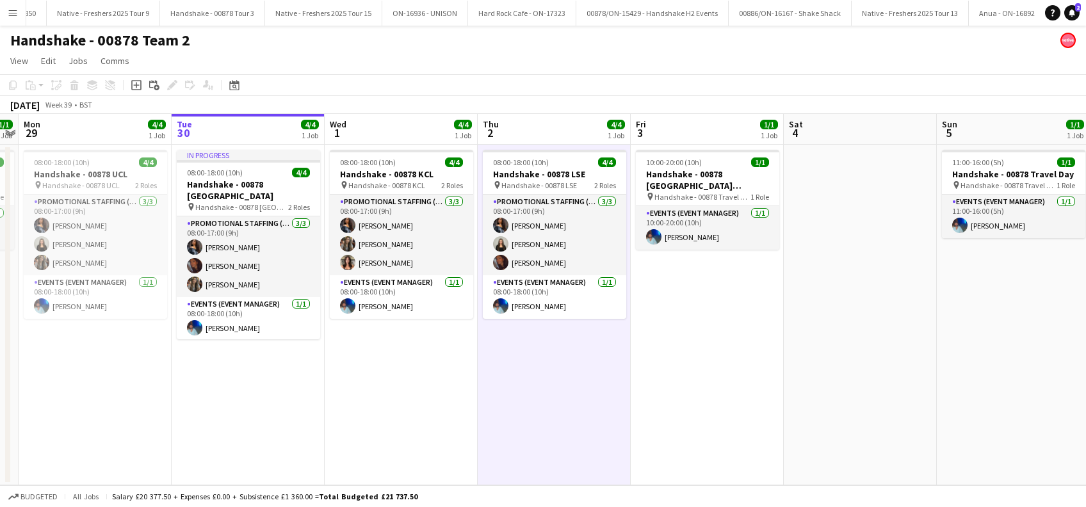
click at [403, 357] on app-date-cell "08:00-18:00 (10h) 4/4 Handshake - 00878 KCL pin Handshake - 00878 KCL 2 Roles P…" at bounding box center [401, 315] width 153 height 341
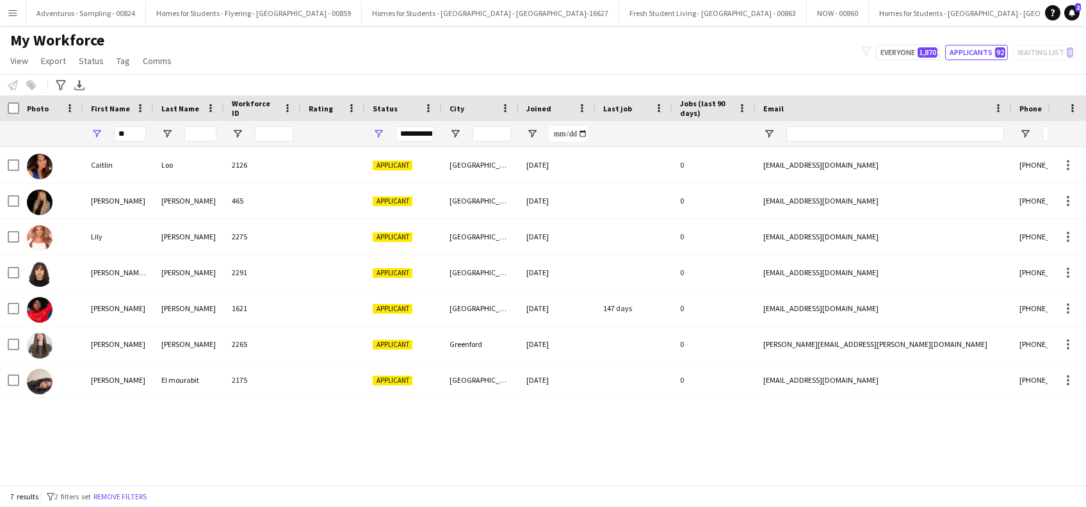
click at [145, 127] on div "**" at bounding box center [130, 133] width 32 height 15
click at [140, 130] on input "**" at bounding box center [130, 133] width 32 height 15
type input "*"
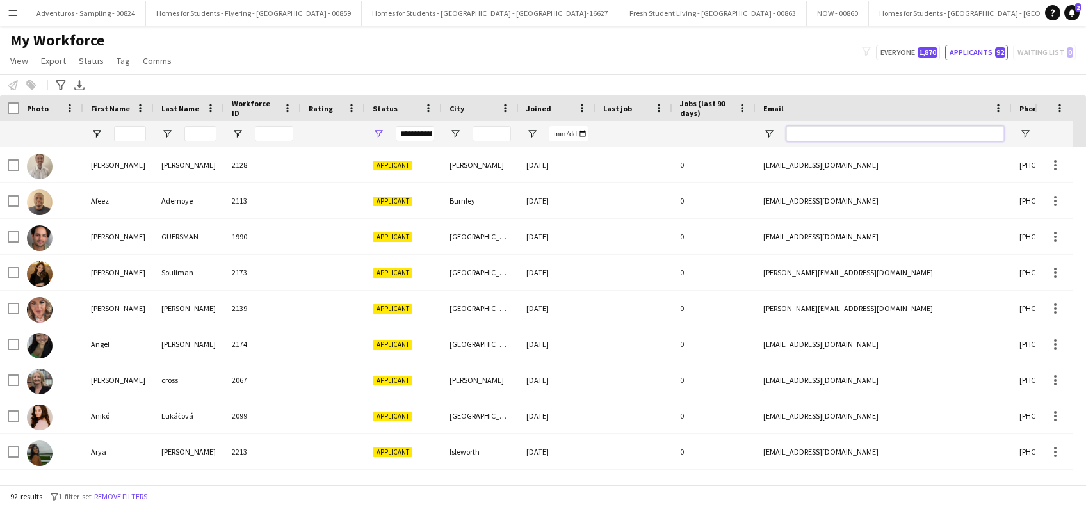
drag, startPoint x: 830, startPoint y: 133, endPoint x: 827, endPoint y: 125, distance: 8.9
click at [830, 133] on input "Email Filter Input" at bounding box center [896, 133] width 218 height 15
paste input "**********"
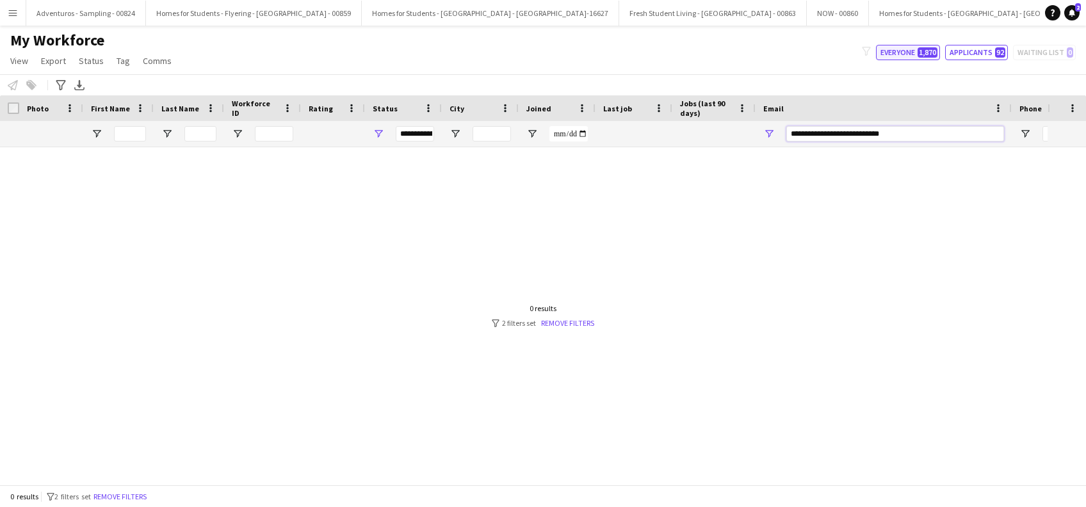
type input "**********"
click at [914, 49] on button "Everyone 1,870" at bounding box center [908, 52] width 64 height 15
type input "**********"
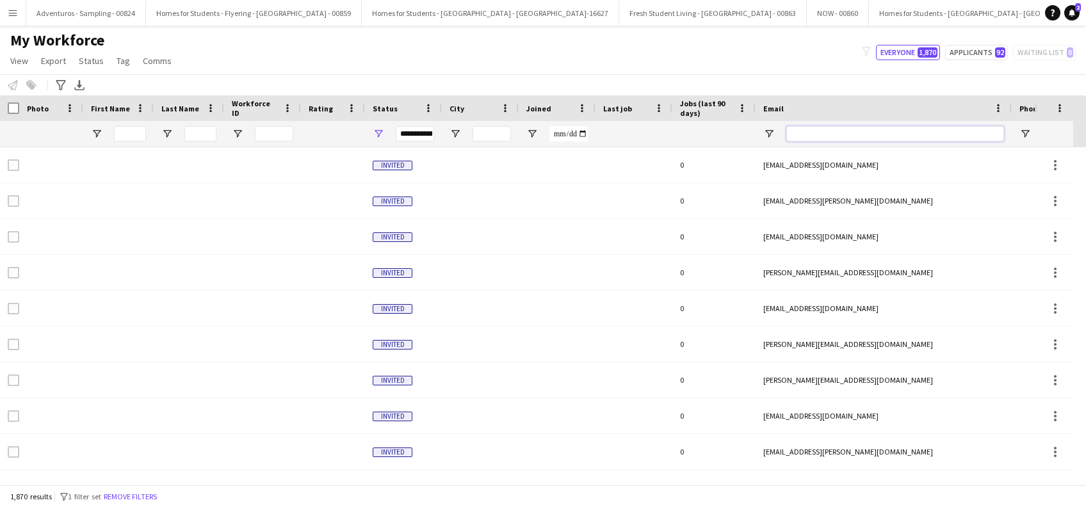
click at [810, 131] on input "Email Filter Input" at bounding box center [896, 133] width 218 height 15
paste input "**********"
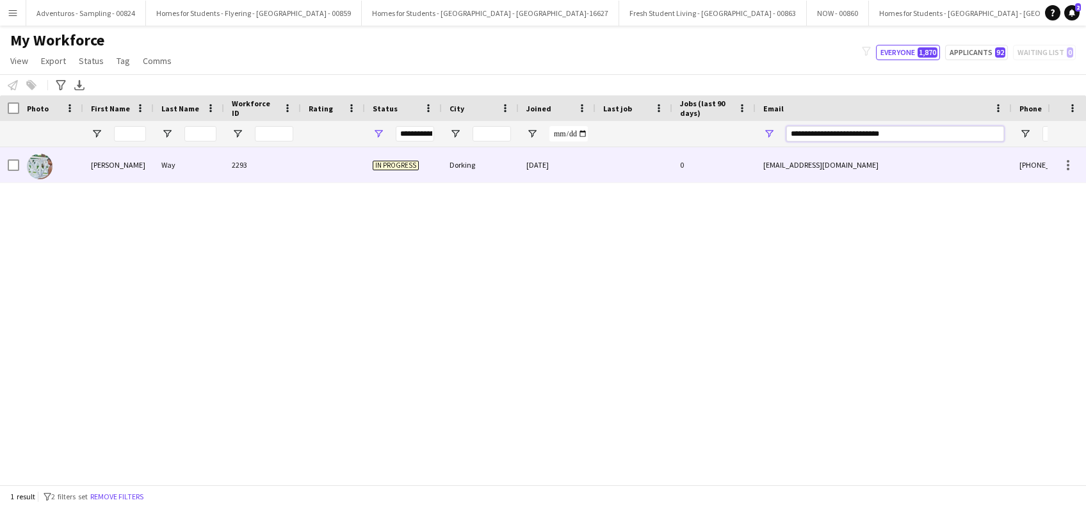
type input "**********"
click at [320, 174] on div at bounding box center [333, 164] width 64 height 35
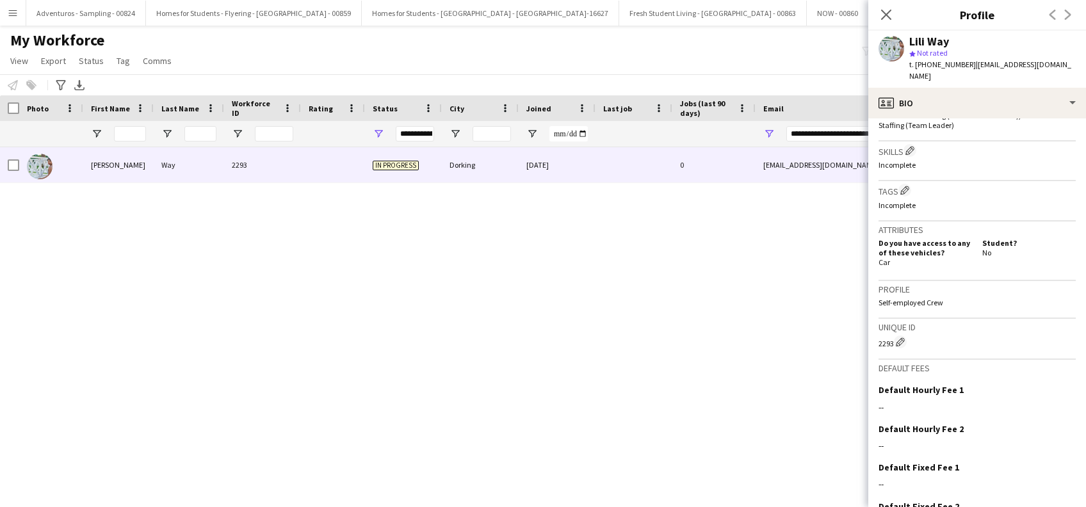
scroll to position [505, 0]
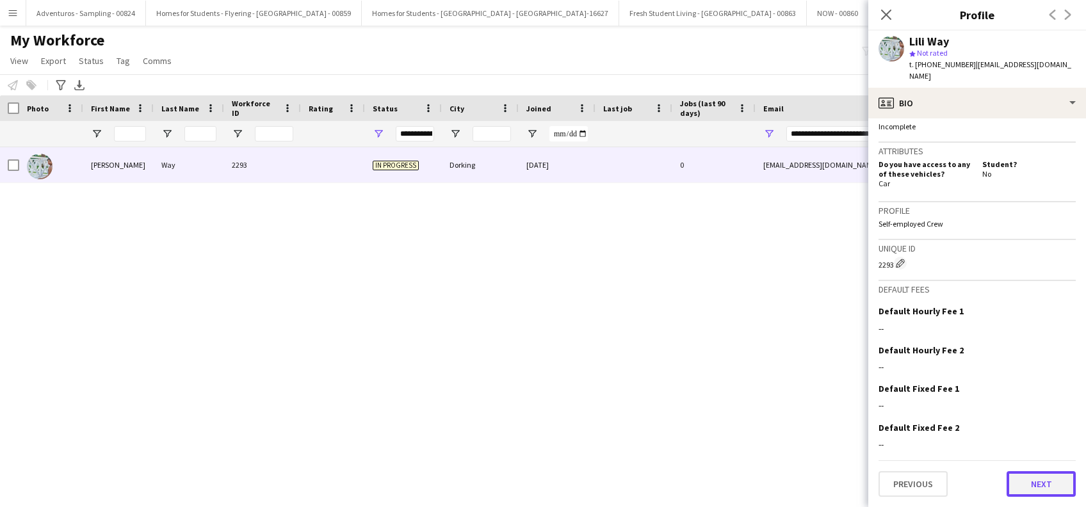
click at [1027, 483] on button "Next" at bounding box center [1041, 484] width 69 height 26
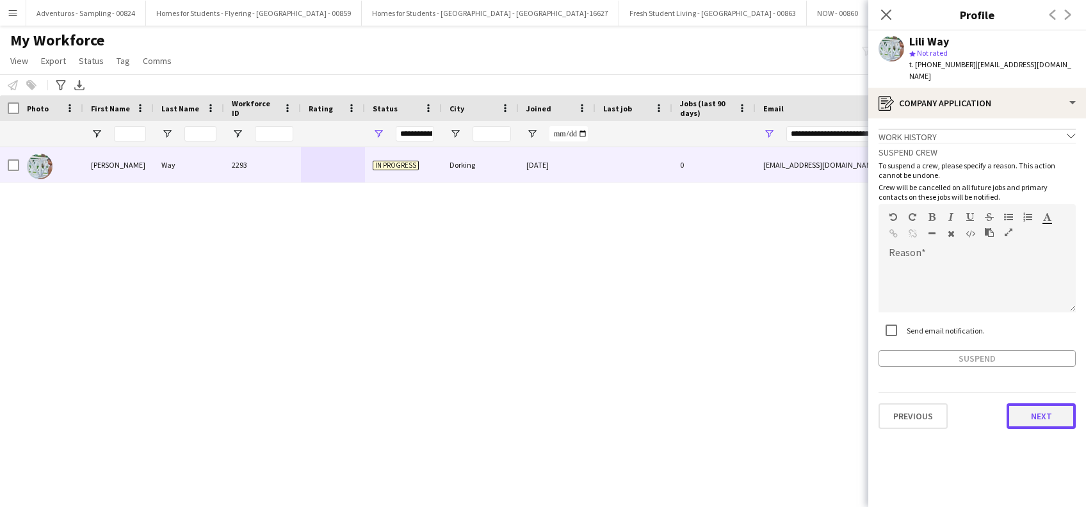
click at [1047, 423] on button "Next" at bounding box center [1041, 417] width 69 height 26
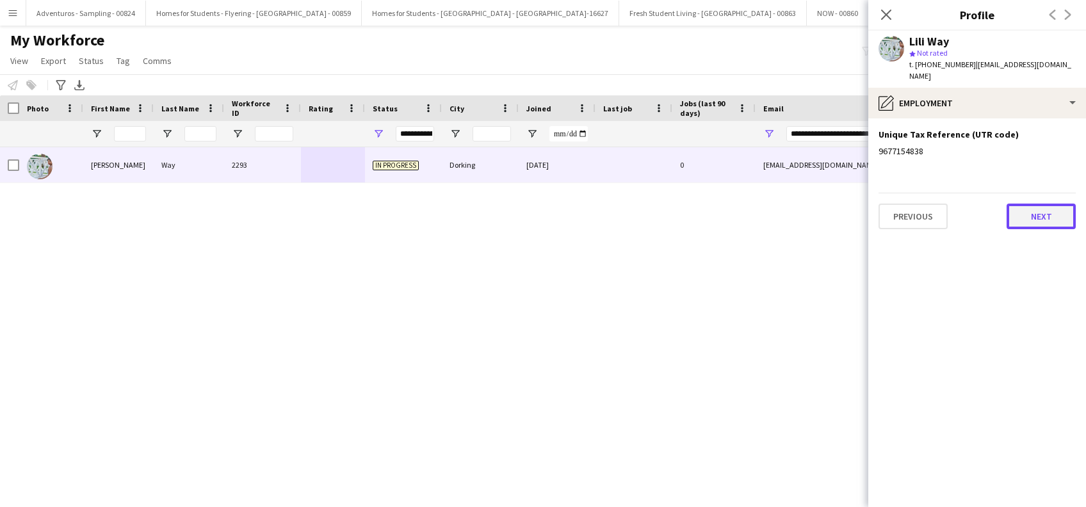
click at [1047, 218] on button "Next" at bounding box center [1041, 217] width 69 height 26
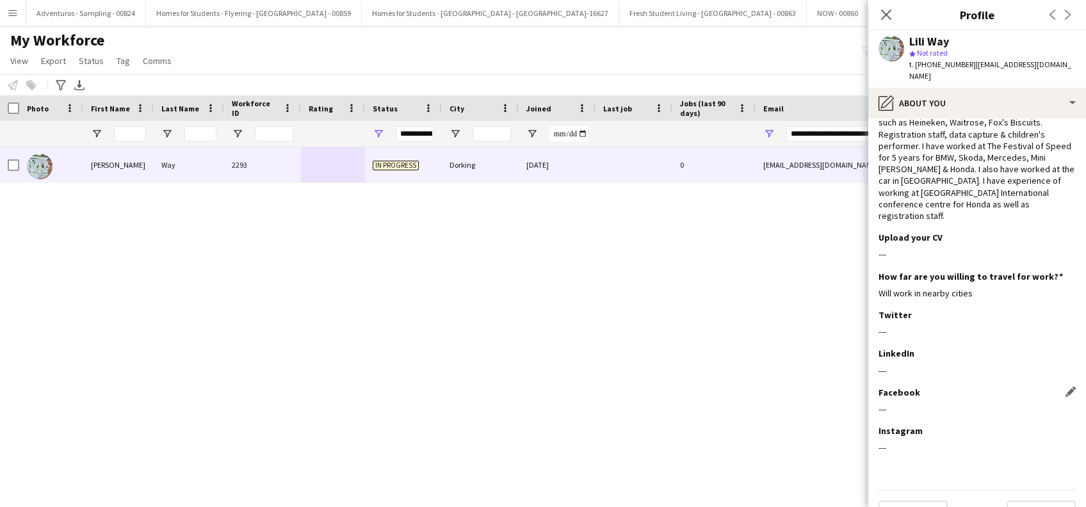
scroll to position [80, 0]
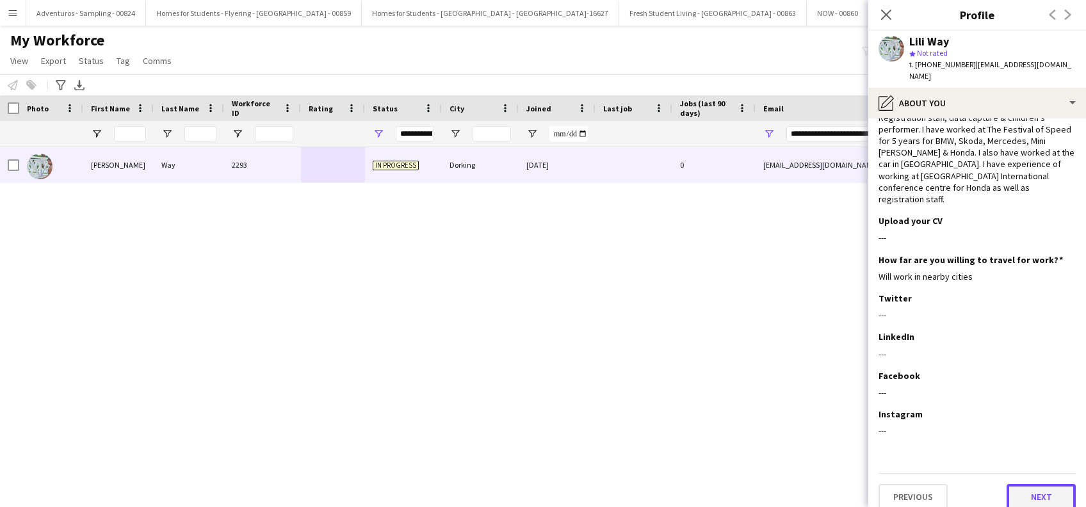
click at [1018, 489] on button "Next" at bounding box center [1041, 497] width 69 height 26
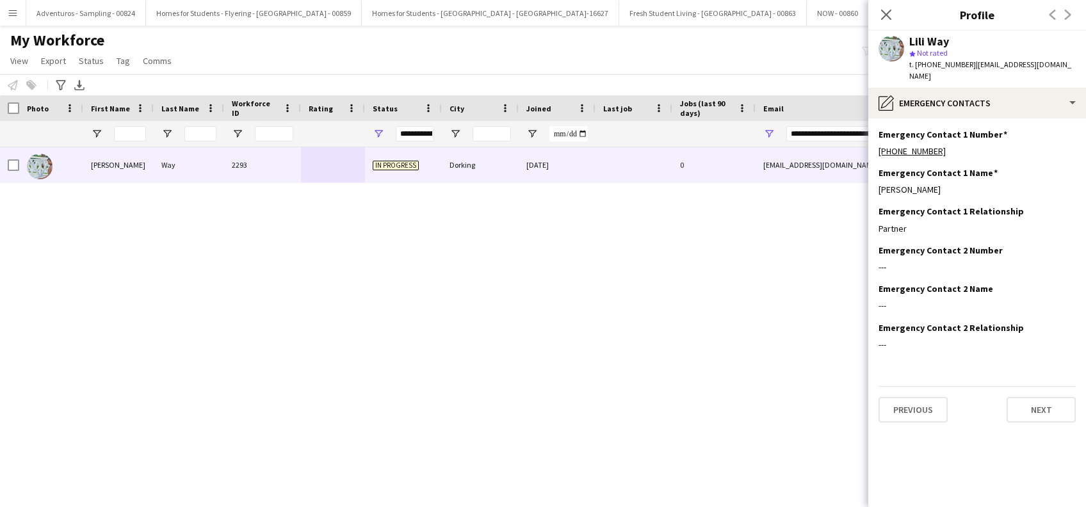
scroll to position [0, 0]
click at [1023, 409] on button "Next" at bounding box center [1041, 410] width 69 height 26
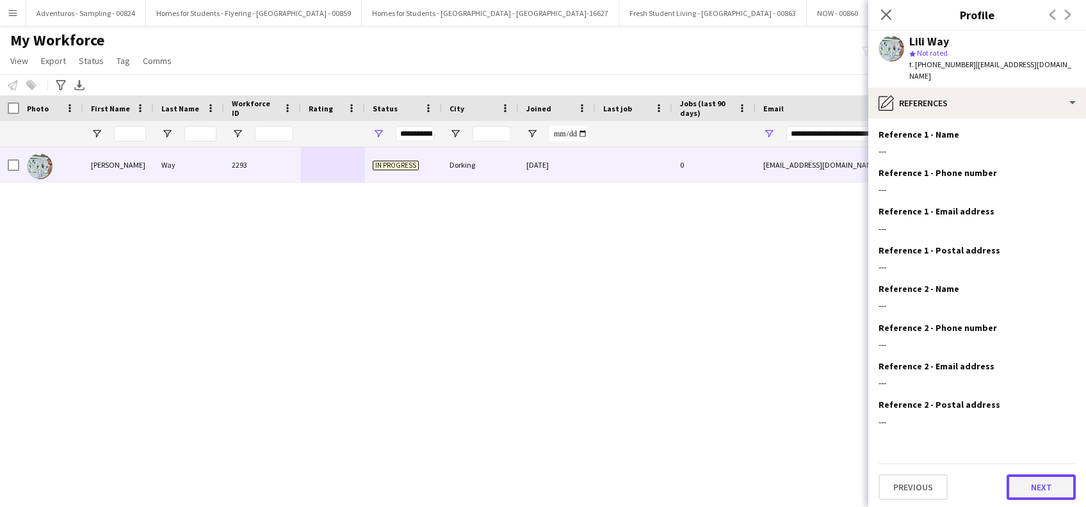
click at [1024, 489] on button "Next" at bounding box center [1041, 488] width 69 height 26
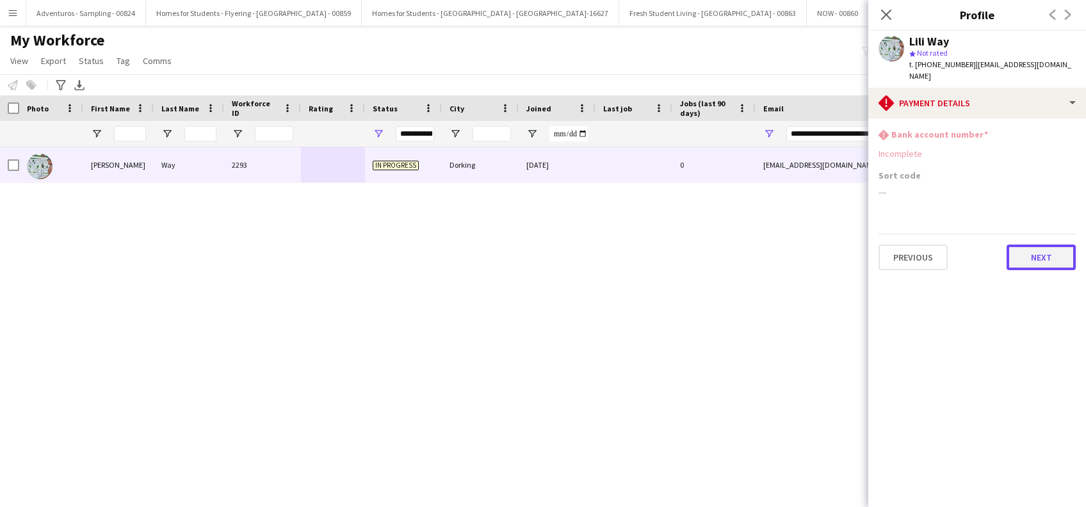
click at [1042, 265] on button "Next" at bounding box center [1041, 258] width 69 height 26
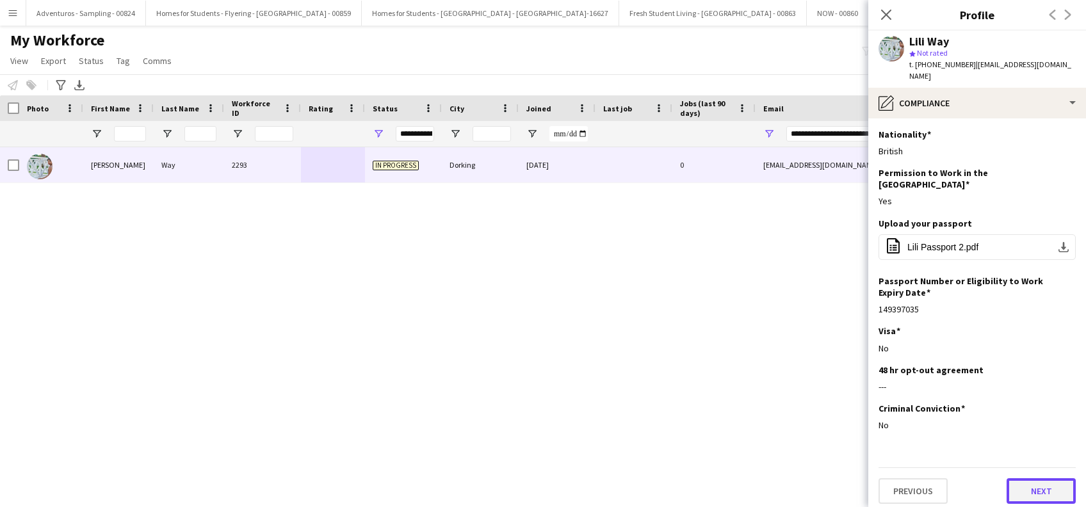
click at [1034, 480] on button "Next" at bounding box center [1041, 491] width 69 height 26
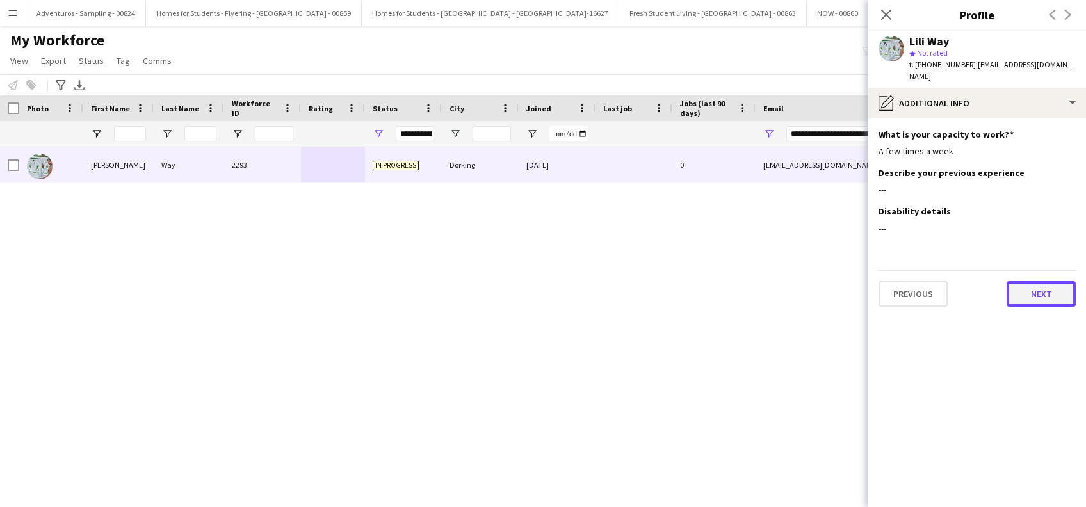
click at [1034, 299] on button "Next" at bounding box center [1041, 294] width 69 height 26
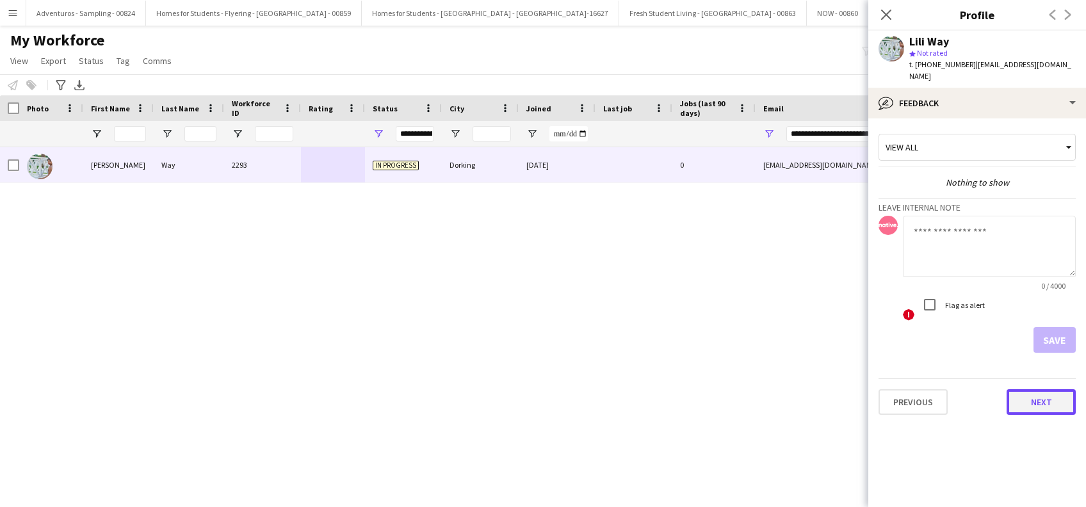
click at [1045, 404] on button "Next" at bounding box center [1041, 402] width 69 height 26
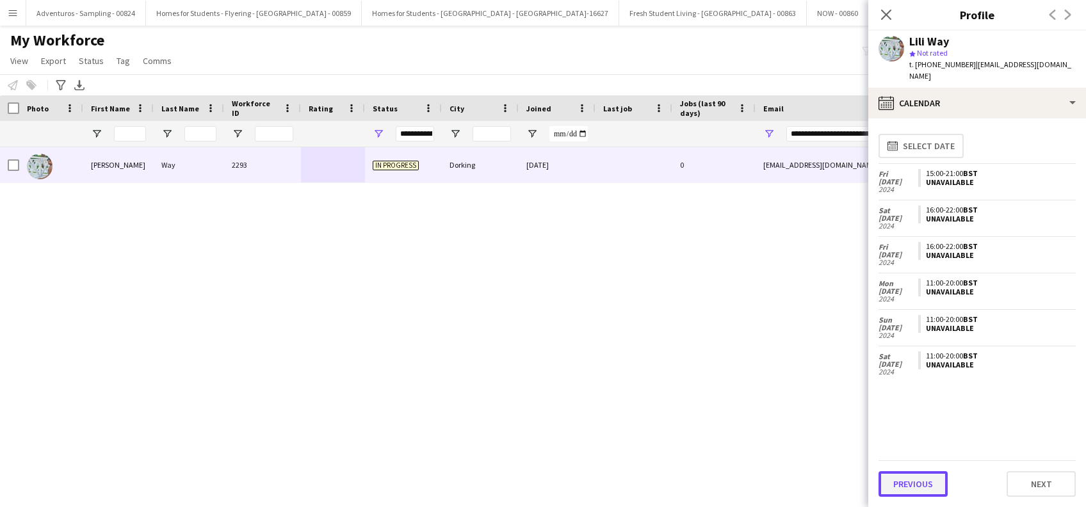
click at [922, 481] on button "Previous" at bounding box center [913, 484] width 69 height 26
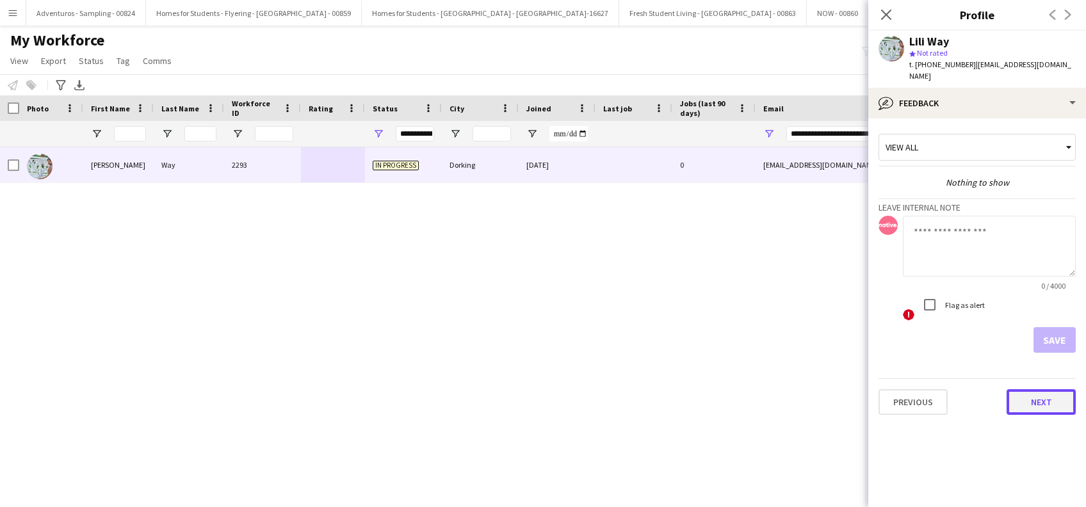
click at [1061, 400] on button "Next" at bounding box center [1041, 402] width 69 height 26
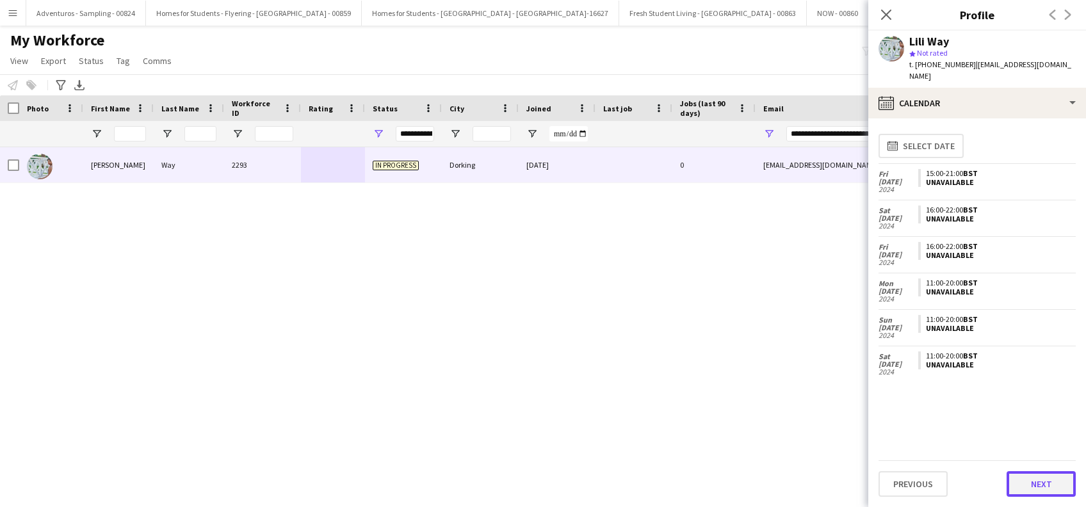
click at [1036, 482] on button "Next" at bounding box center [1041, 484] width 69 height 26
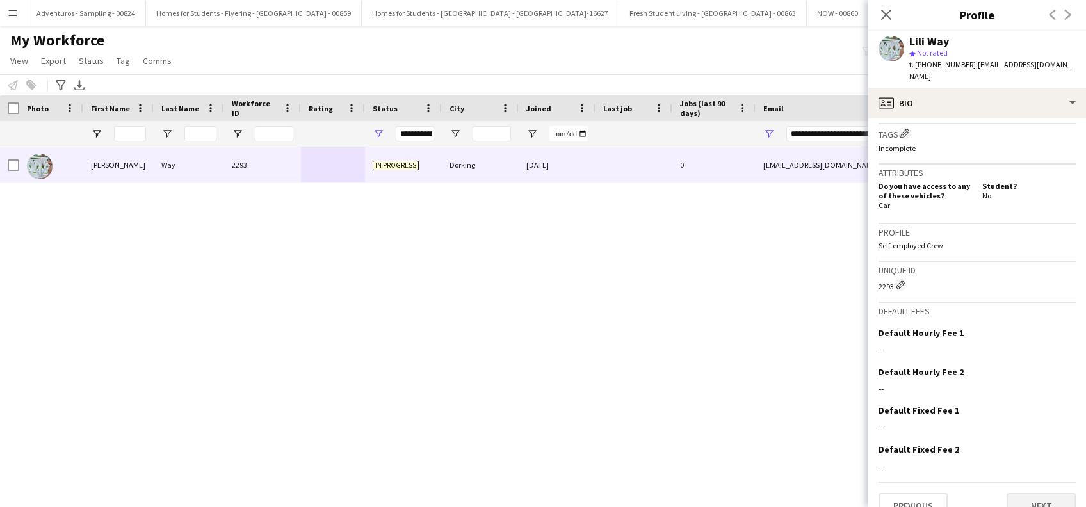
scroll to position [505, 0]
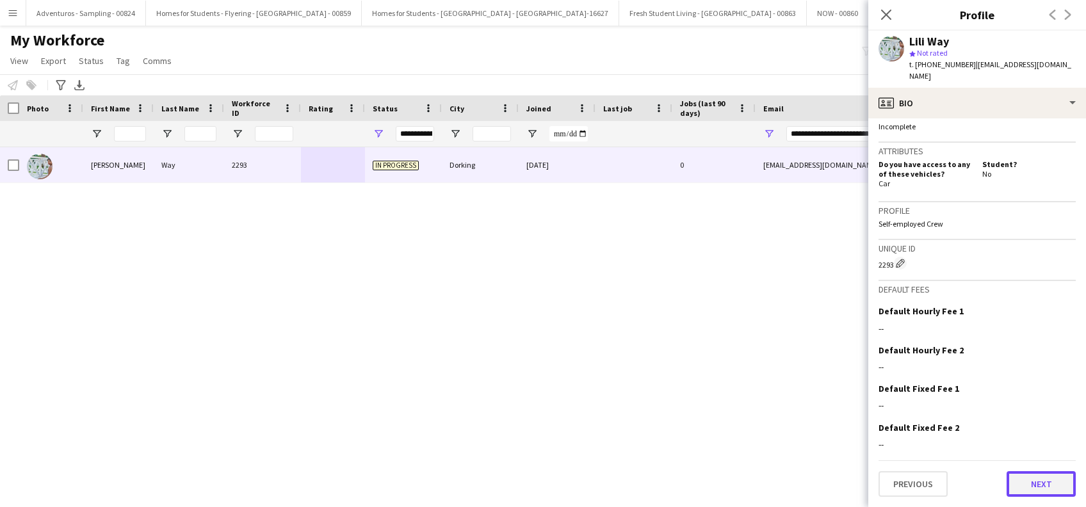
click at [1033, 487] on button "Next" at bounding box center [1041, 484] width 69 height 26
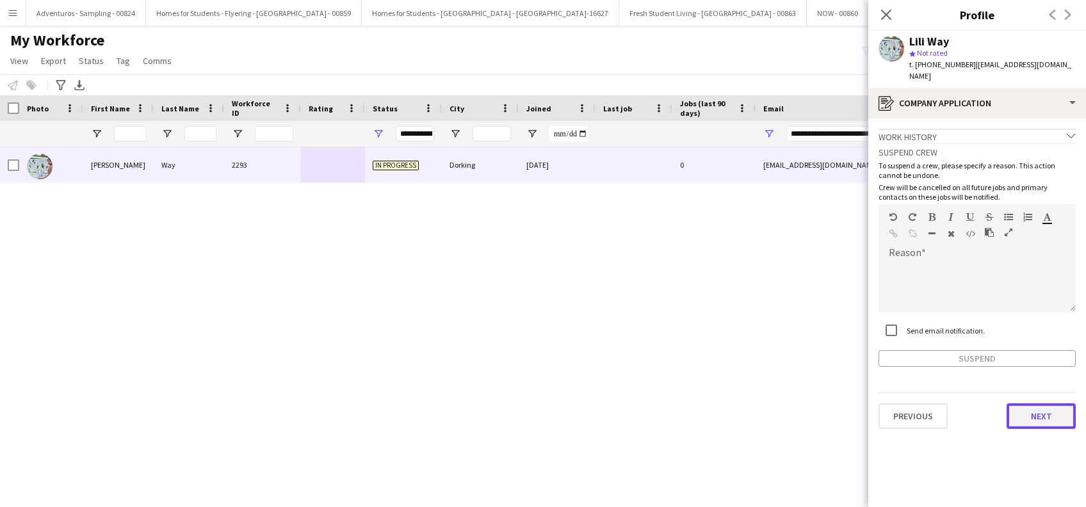
click at [1040, 425] on button "Next" at bounding box center [1041, 417] width 69 height 26
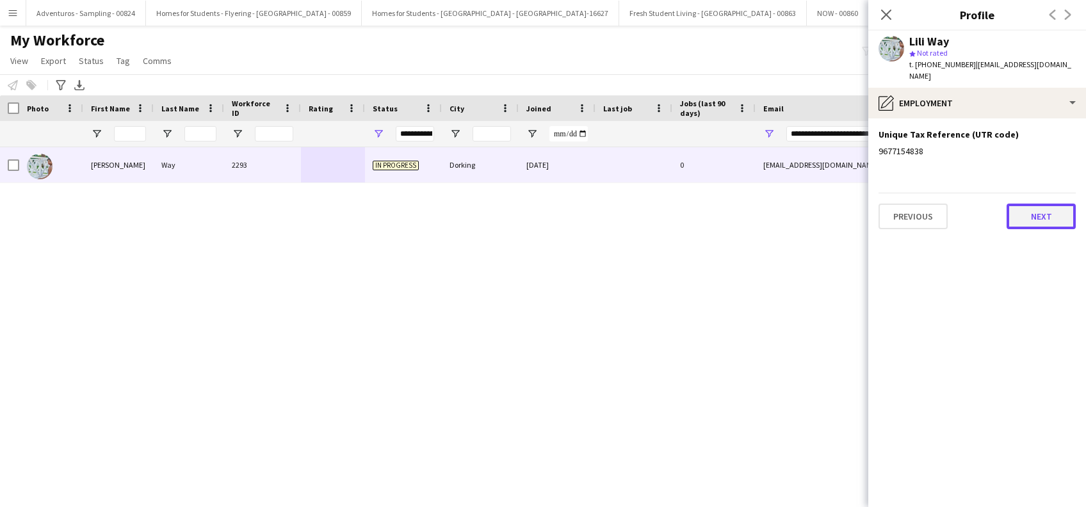
click at [1046, 225] on button "Next" at bounding box center [1041, 217] width 69 height 26
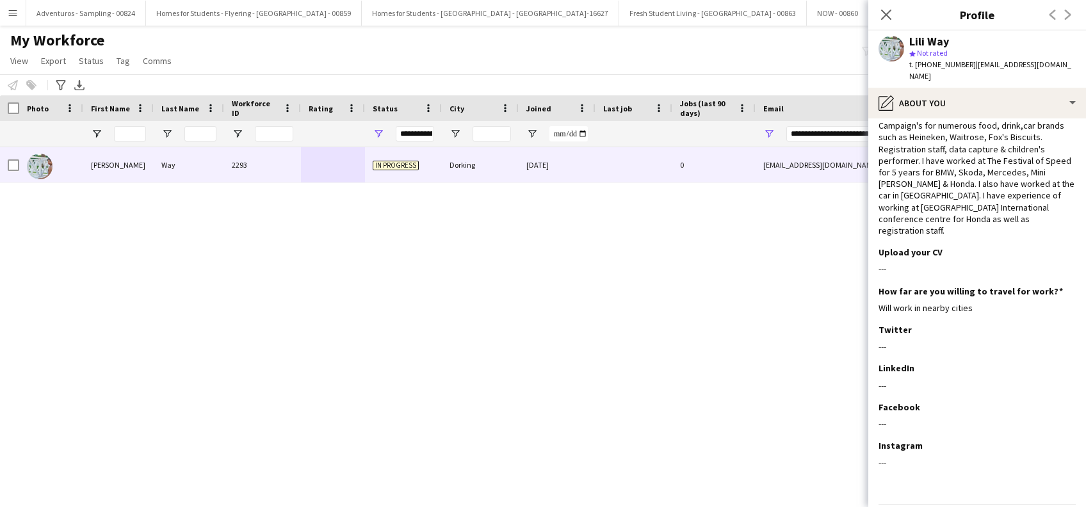
scroll to position [80, 0]
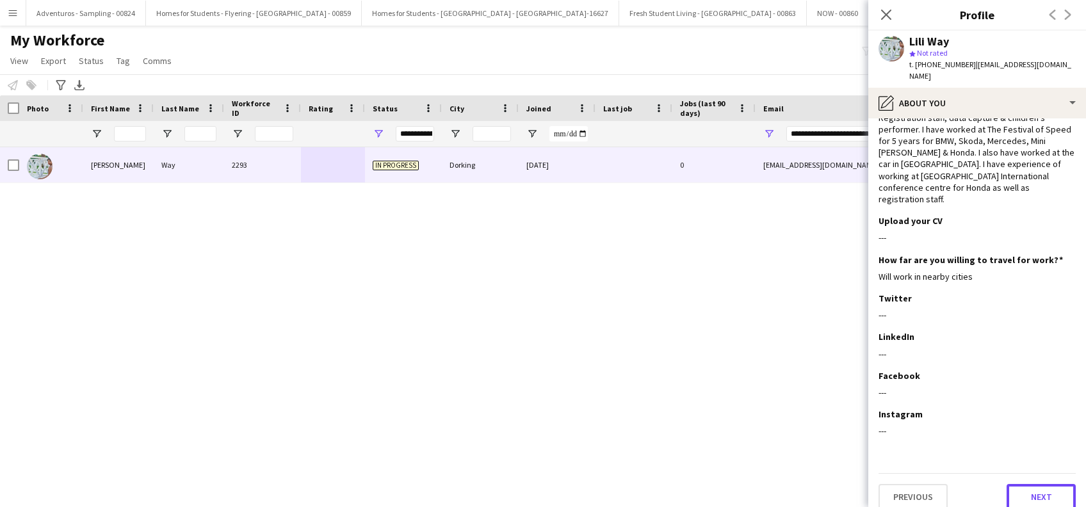
click at [1040, 484] on button "Next" at bounding box center [1041, 497] width 69 height 26
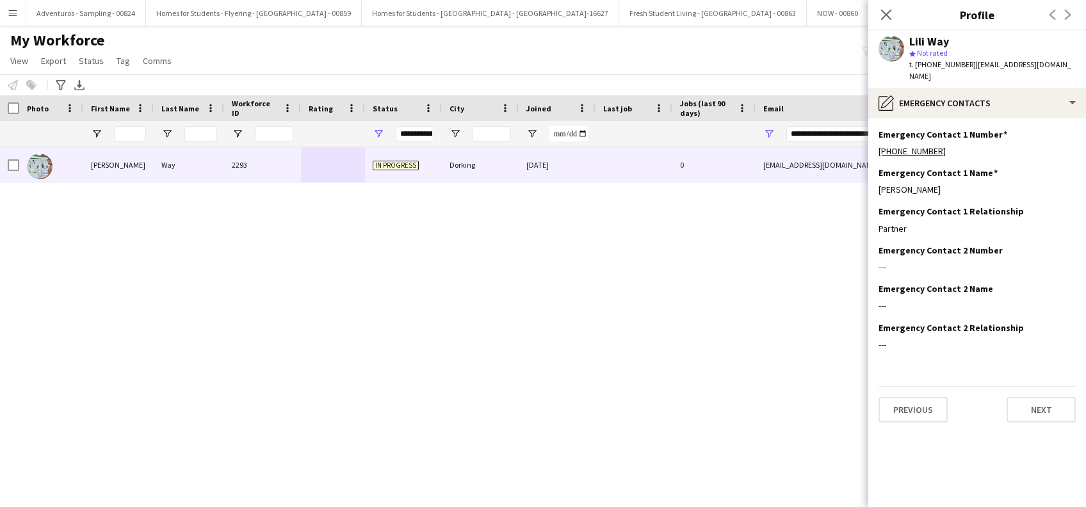
scroll to position [0, 0]
click at [1040, 414] on button "Next" at bounding box center [1041, 410] width 69 height 26
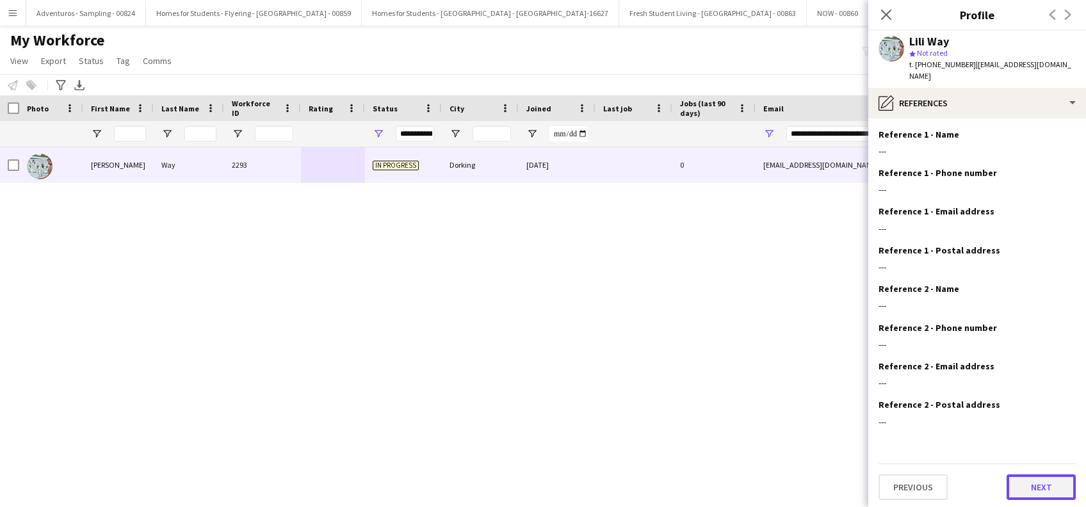
click at [1037, 487] on button "Next" at bounding box center [1041, 488] width 69 height 26
